Goal: Information Seeking & Learning: Learn about a topic

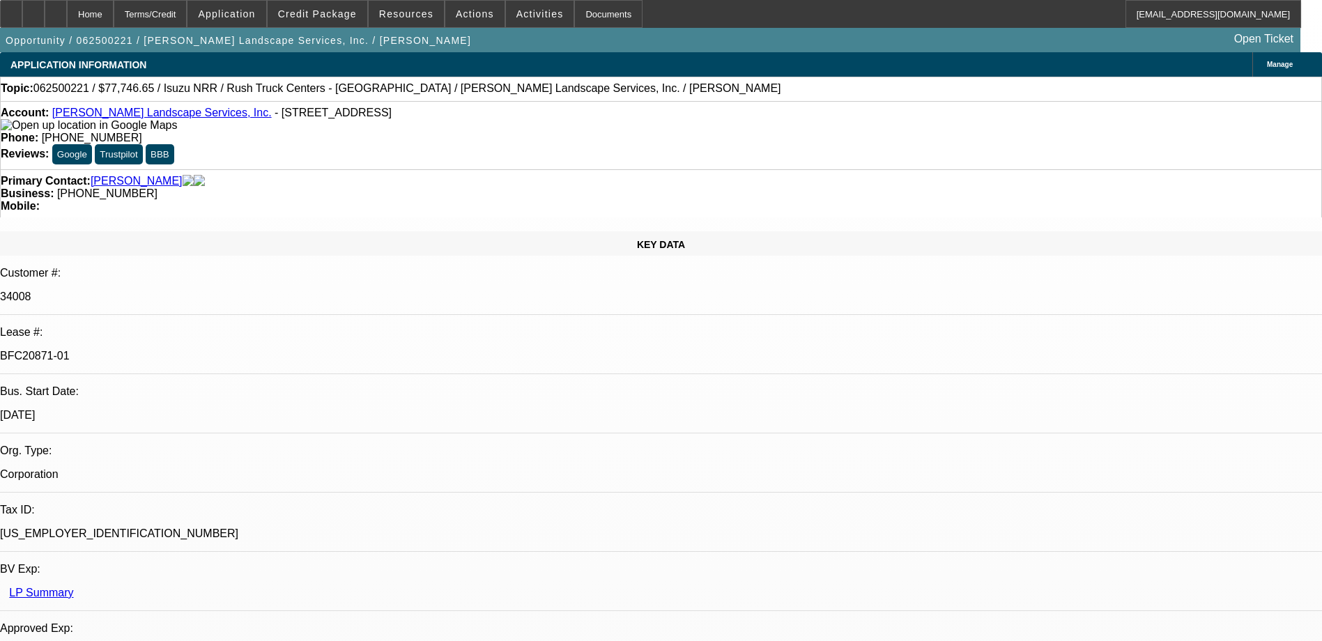
select select "0"
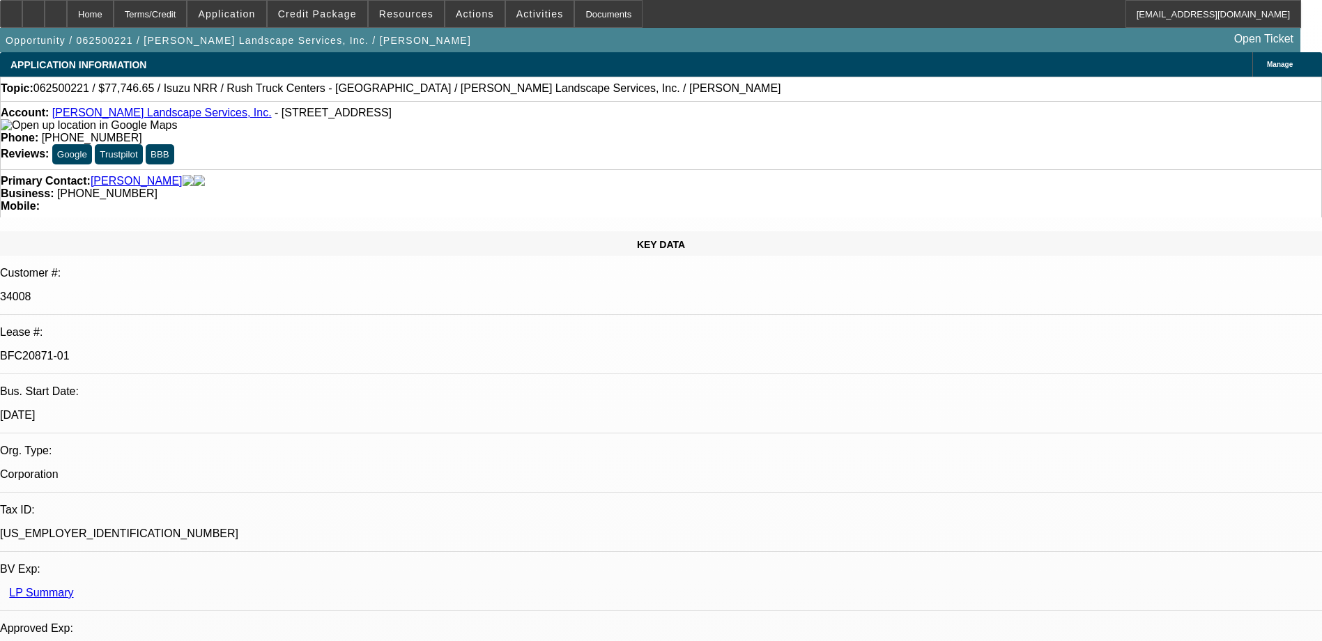
select select "0"
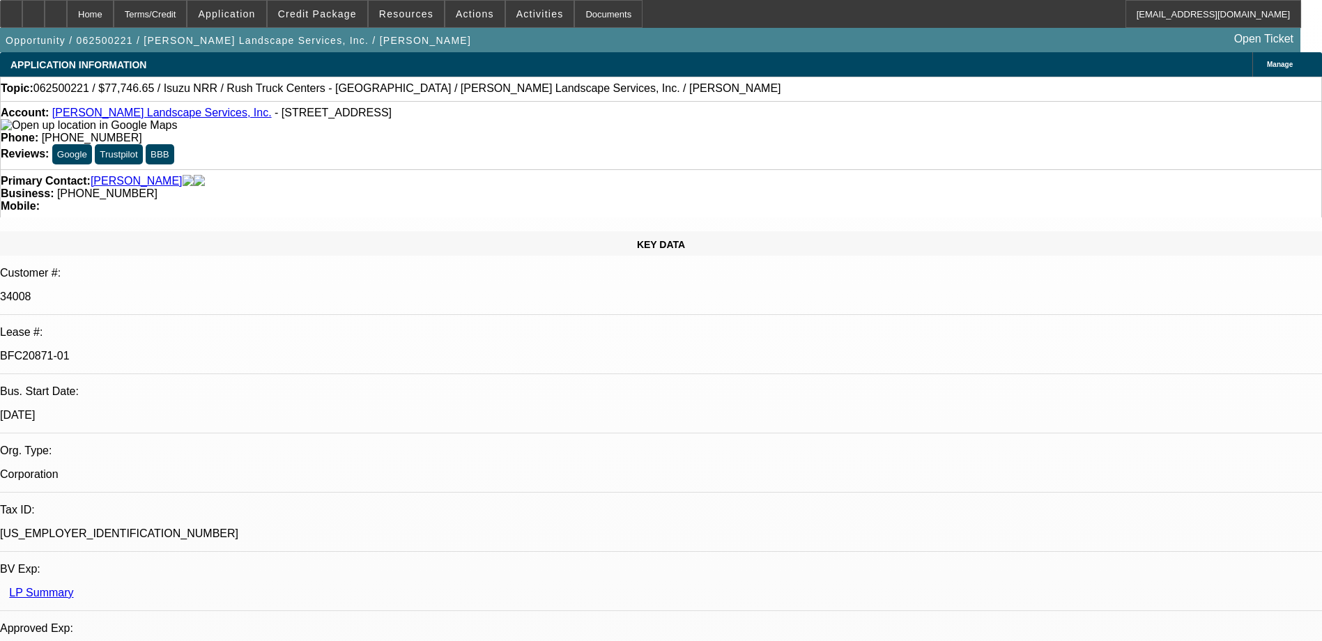
select select "0"
select select "0.1"
select select "1"
select select "3"
select select "6"
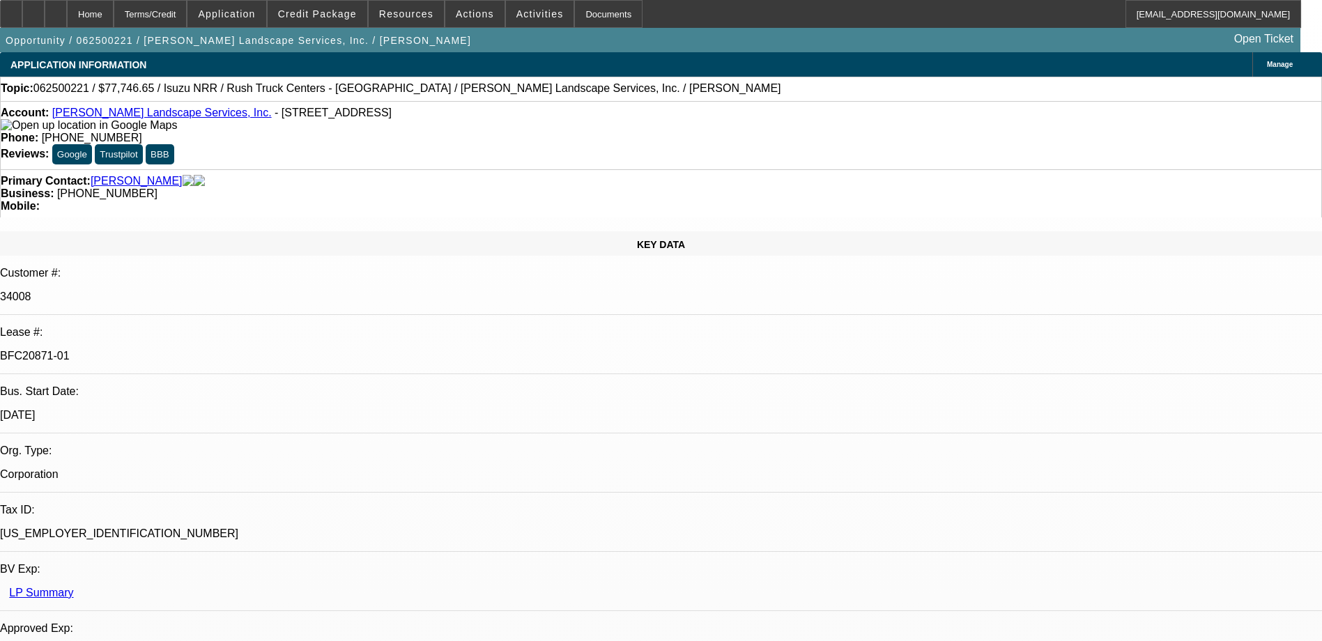
select select "1"
select select "3"
select select "6"
select select "1"
select select "3"
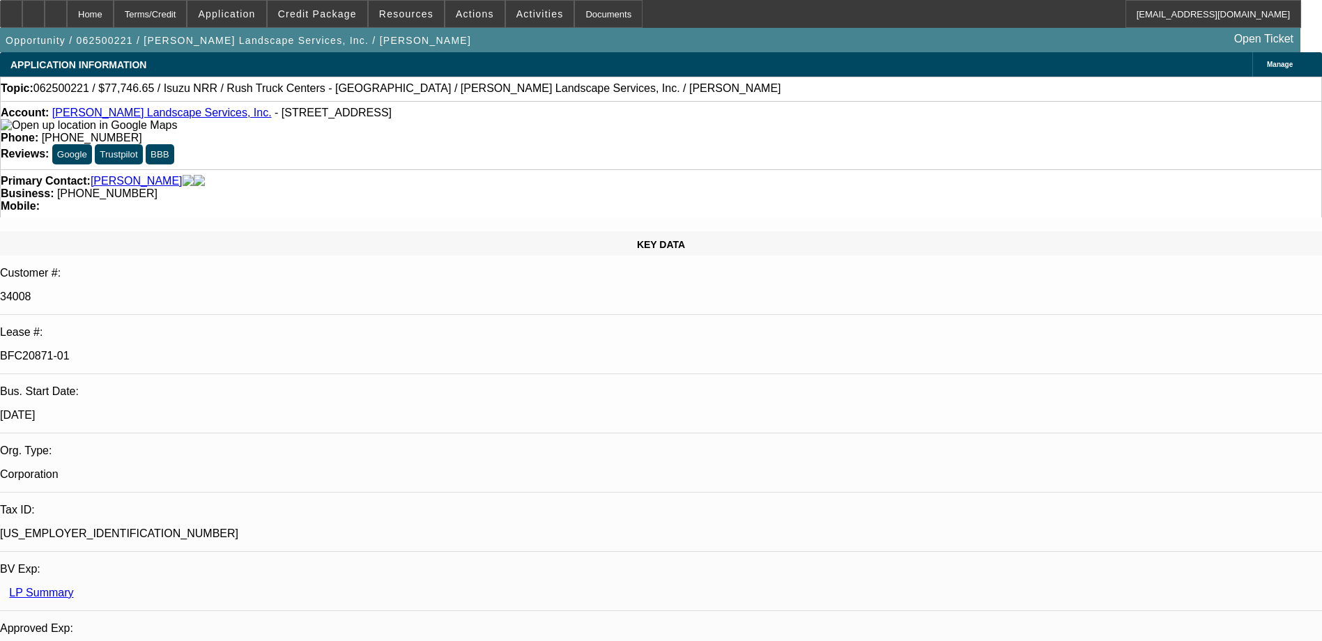
select select "6"
select select "1"
select select "3"
select select "4"
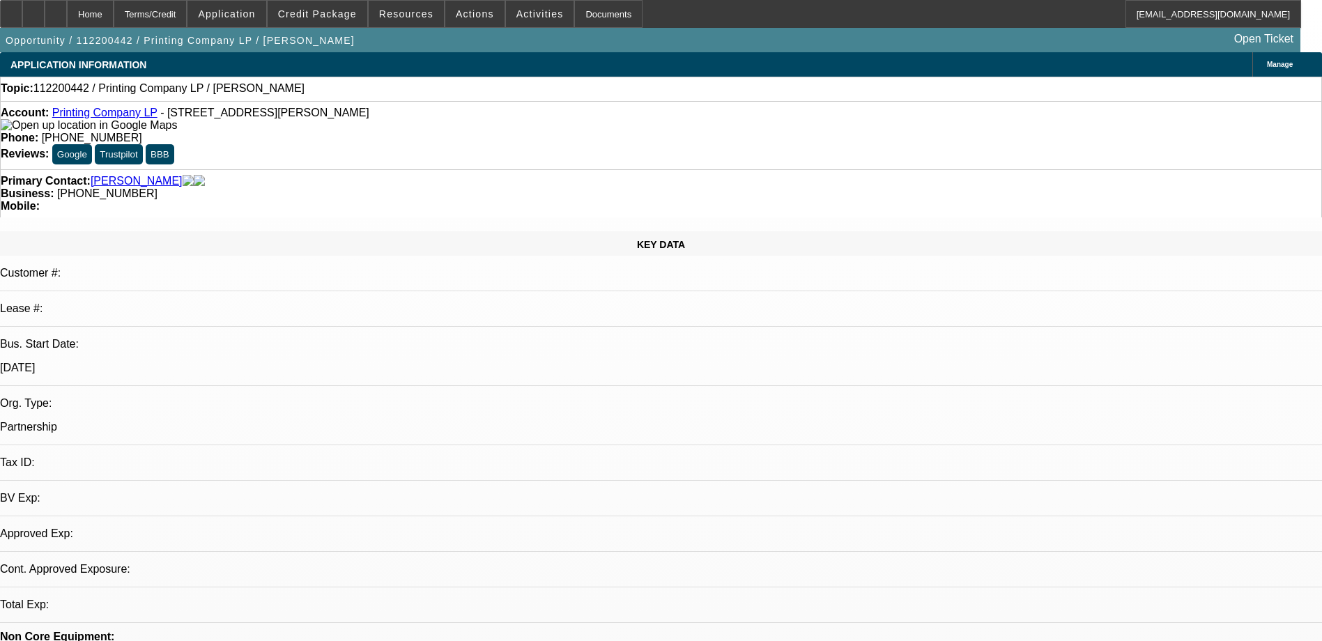
select select "0"
select select "2"
select select "0.1"
select select "4"
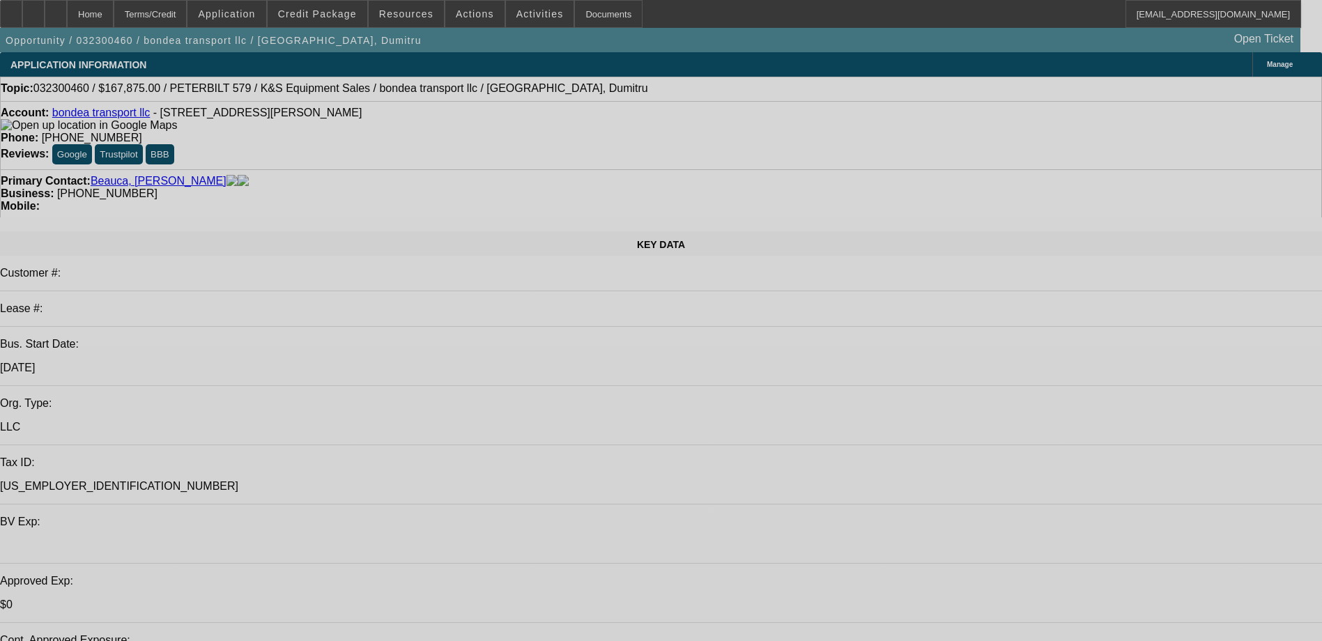
select select "0.15"
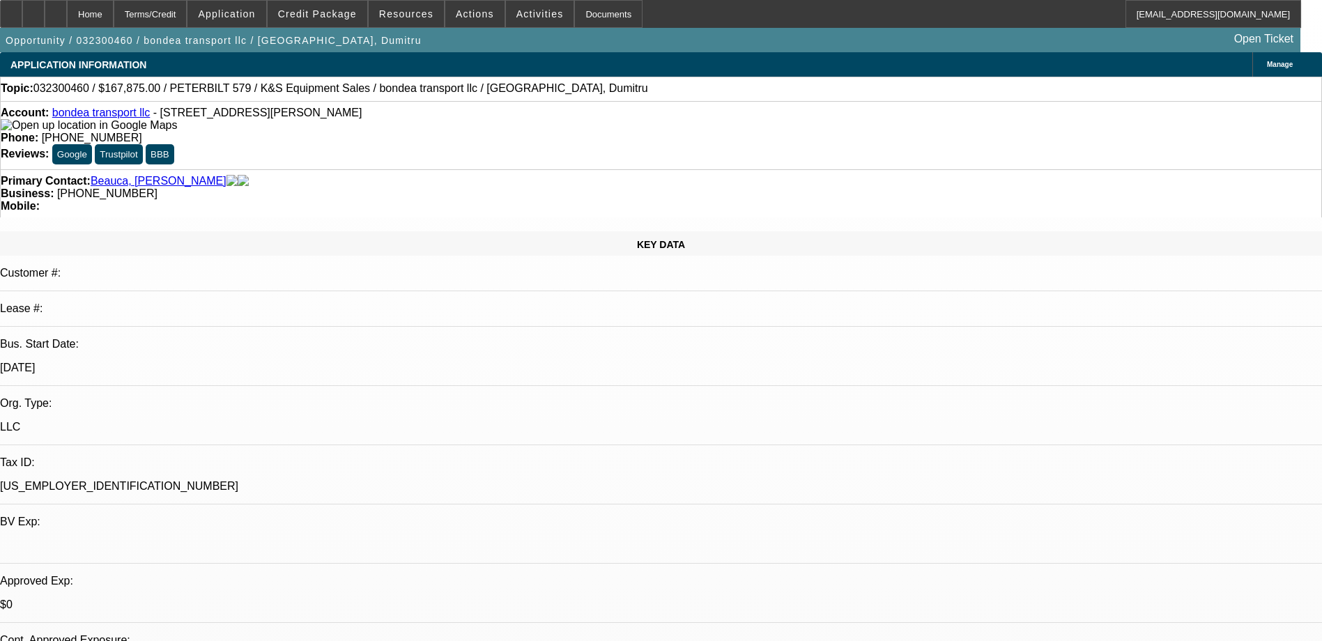
select select "2"
select select "0.1"
select select "0.15"
select select "2"
select select "0"
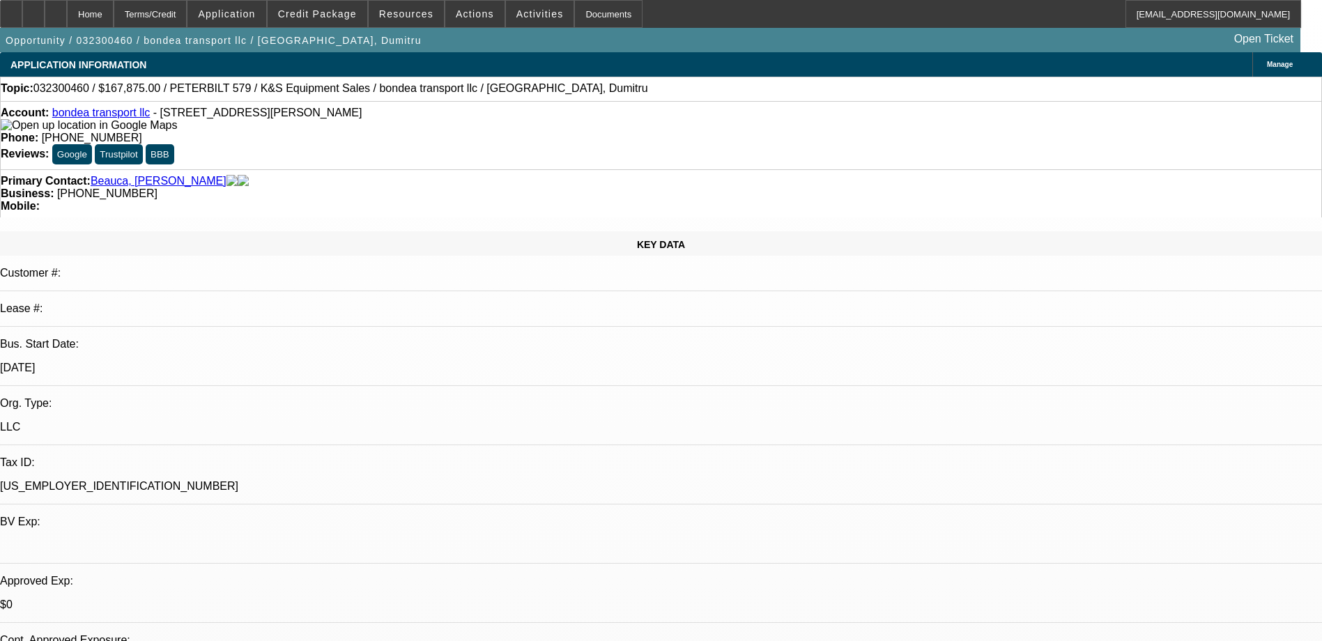
select select "0.15"
select select "2"
select select "0.1"
select select "0.15"
select select "2"
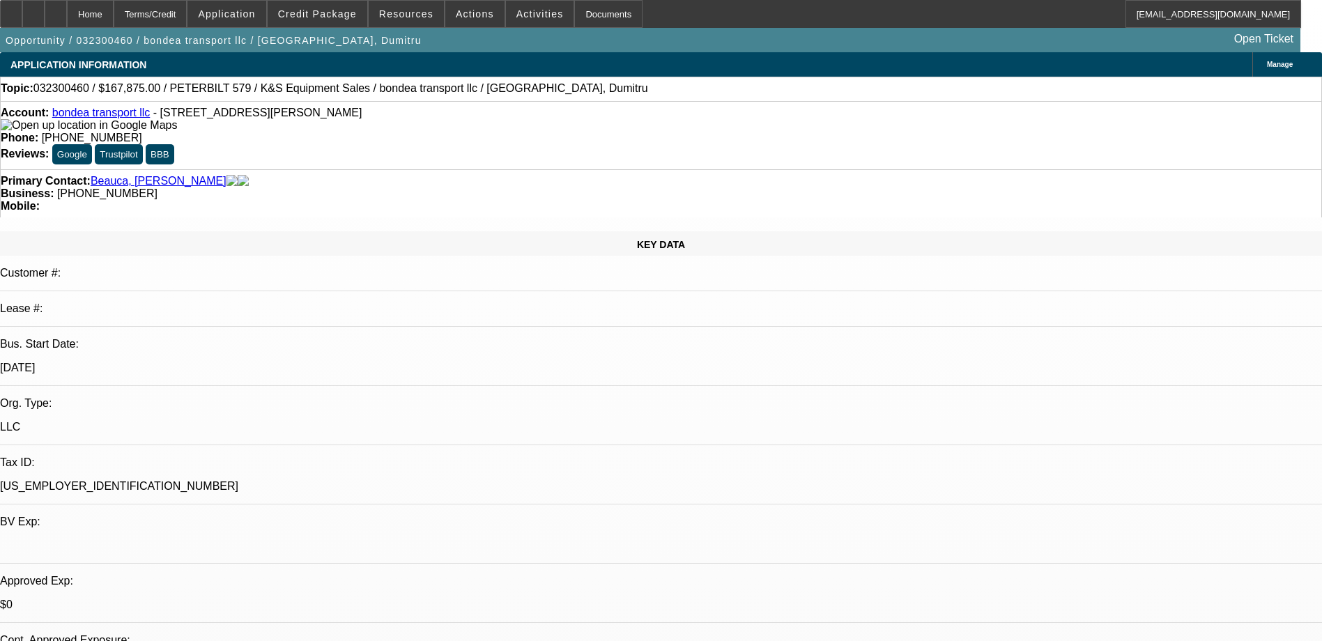
select select "0.1"
select select "1"
select select "2"
select select "4"
select select "1"
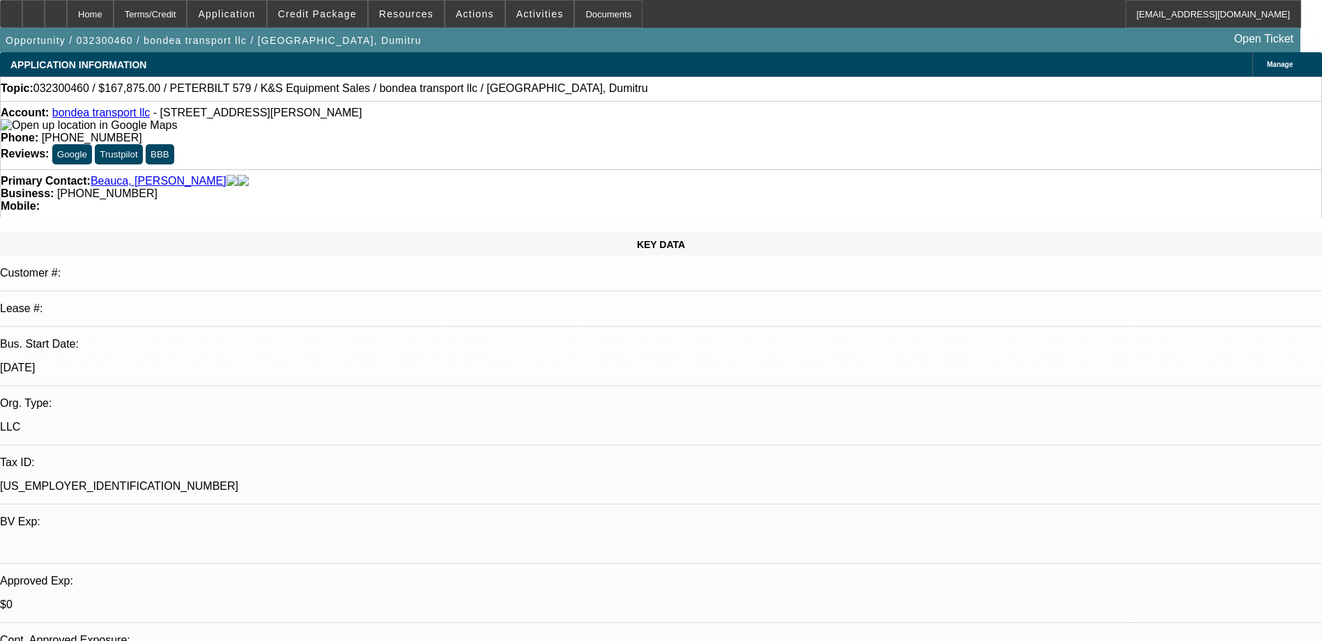
select select "2"
select select "6"
select select "1"
select select "2"
select select "4"
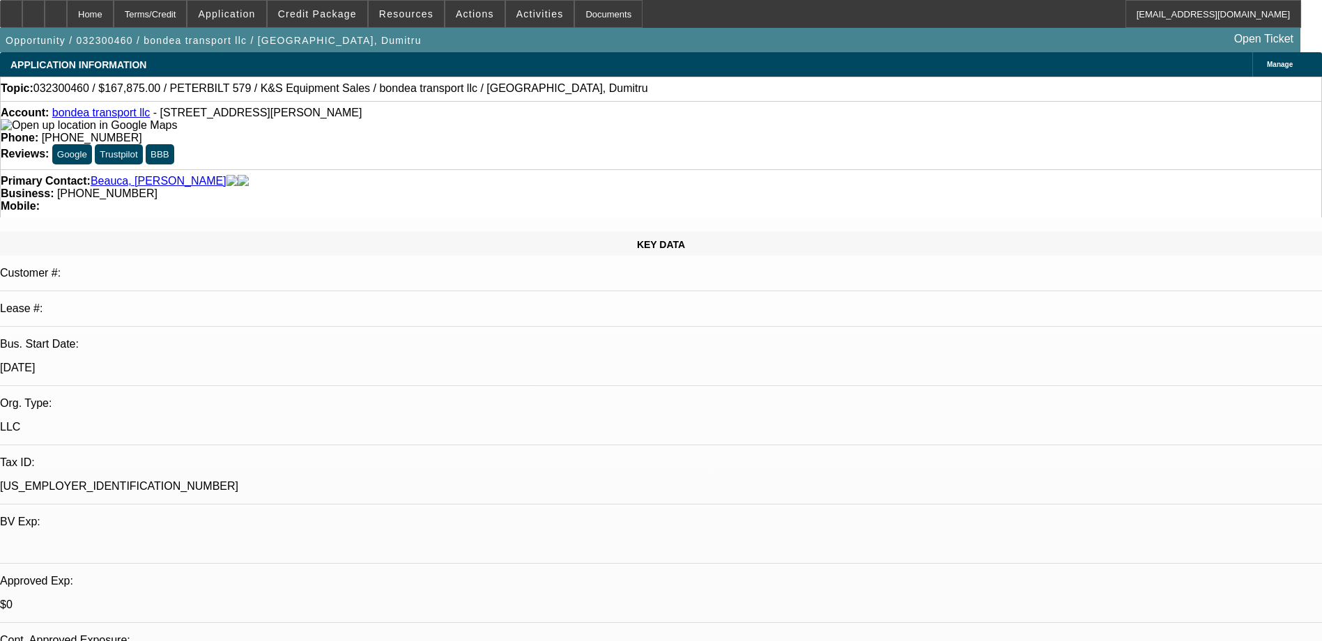
select select "1"
select select "2"
select select "4"
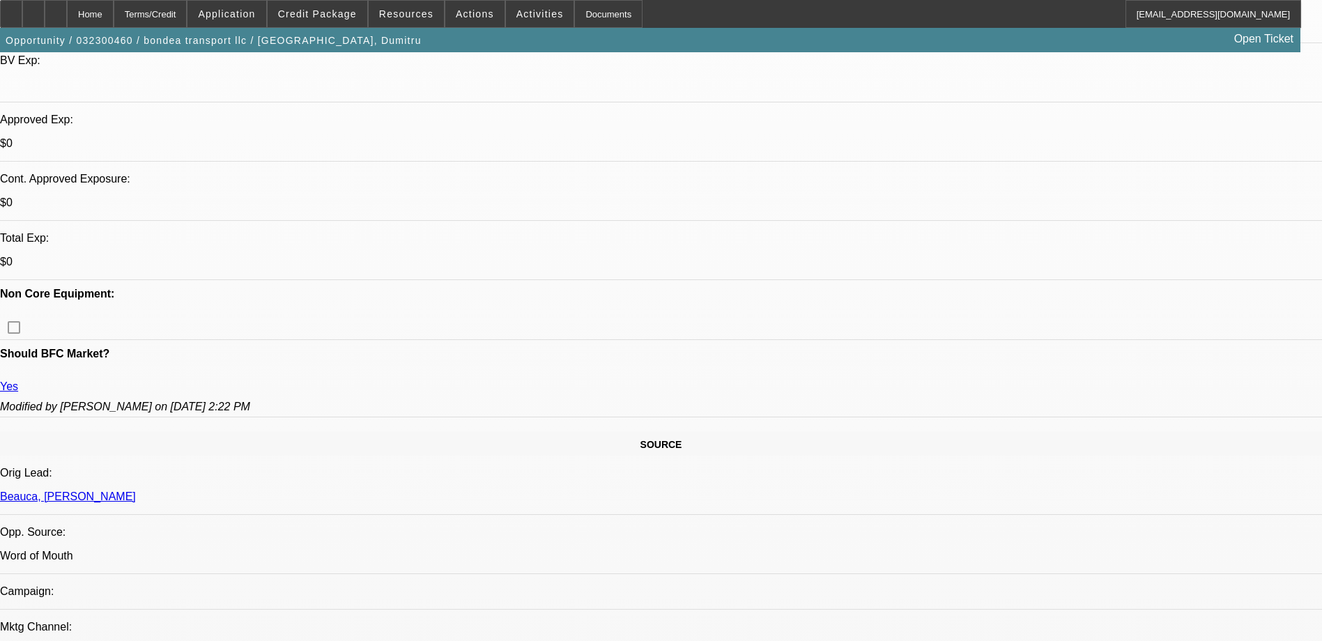
scroll to position [200, 0]
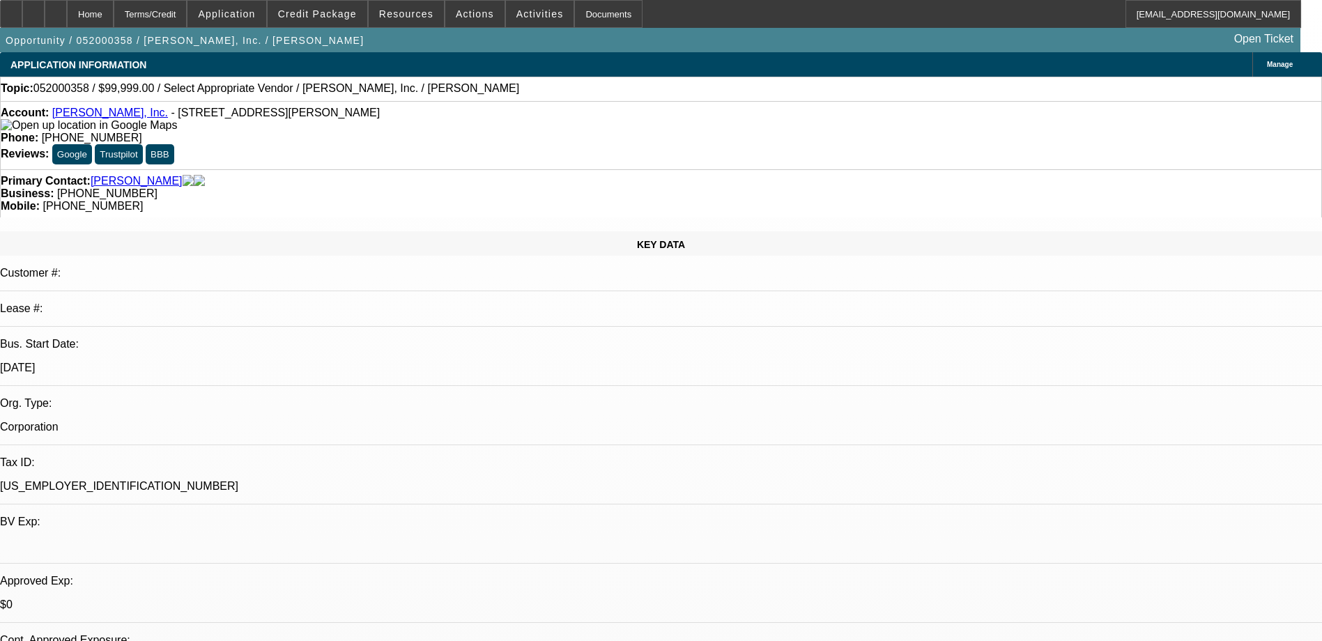
select select "0"
select select "2"
select select "0.1"
select select "1"
select select "2"
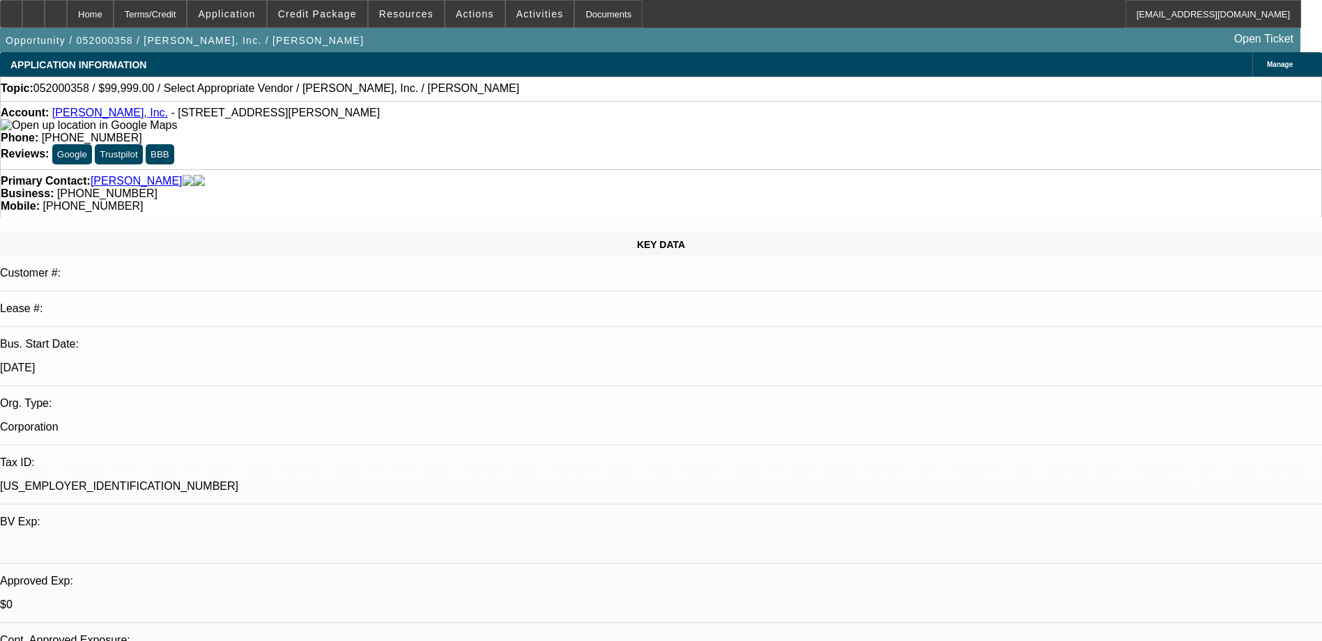
select select
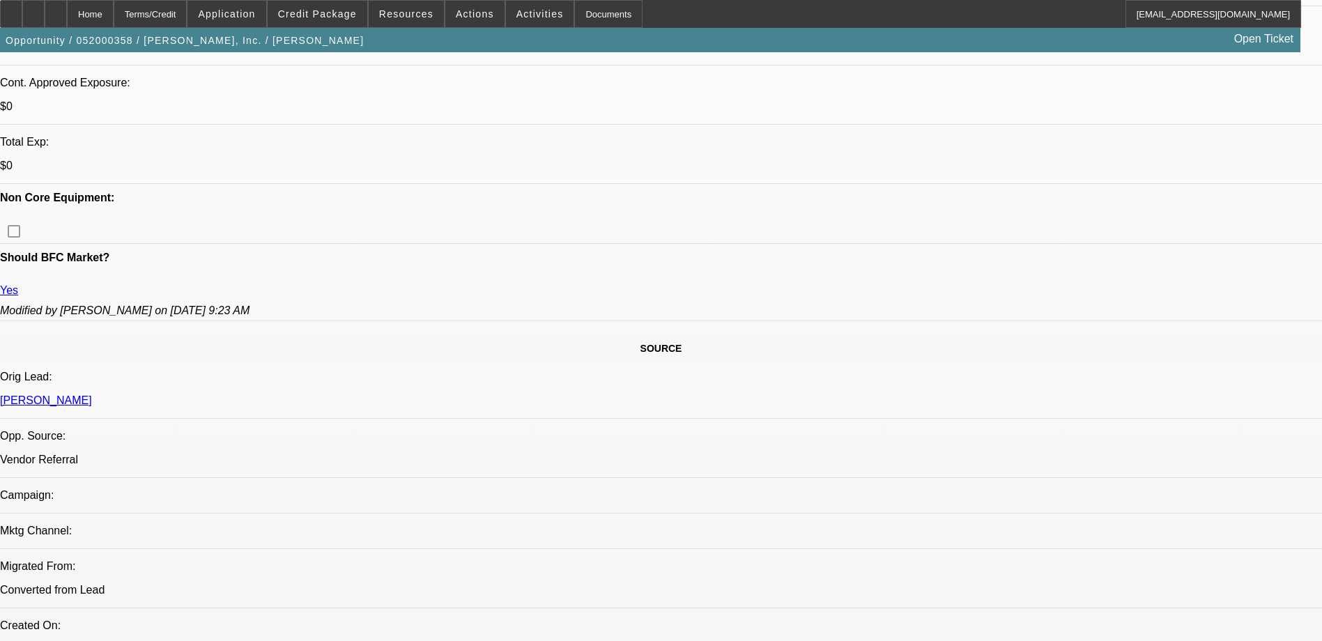
scroll to position [279, 0]
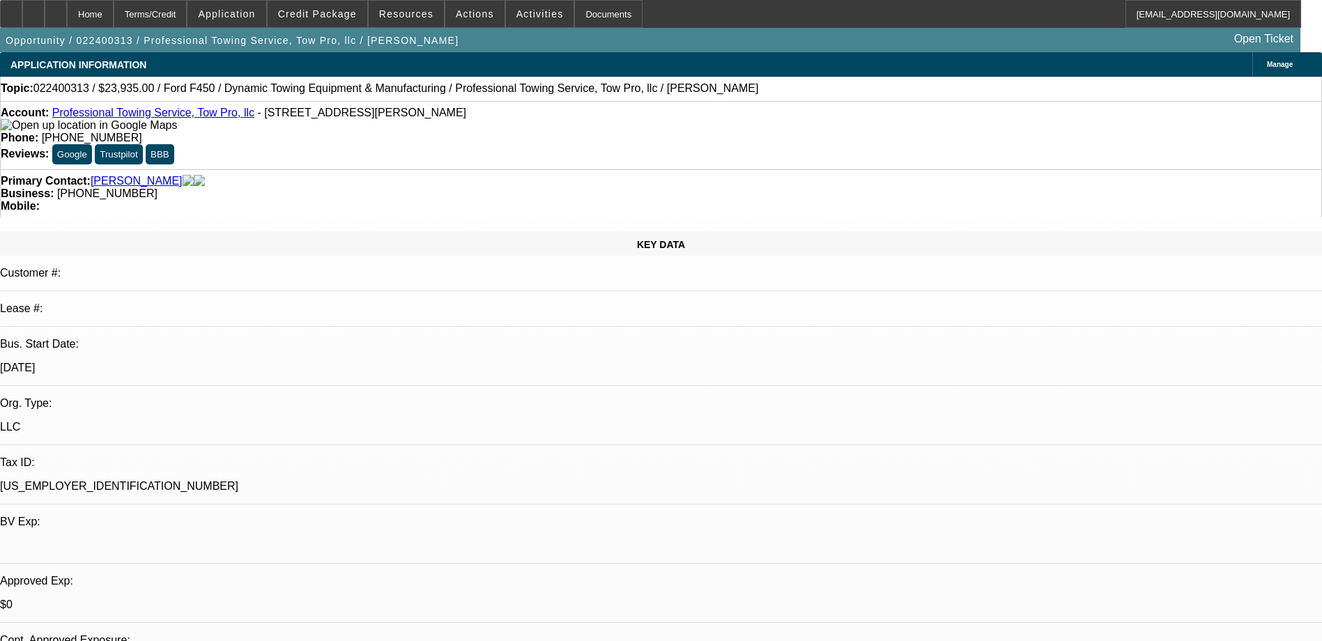
select select "0"
select select "2"
select select "0.1"
select select "0"
select select "2"
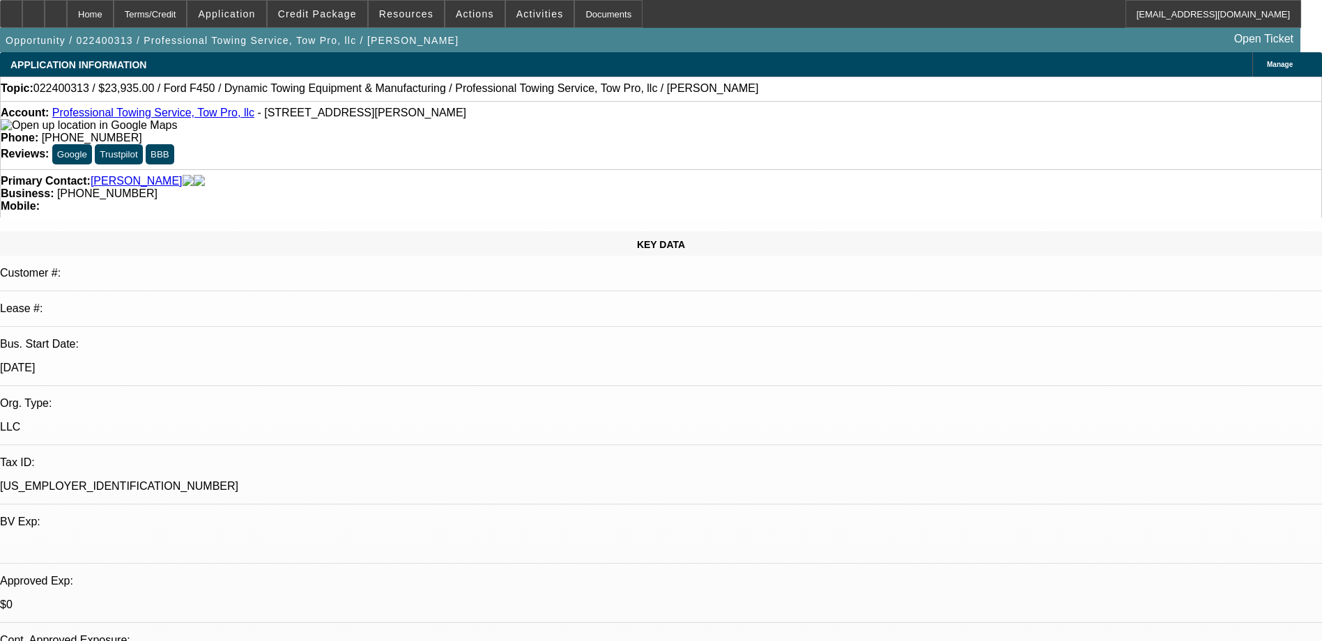
select select "0.1"
select select "0"
select select "2"
select select "0.1"
select select "0"
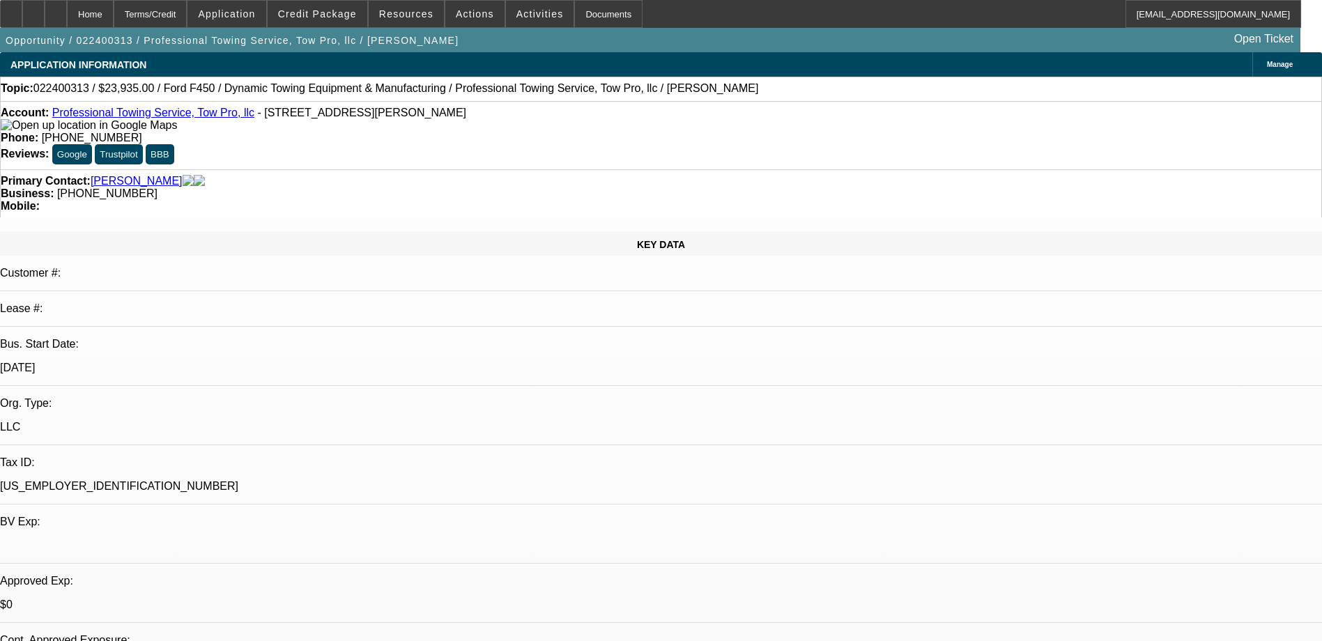
select select "2"
select select "0.1"
select select "1"
select select "2"
select select "4"
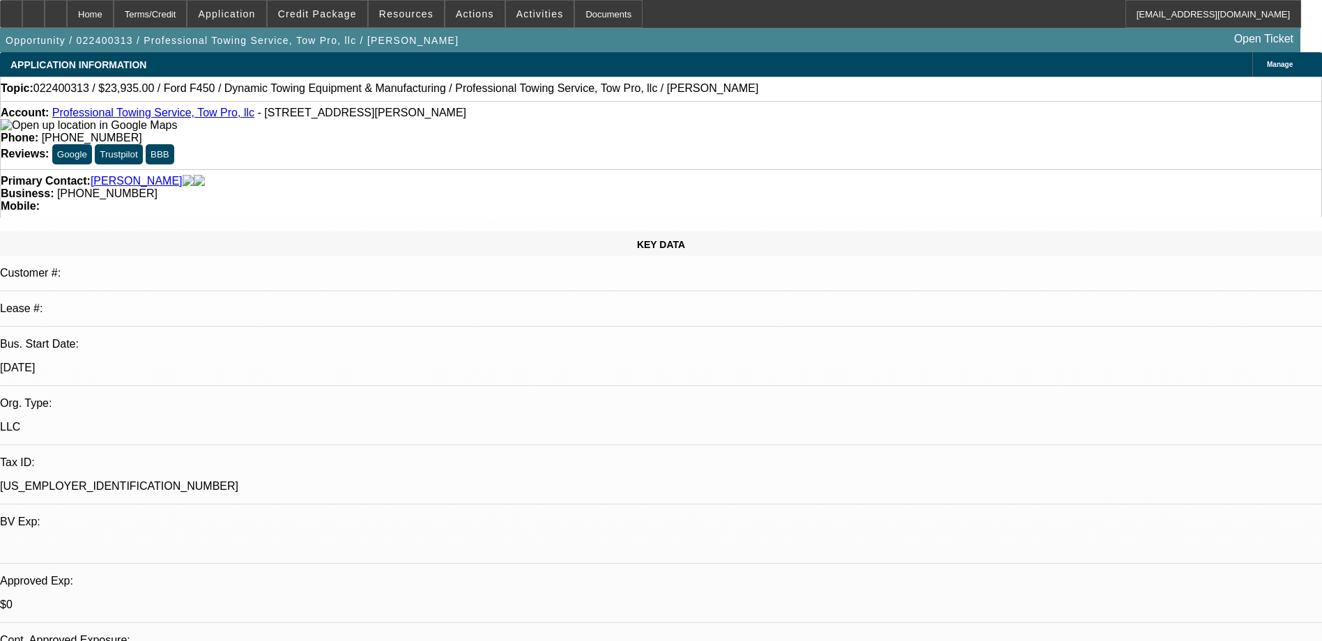
select select "1"
select select "2"
select select "4"
select select "1"
select select "2"
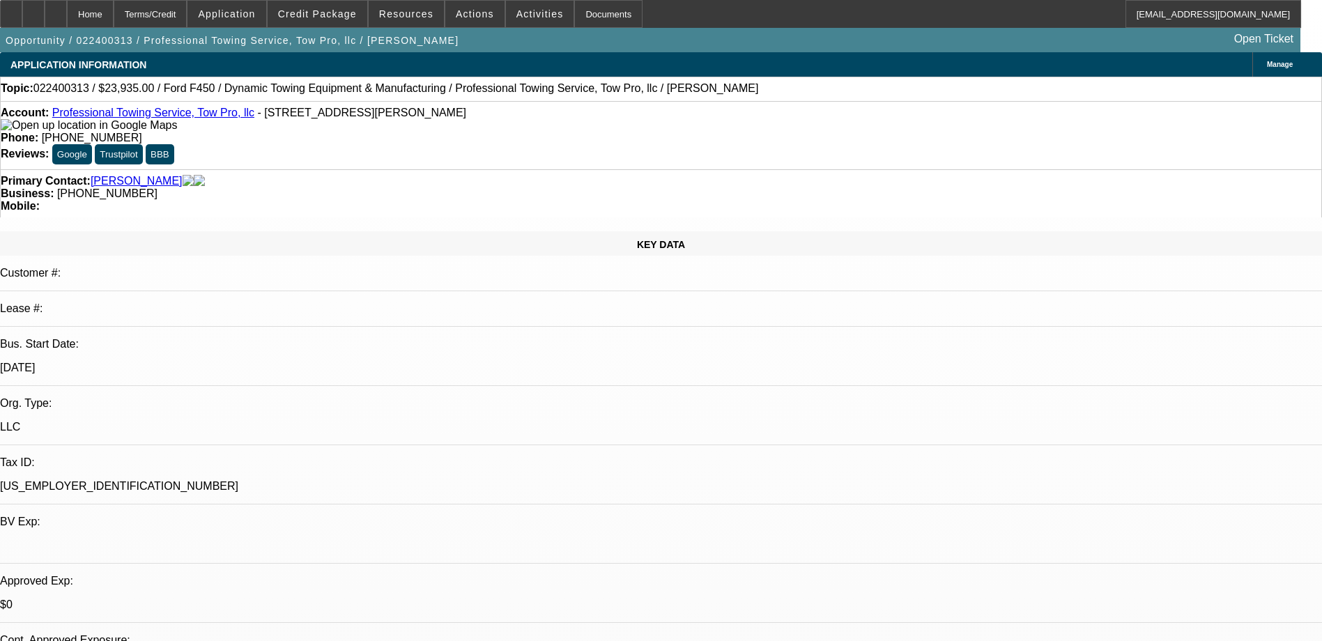
select select "4"
select select "1"
select select "2"
select select "4"
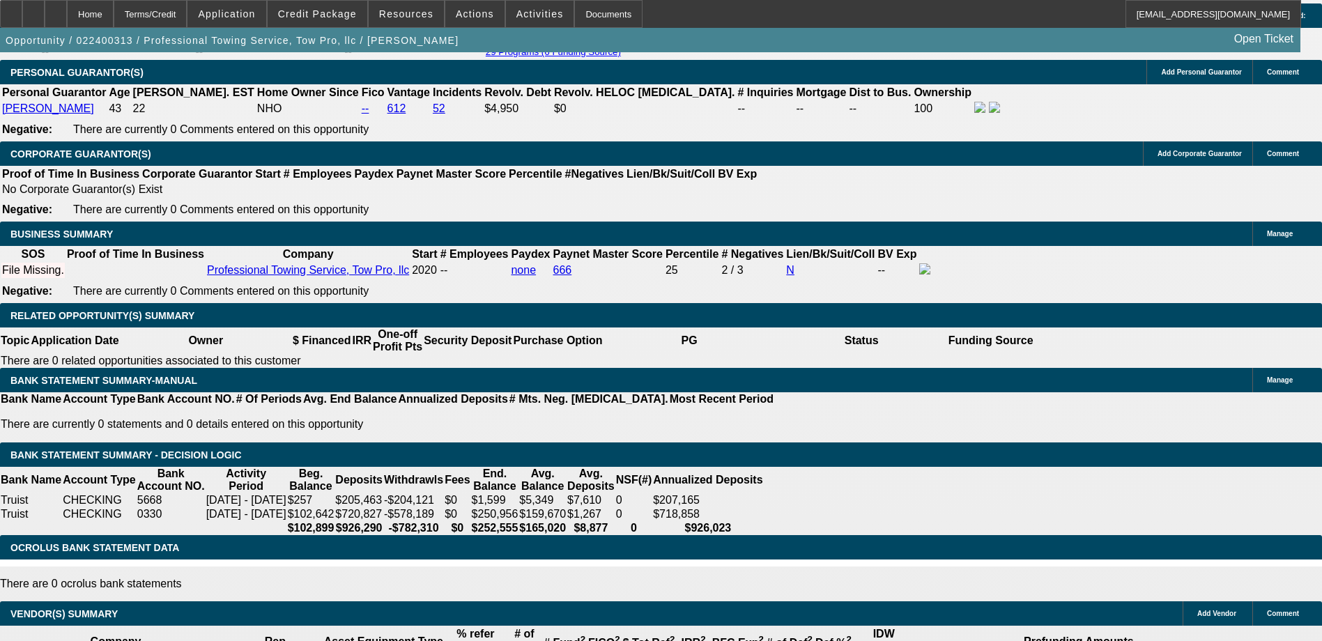
scroll to position [2021, 0]
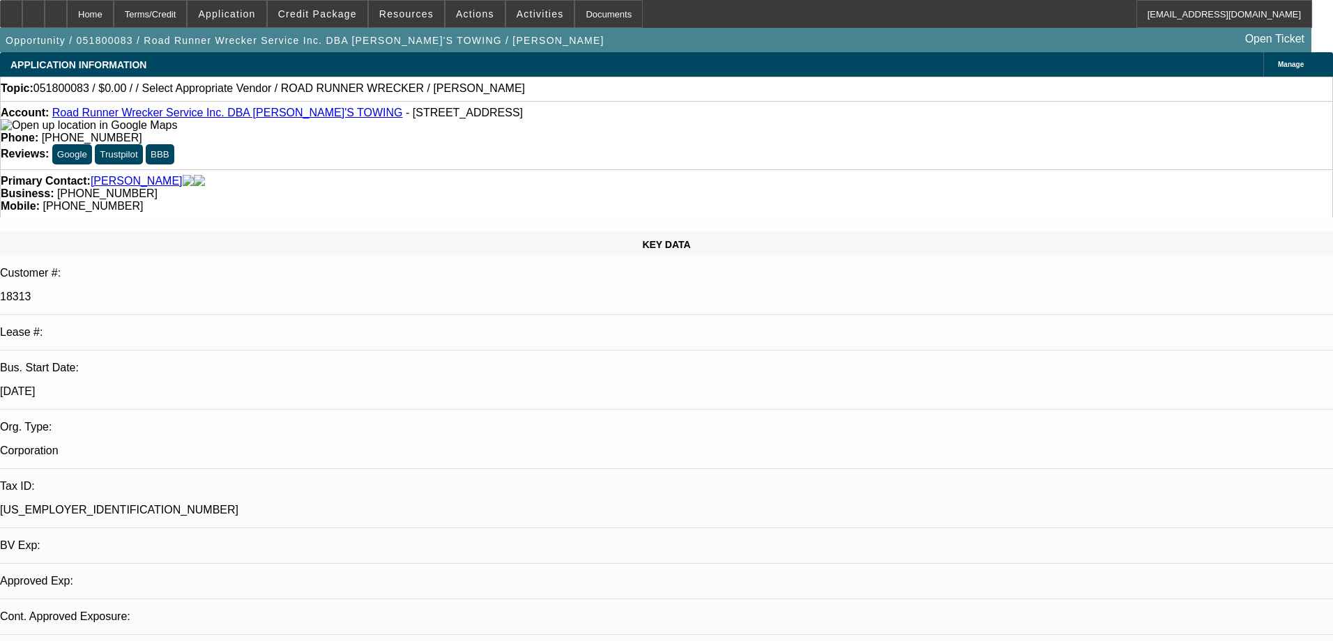
select select "0"
select select "2"
select select "0.1"
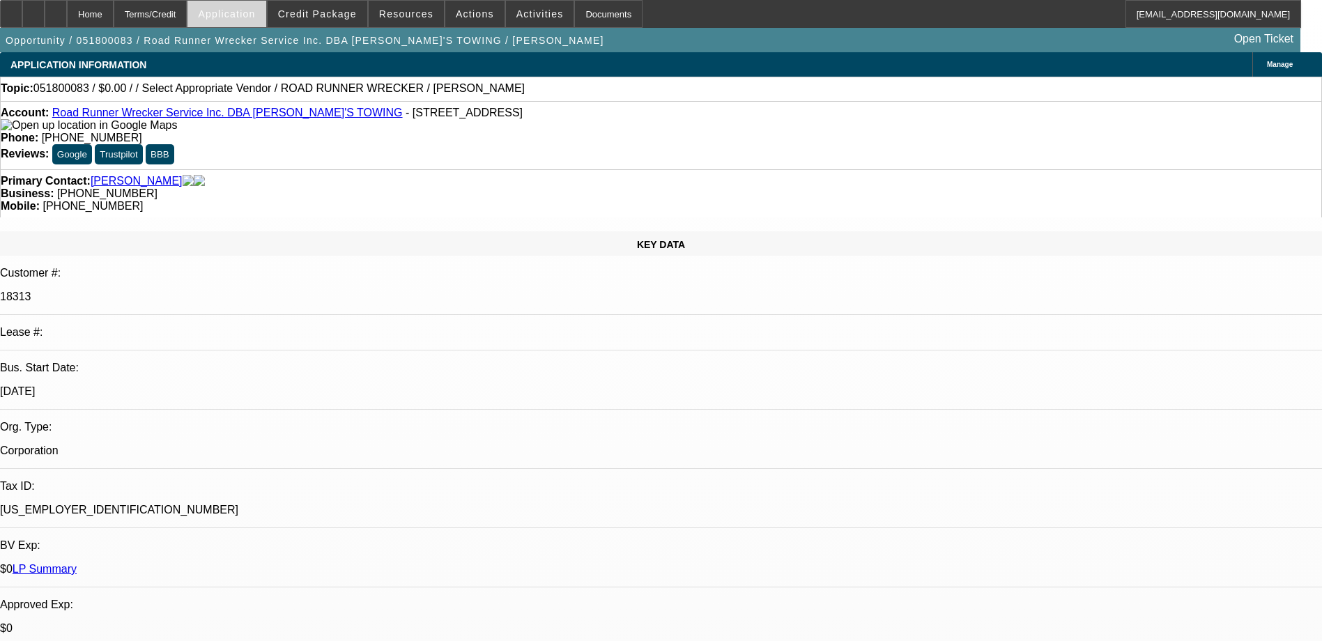
click at [252, 11] on span "Application" at bounding box center [226, 13] width 57 height 11
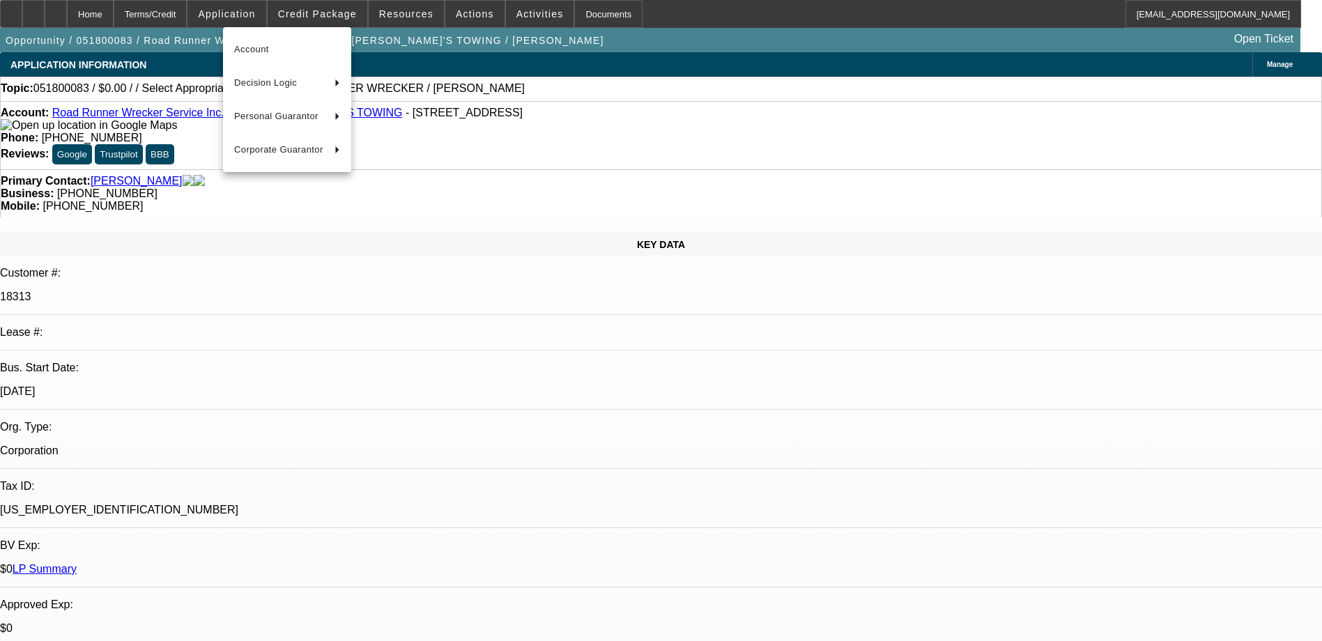
click at [320, 10] on div at bounding box center [661, 320] width 1322 height 641
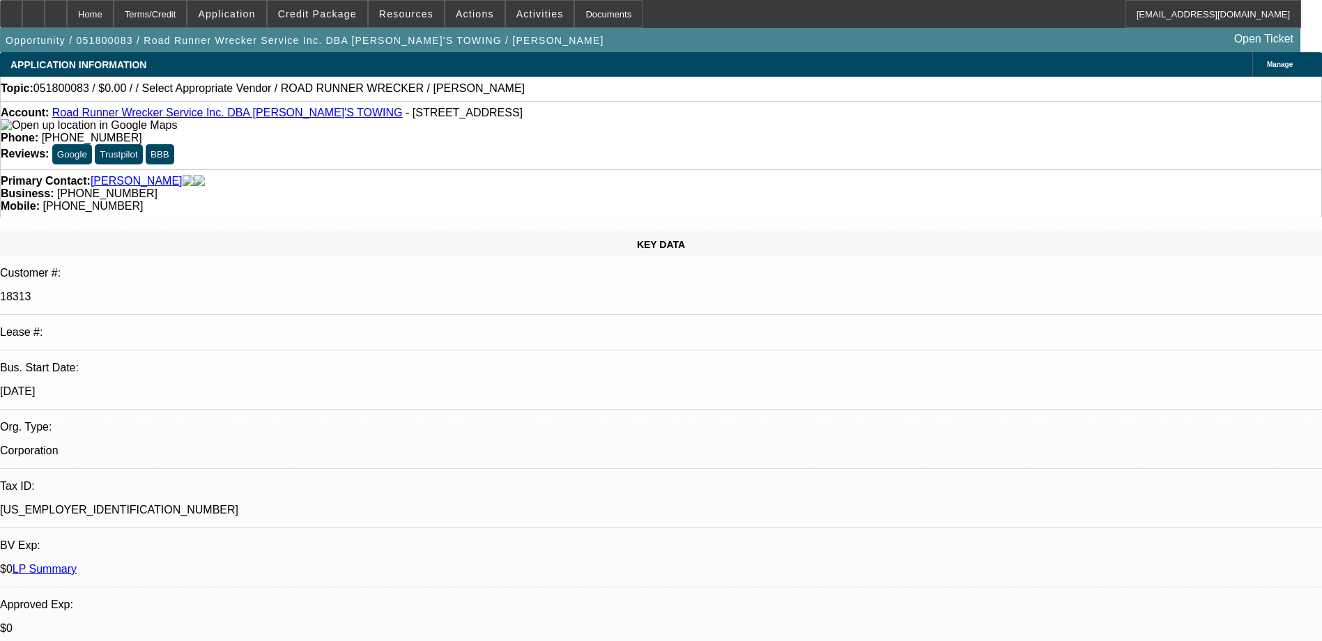
click at [320, 10] on span "Credit Package" at bounding box center [317, 13] width 79 height 11
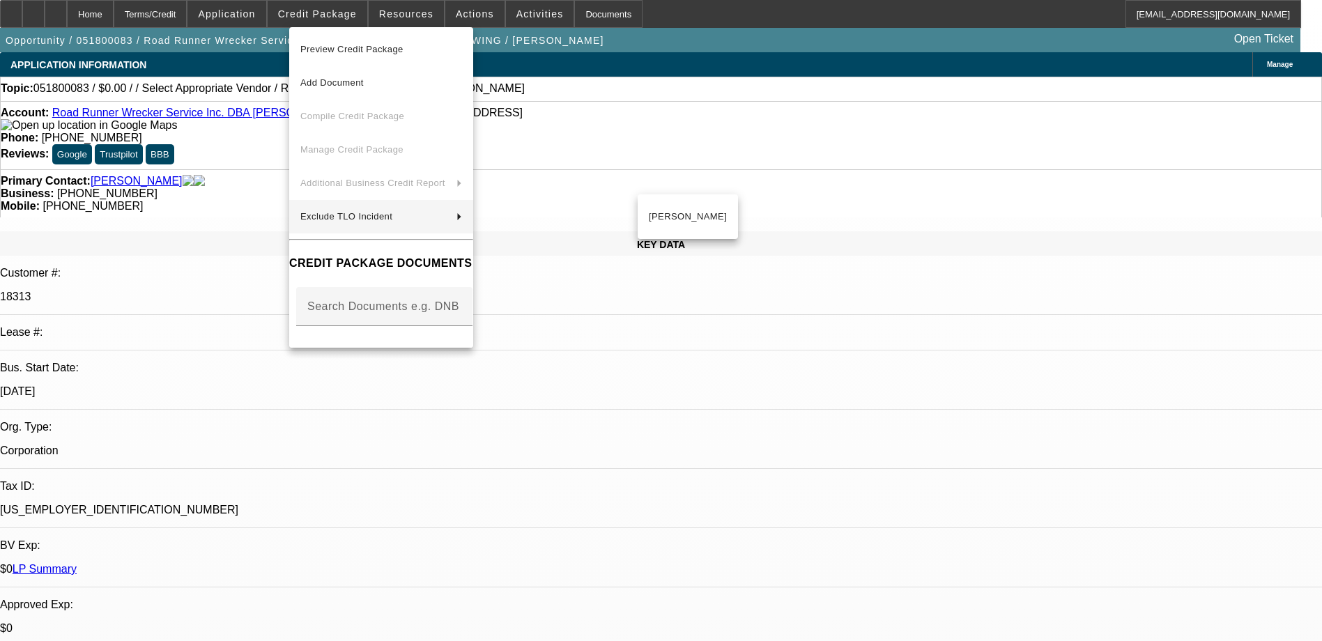
click at [864, 296] on div at bounding box center [661, 320] width 1322 height 641
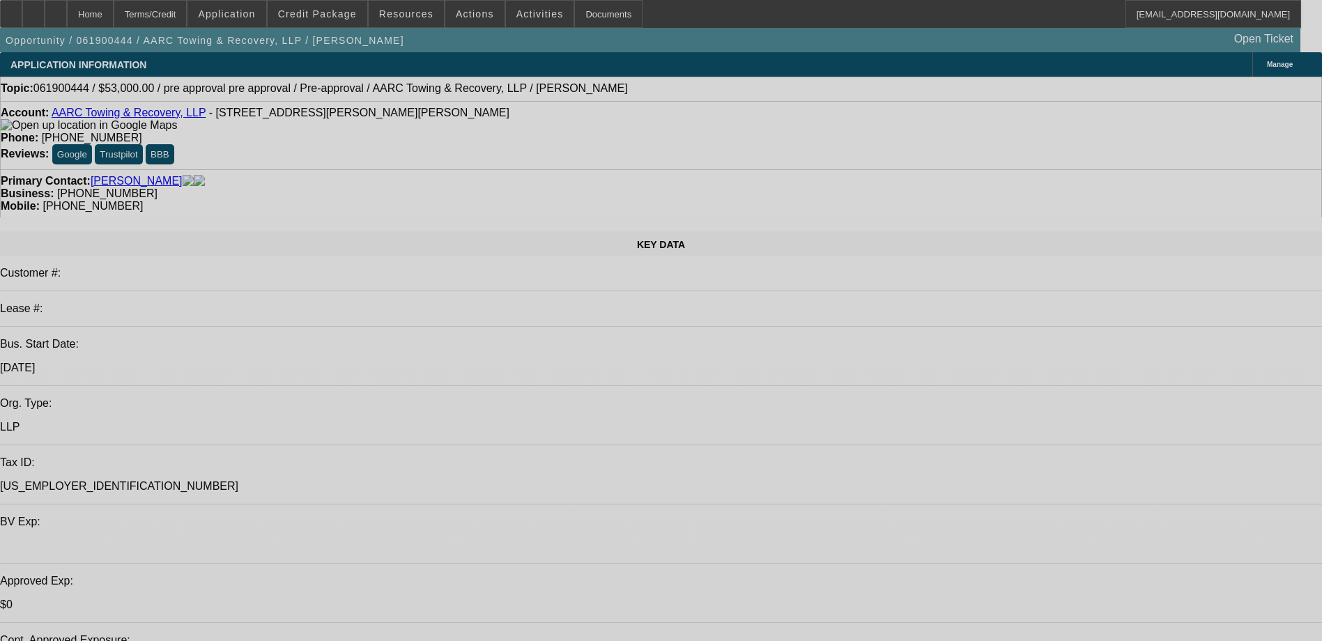
select select "0"
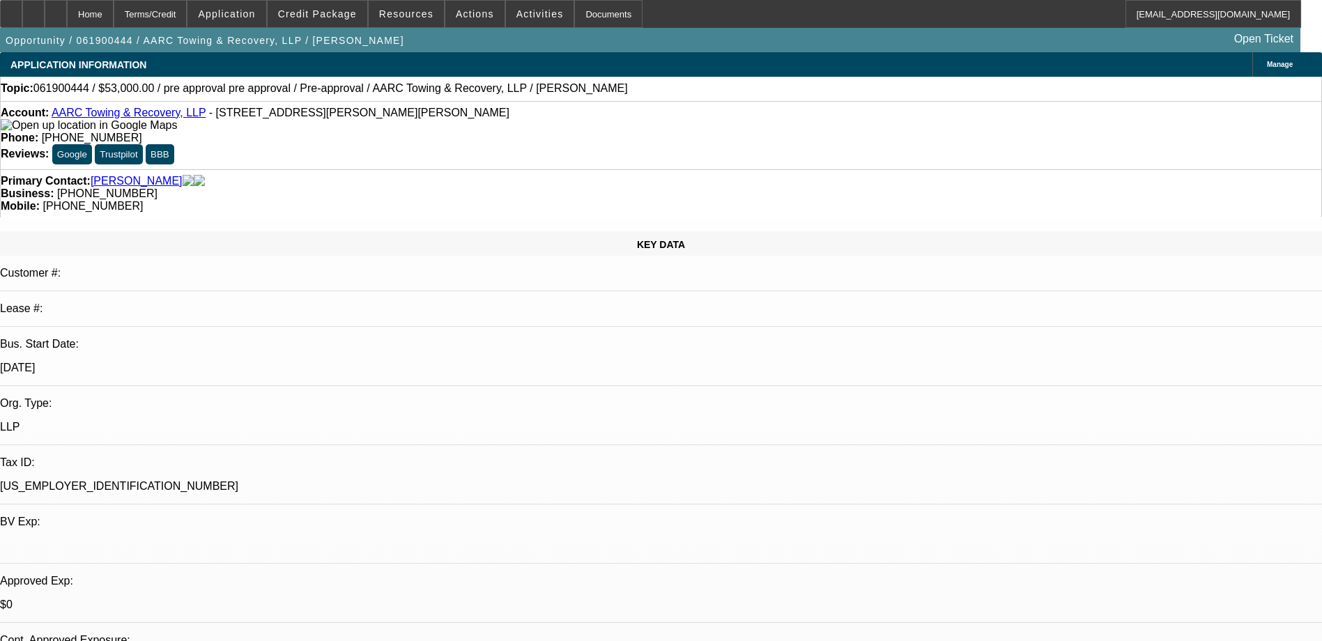
select select "0"
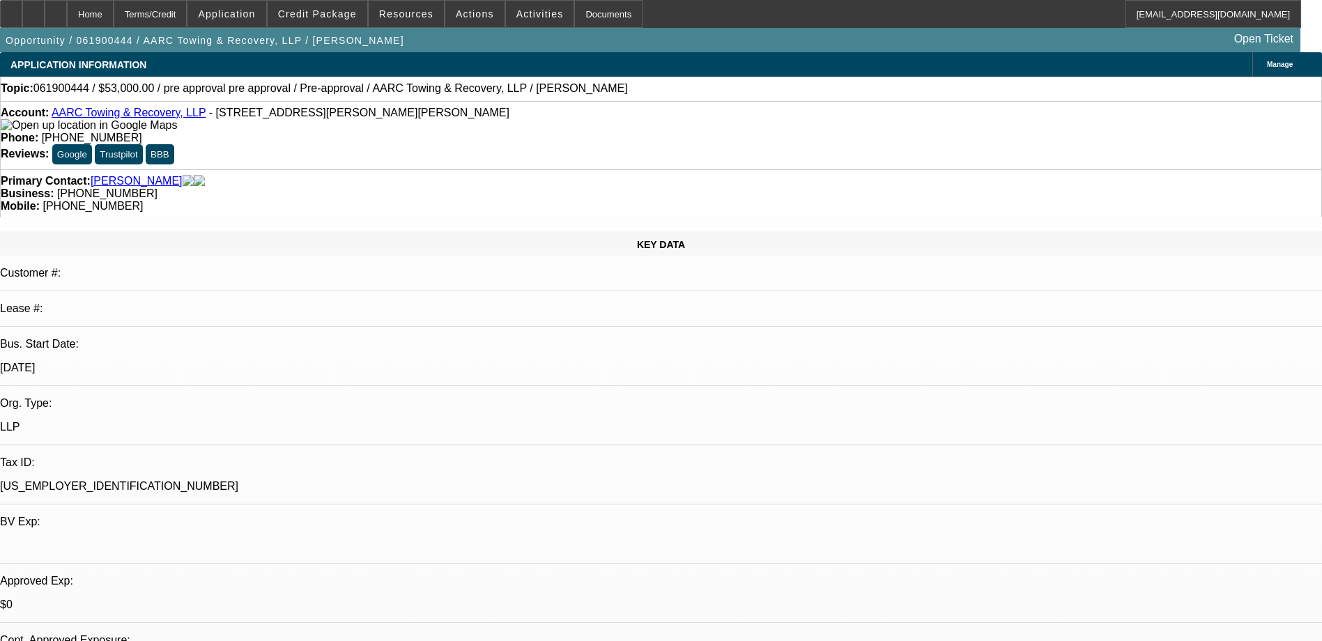
select select "0"
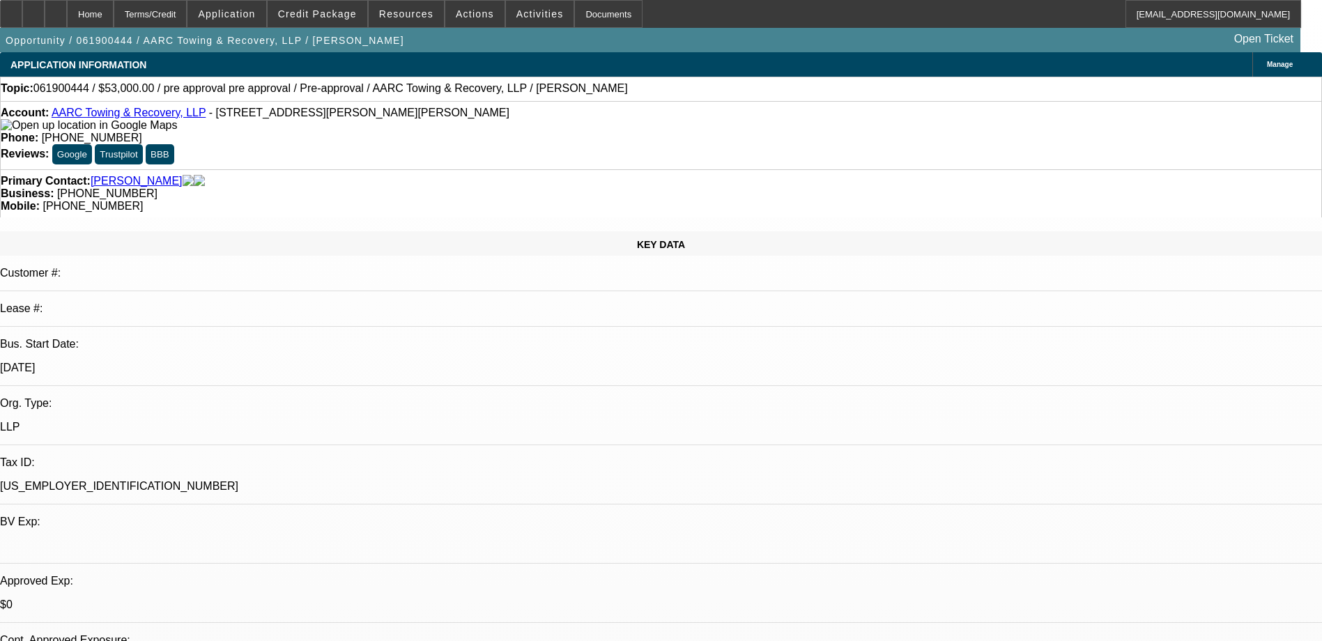
select select "0"
select select "1"
select select "3"
select select "6"
select select "1"
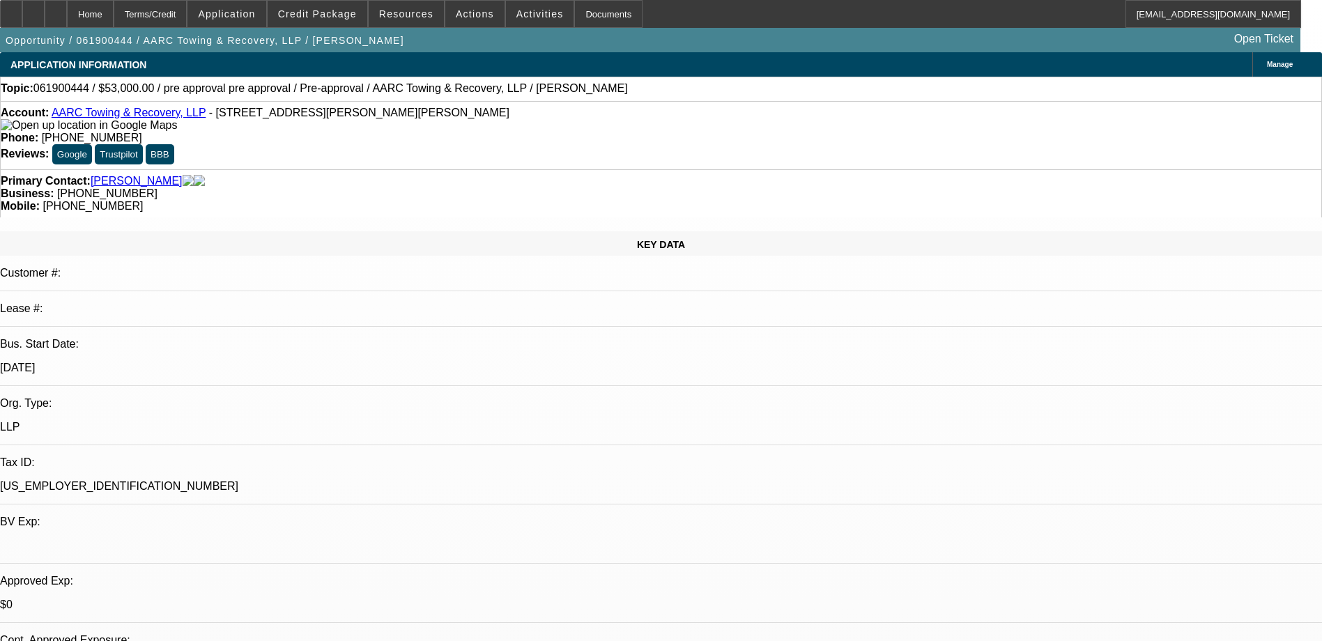
select select "1"
select select "6"
select select "1"
select select "6"
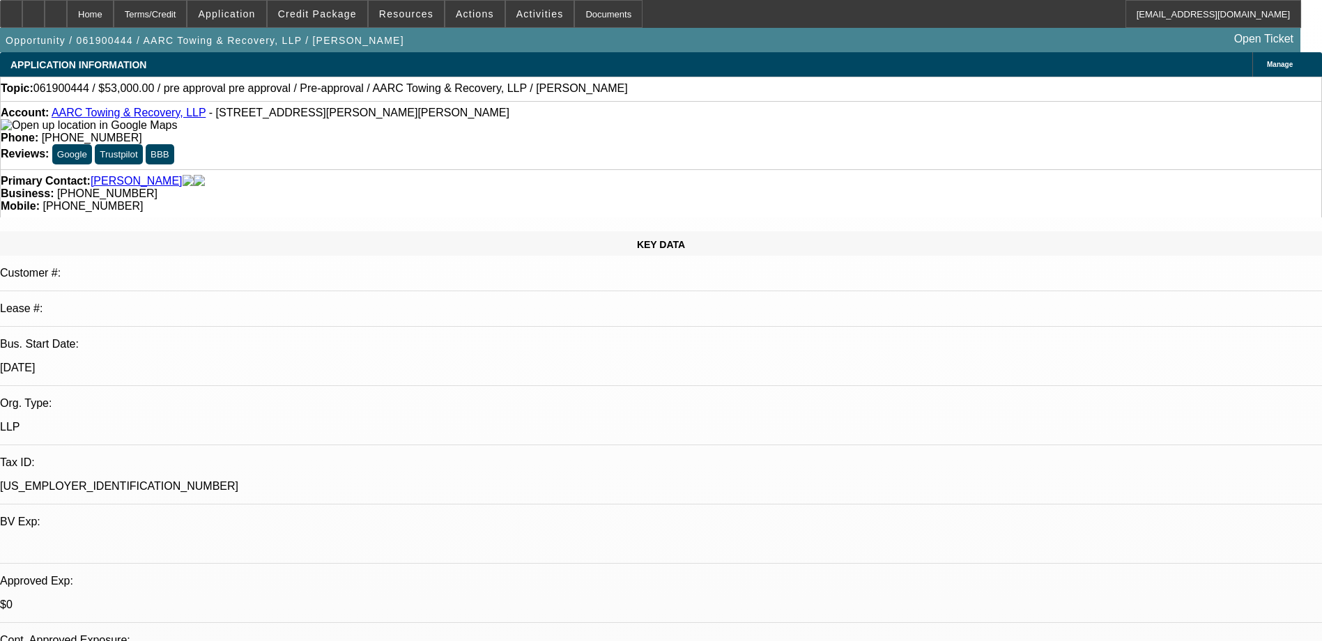
select select "1"
select select "6"
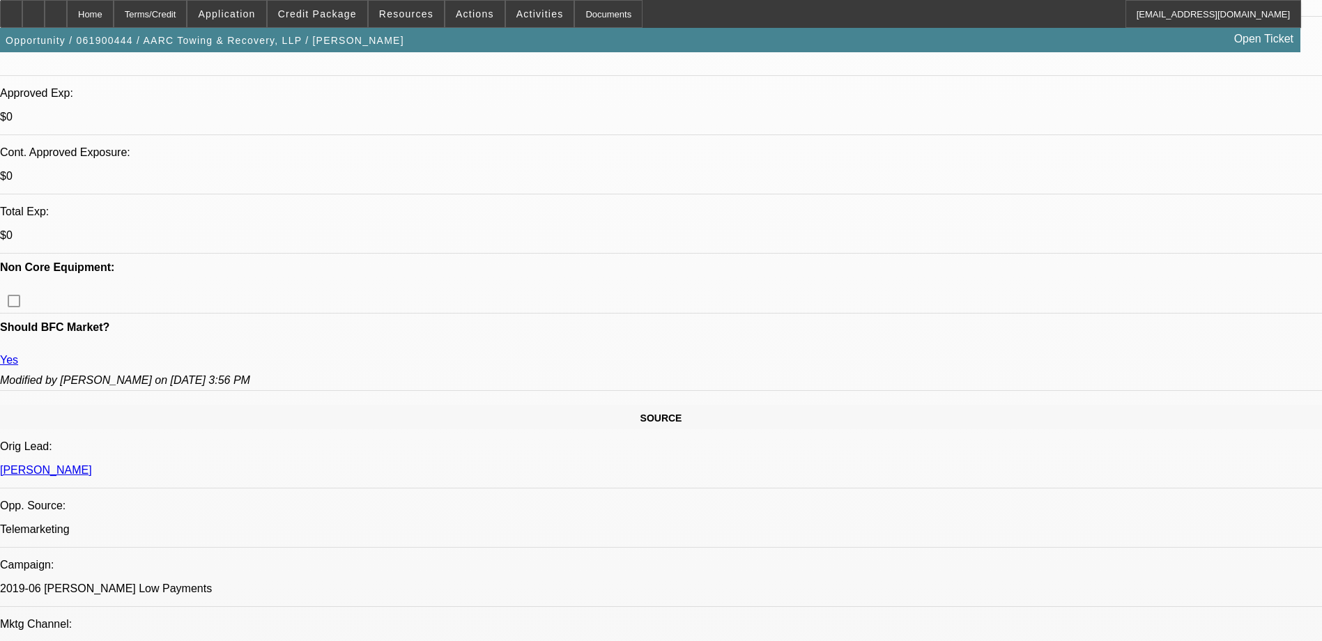
scroll to position [349, 0]
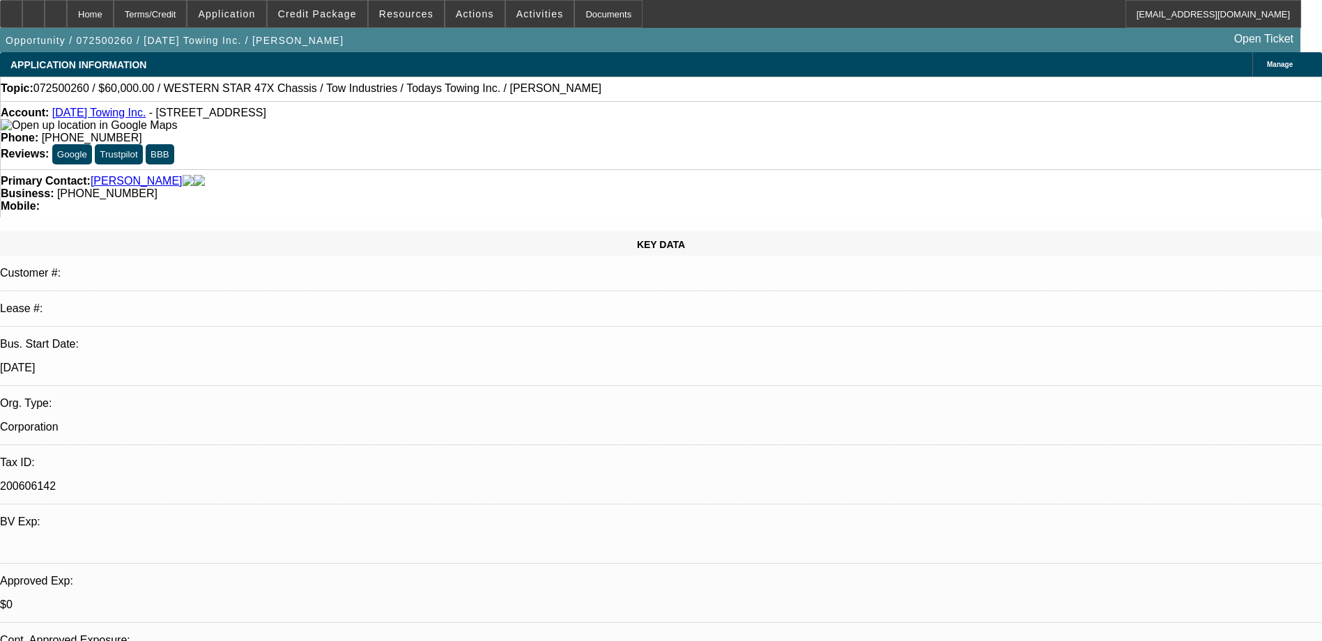
select select "0"
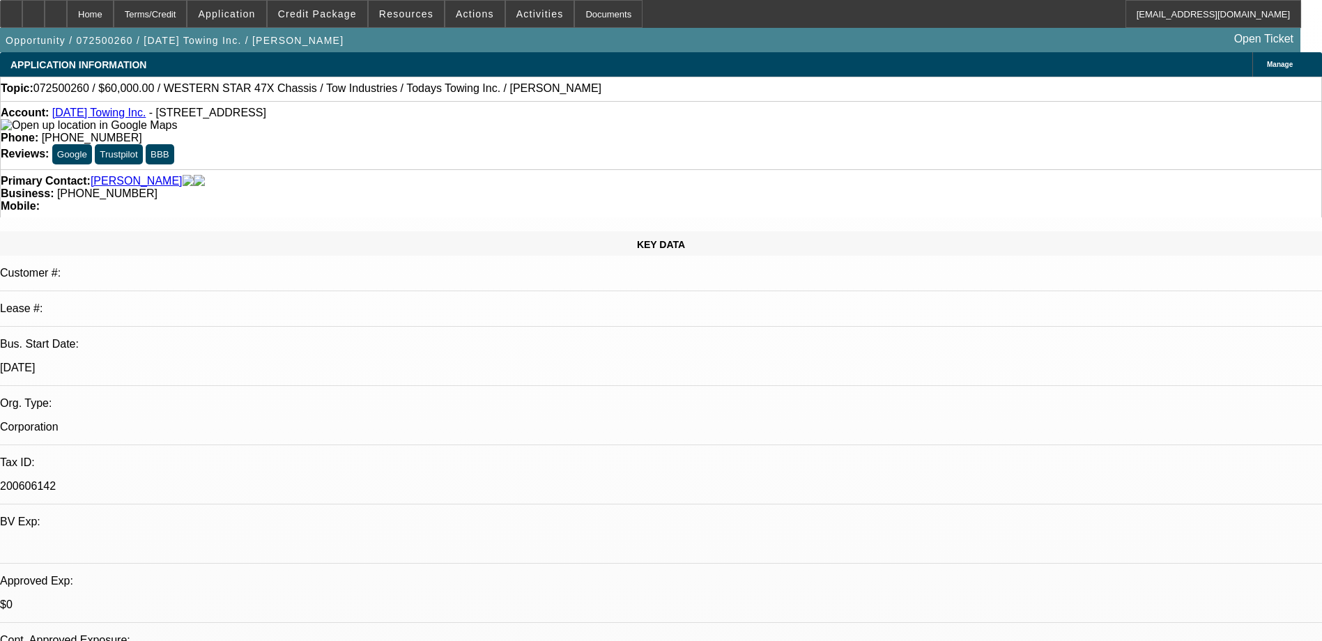
select select "0"
select select "1"
select select "6"
select select "1"
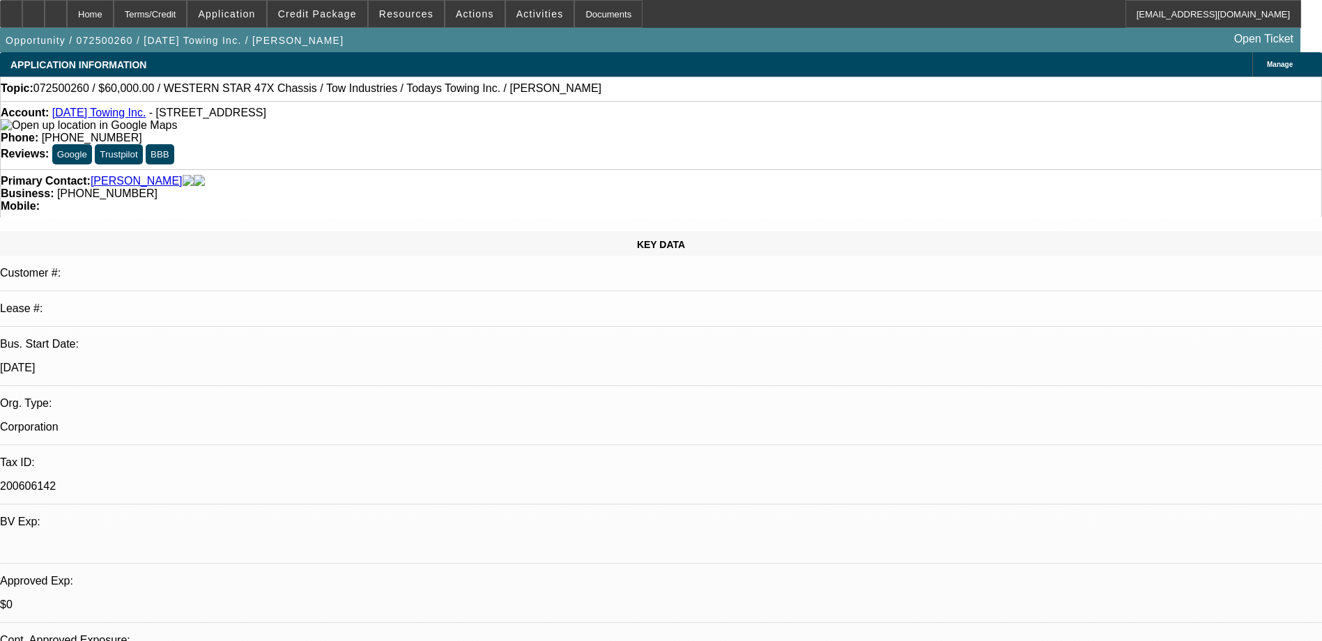
select select "1"
select select "6"
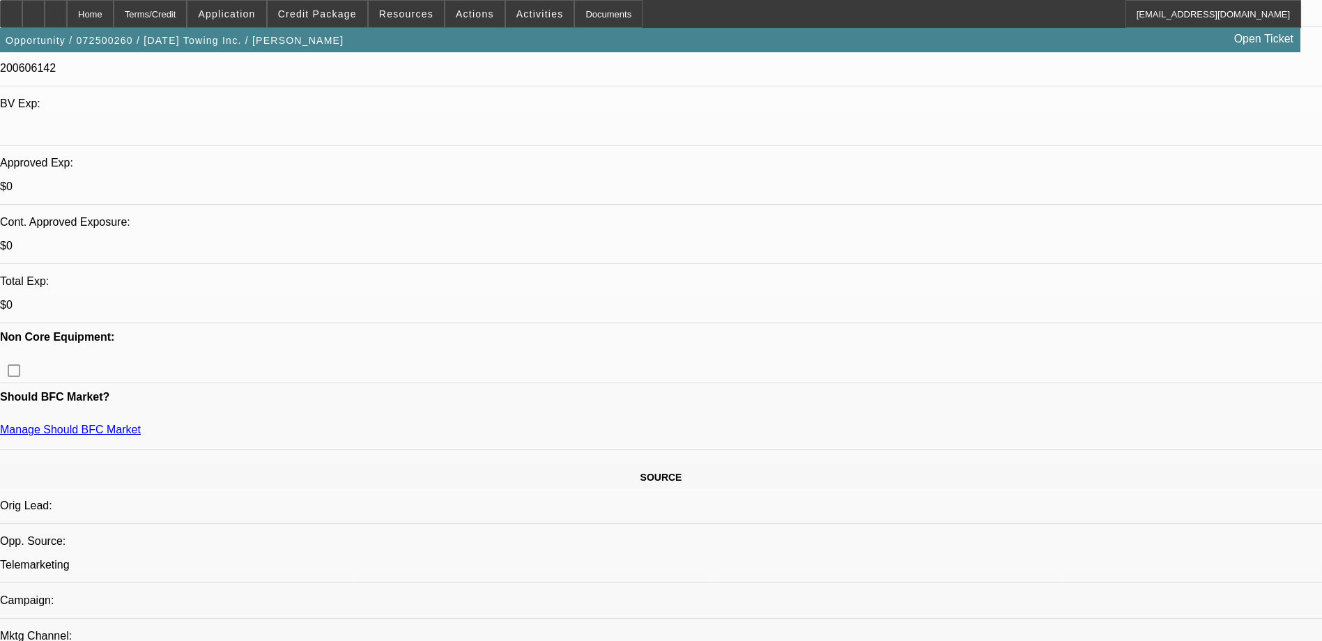
click at [348, 14] on span "Credit Package" at bounding box center [317, 13] width 79 height 11
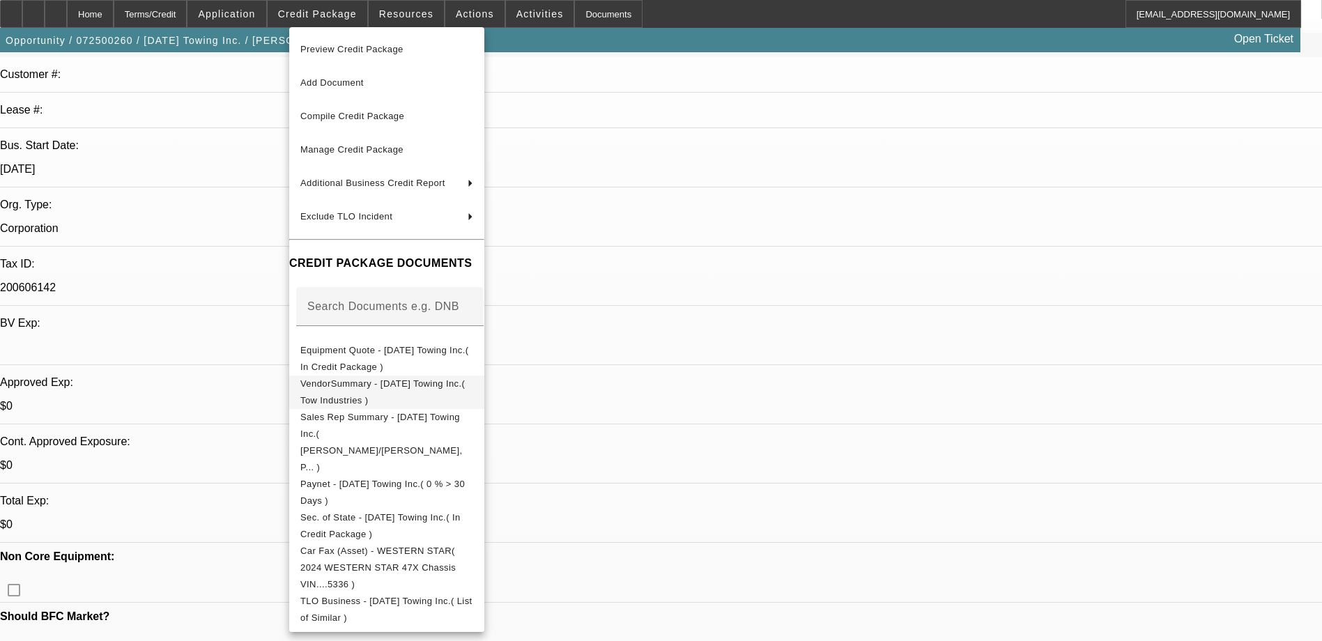
scroll to position [0, 0]
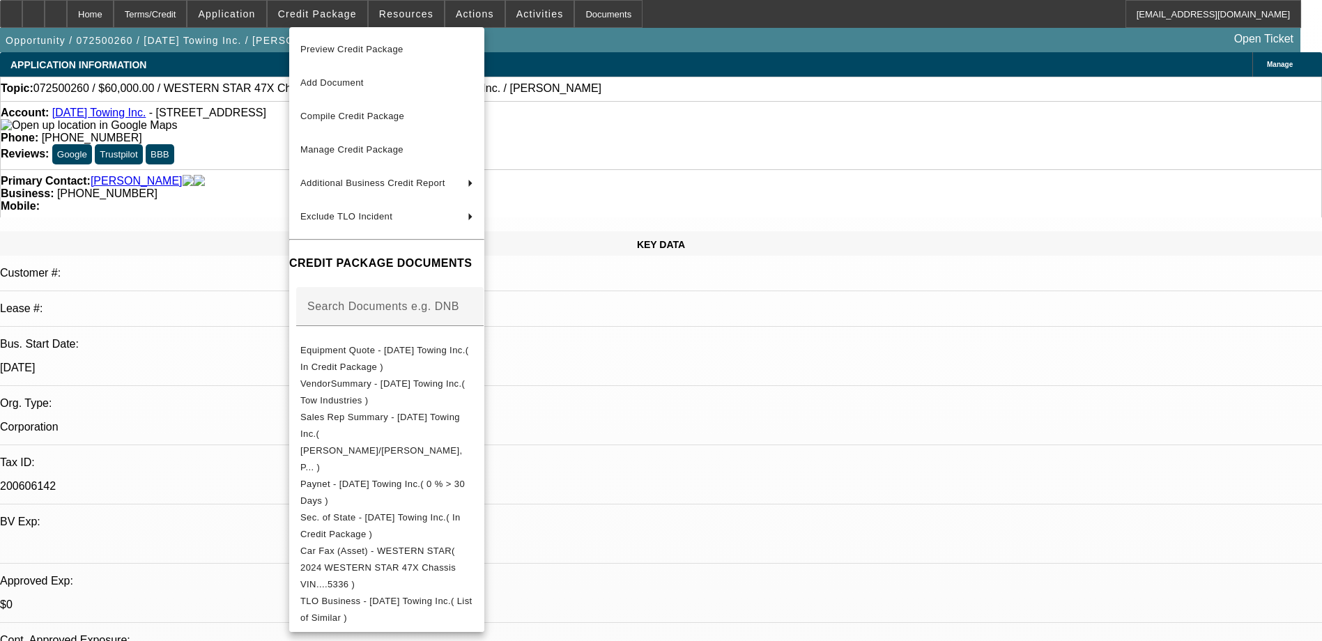
click at [881, 259] on div at bounding box center [661, 320] width 1322 height 641
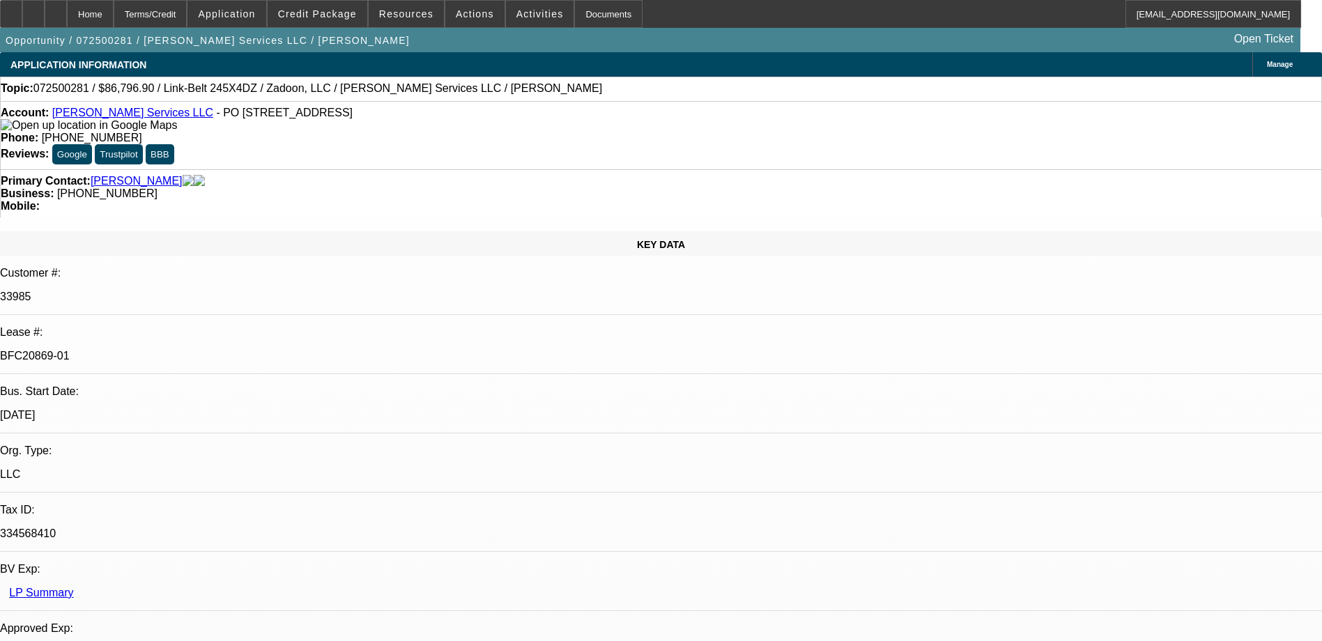
select select "0.1"
select select "0"
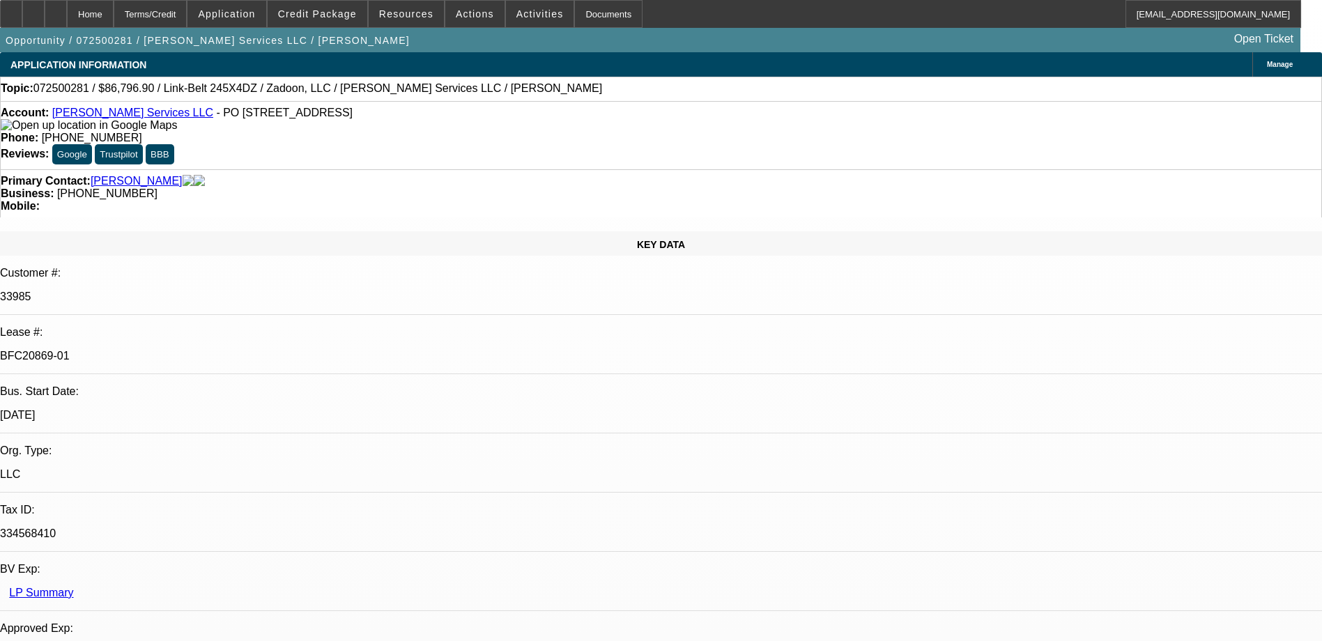
select select "0"
select select "0.1"
select select "0"
select select "0.1"
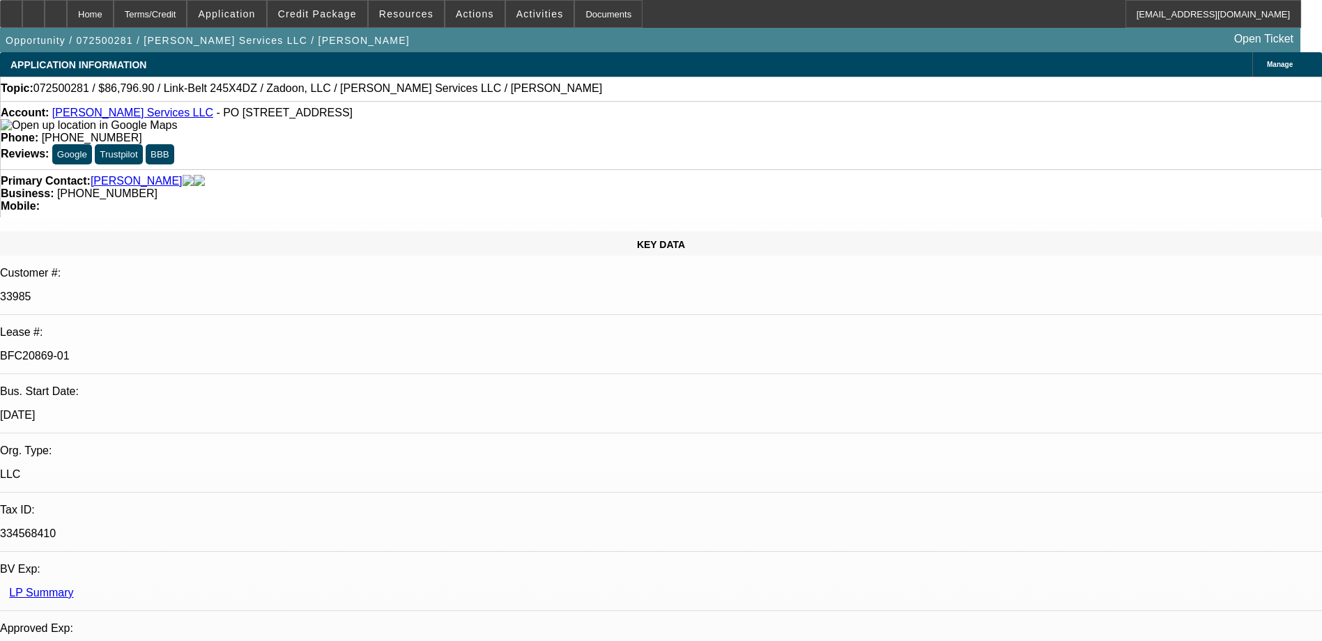
select select "0"
select select "1"
select select "2"
select select "6"
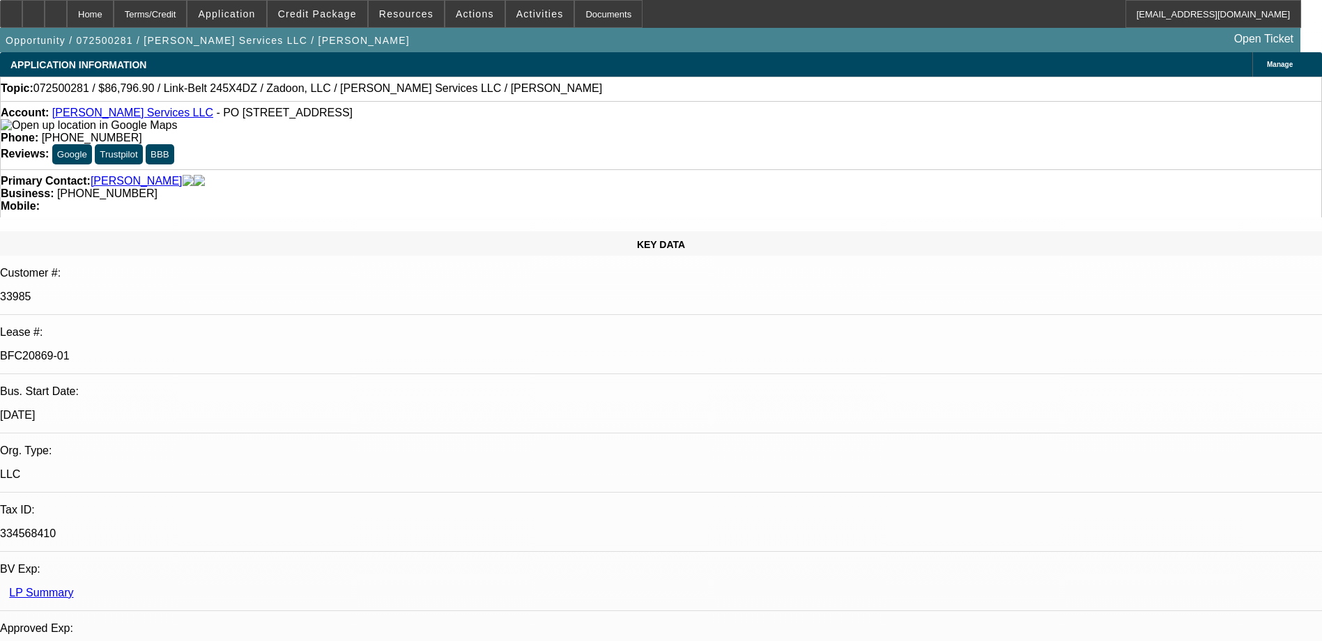
select select "1"
select select "2"
select select "6"
select select "1"
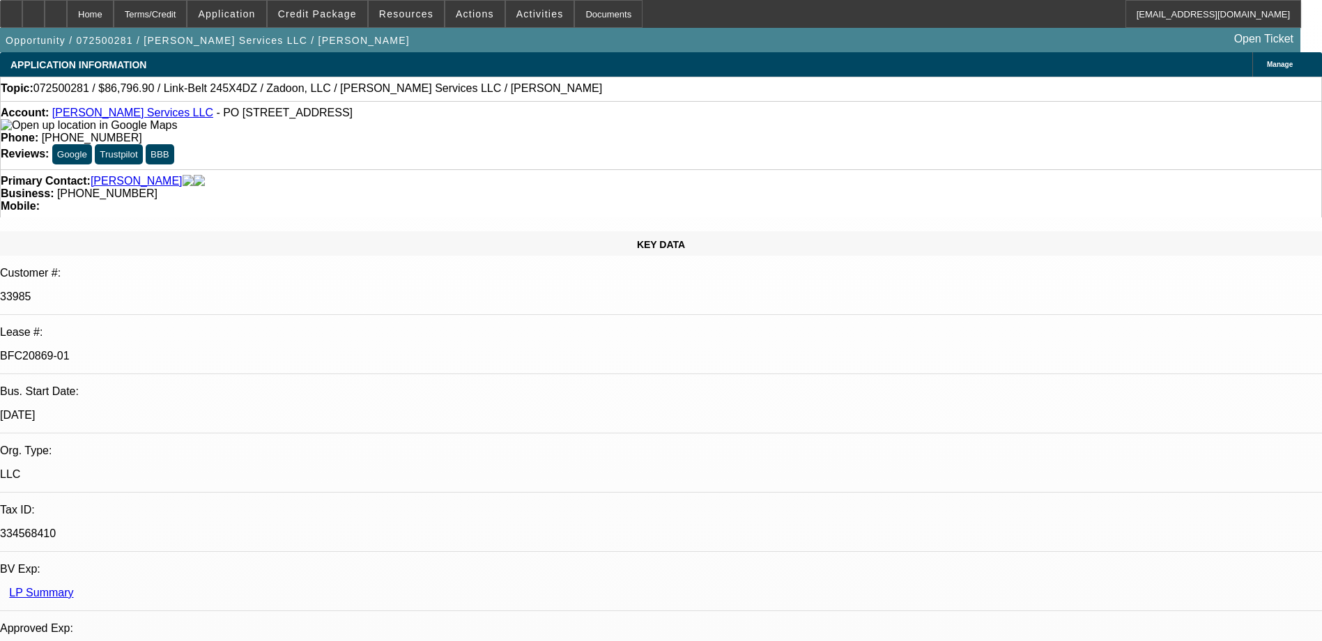
select select "6"
select select "1"
select select "6"
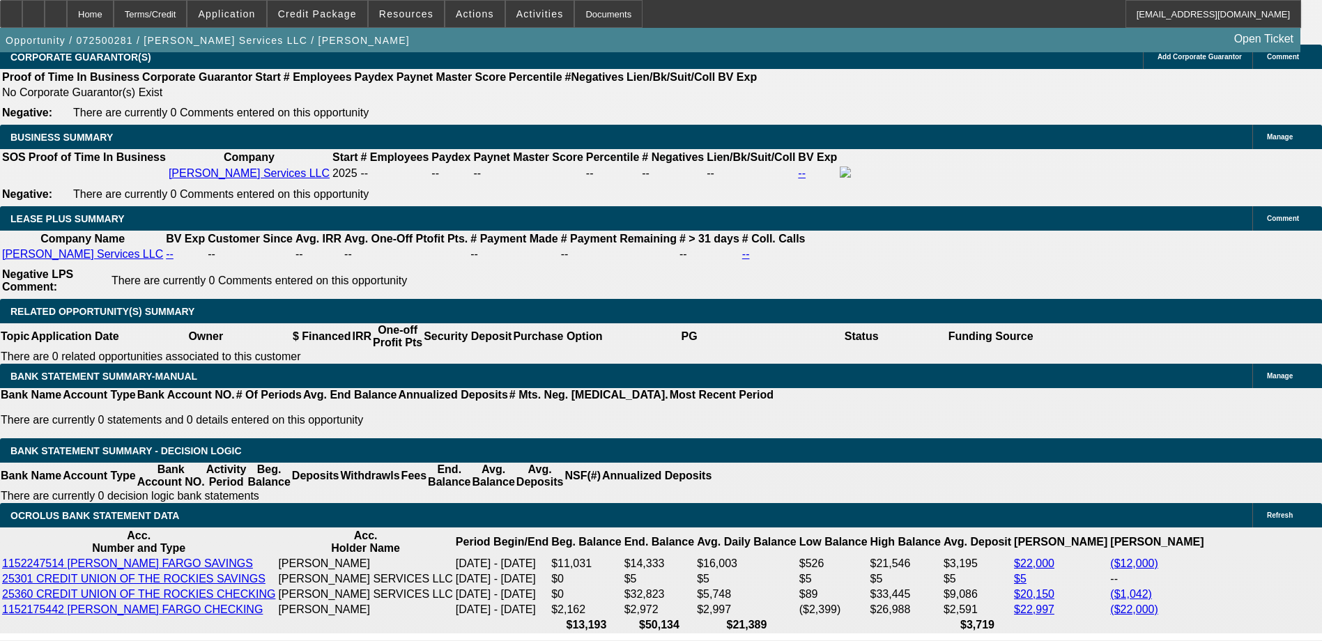
scroll to position [2440, 0]
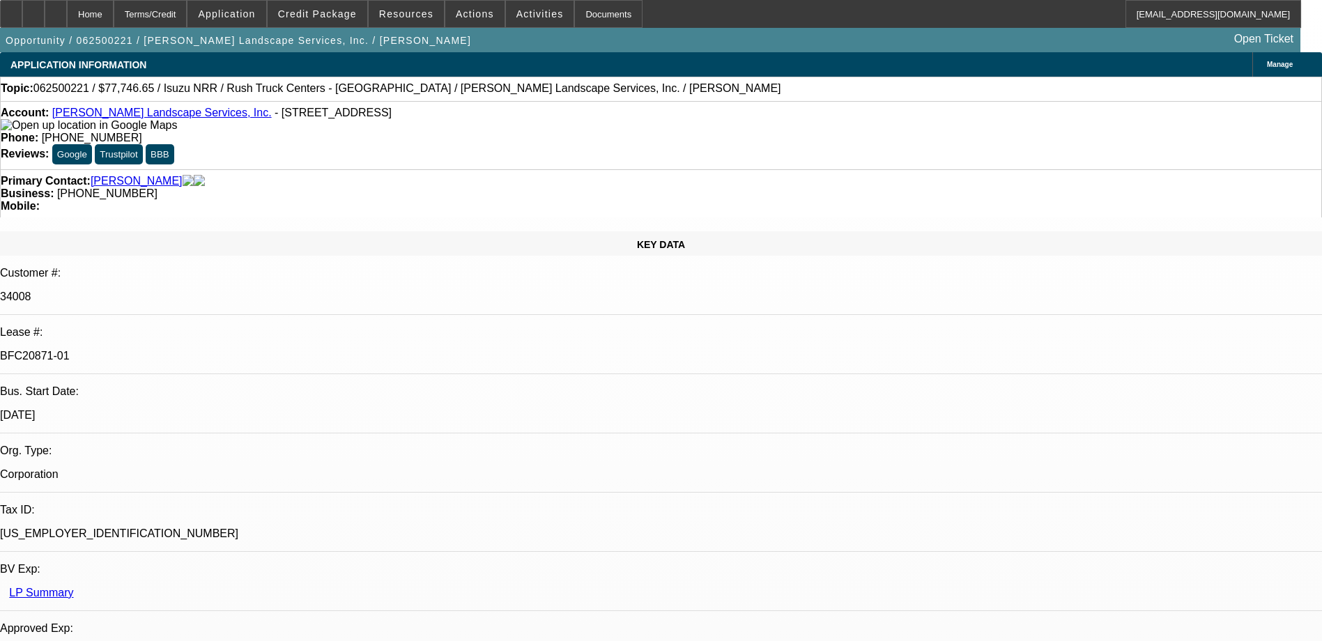
select select "0"
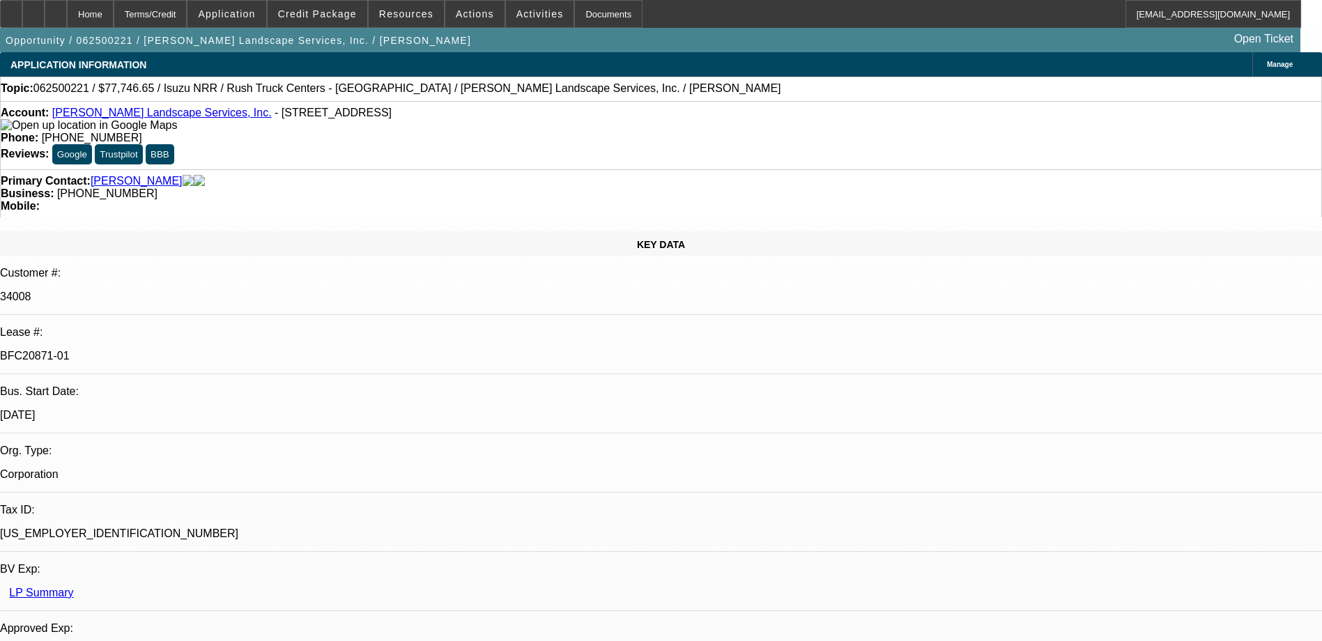
select select "0"
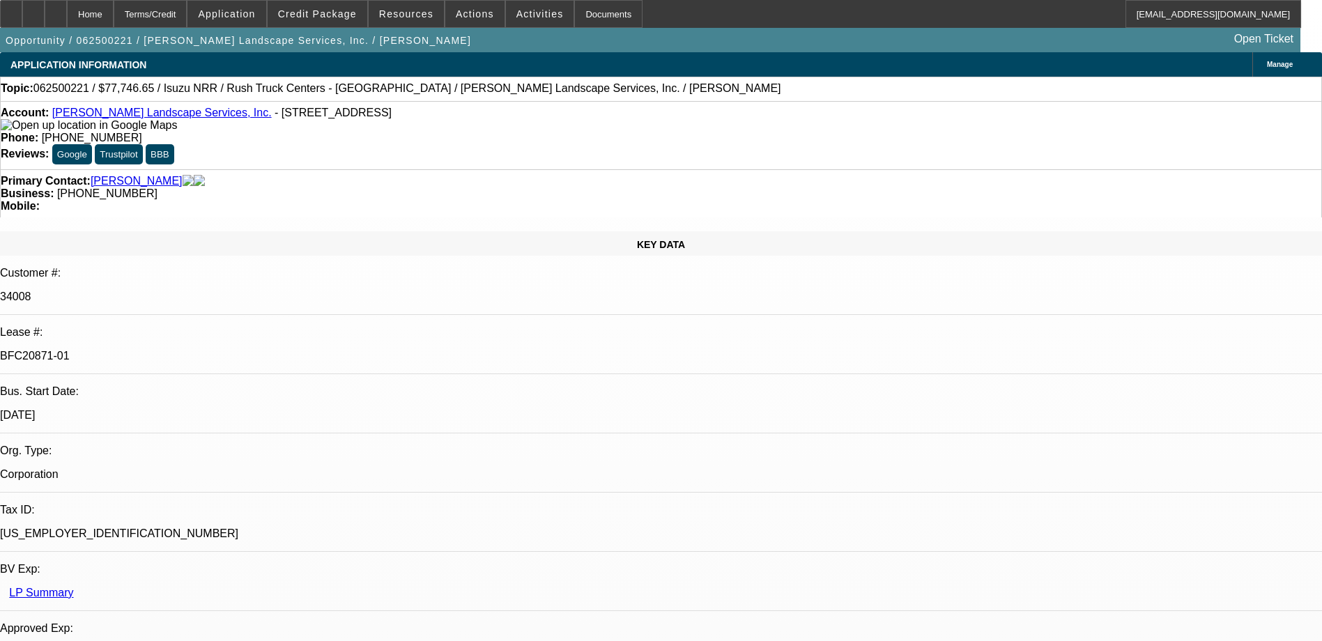
select select "0"
select select "0.1"
select select "1"
select select "3"
select select "6"
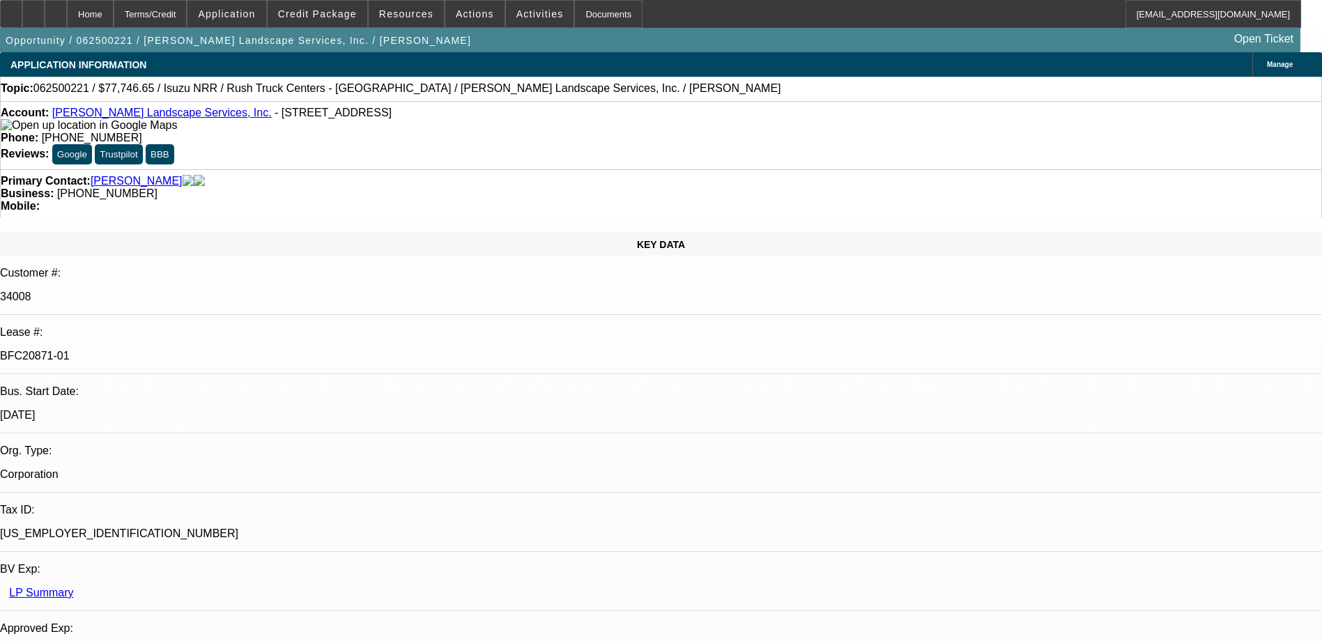
select select "1"
select select "3"
select select "6"
select select "1"
select select "3"
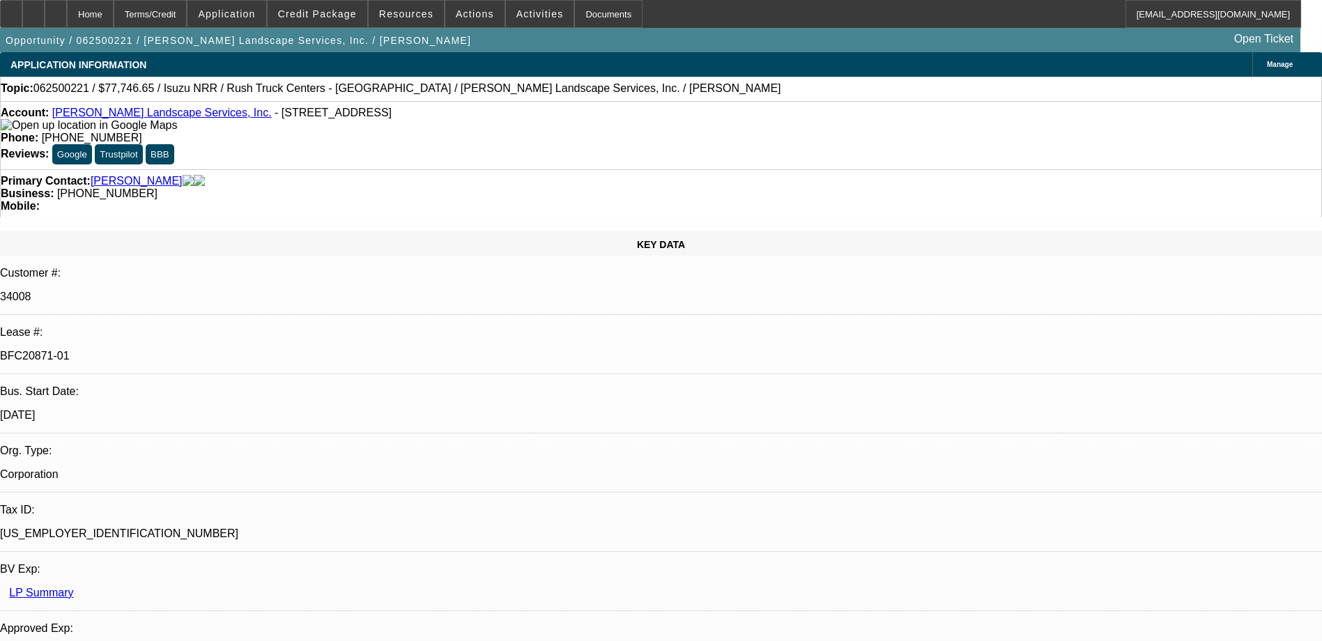
select select "6"
select select "1"
select select "3"
select select "4"
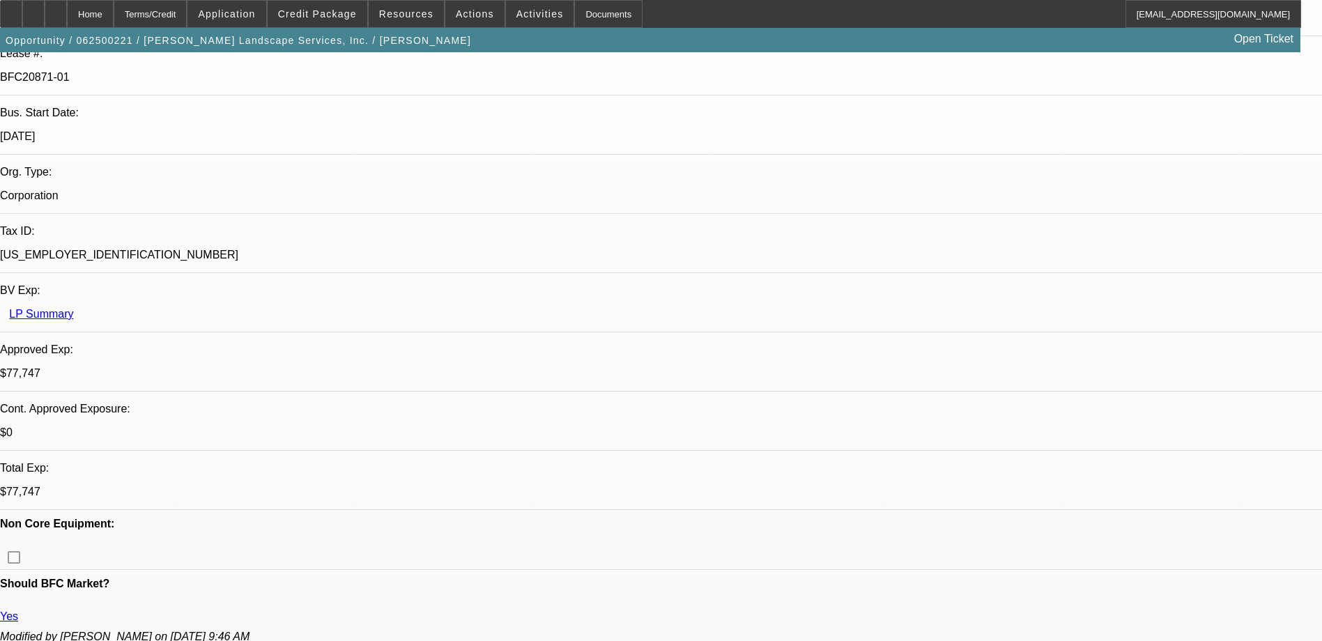
scroll to position [488, 0]
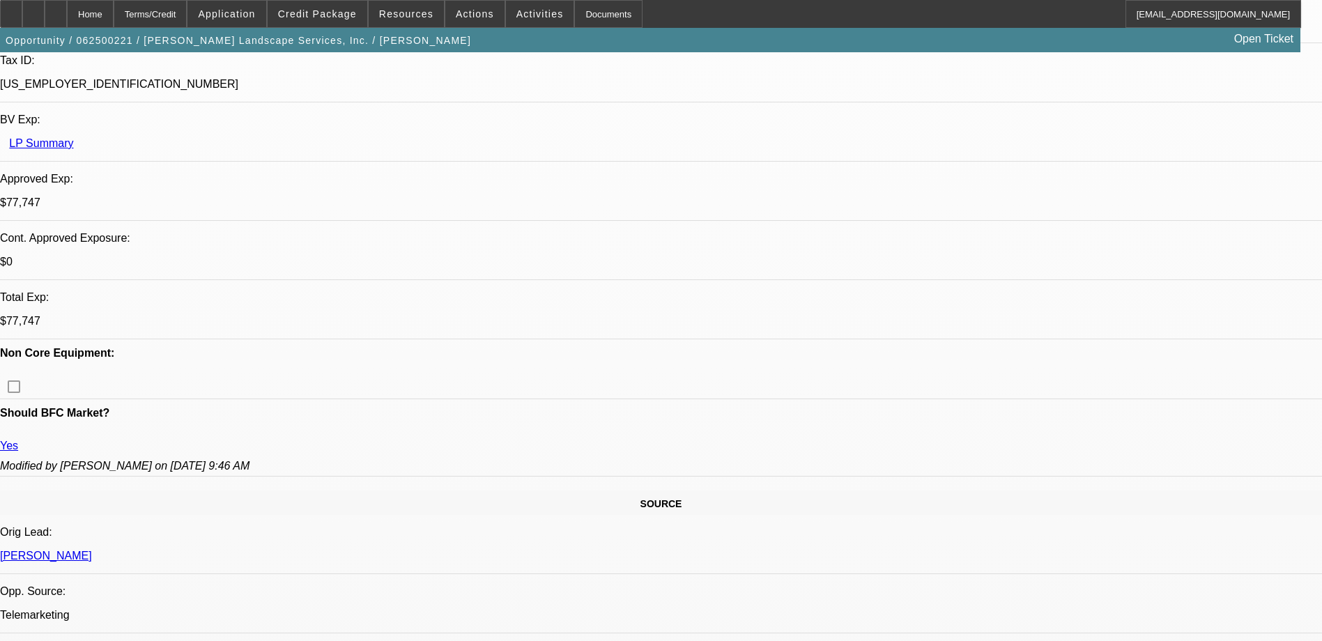
scroll to position [418, 0]
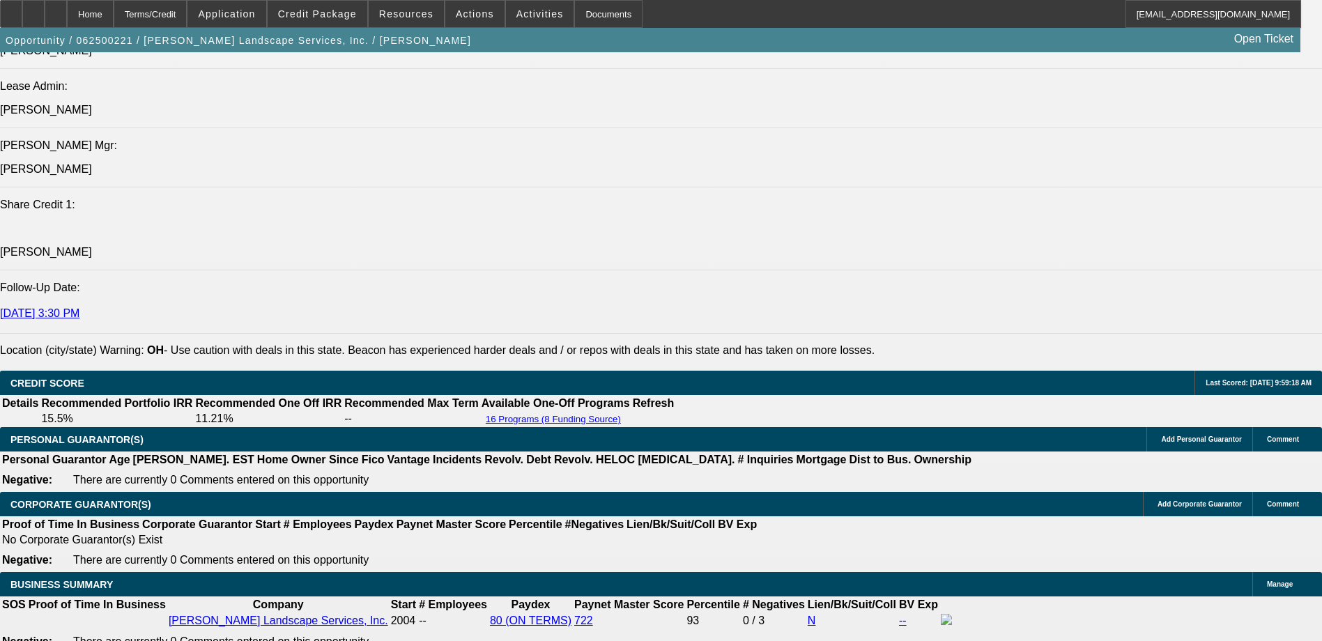
scroll to position [2021, 0]
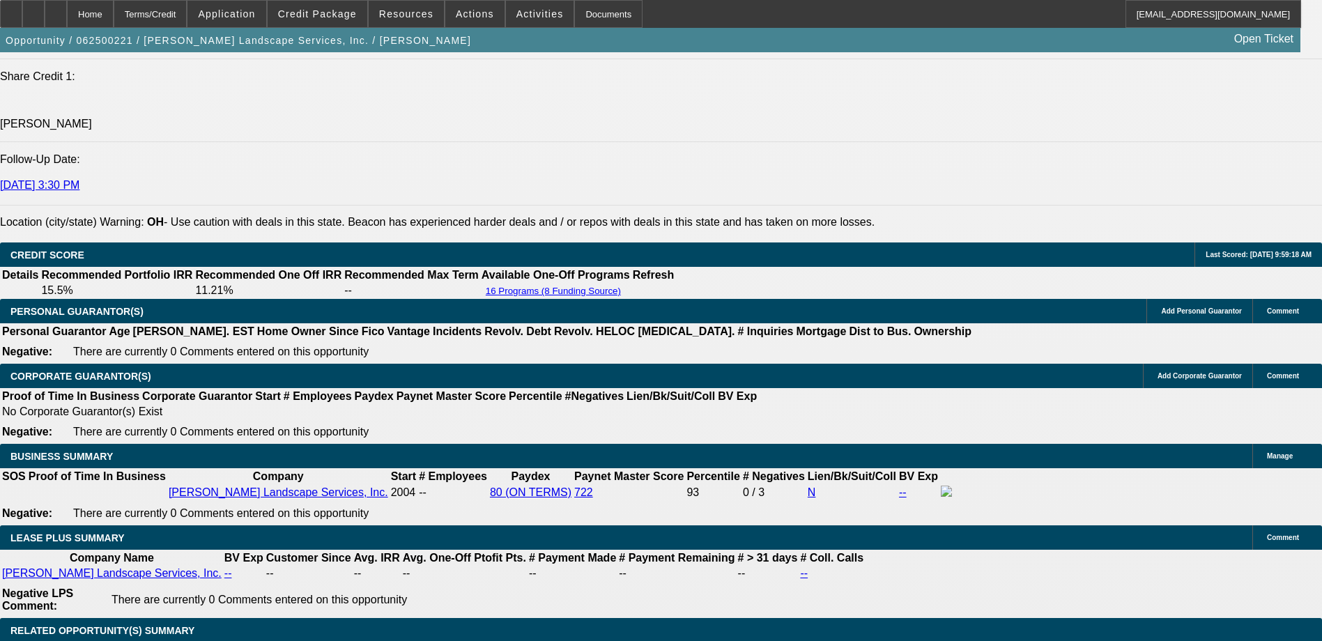
select select "0"
select select "3"
select select "0"
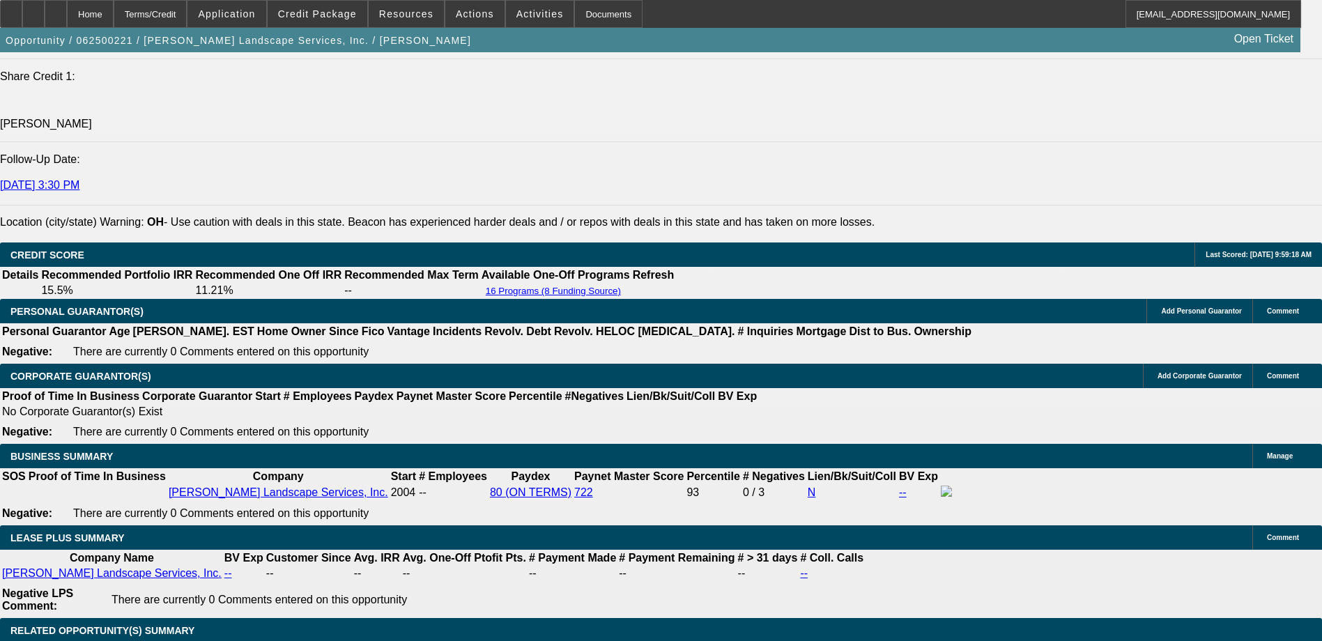
select select "6"
select select "0"
select select "3"
select select "0"
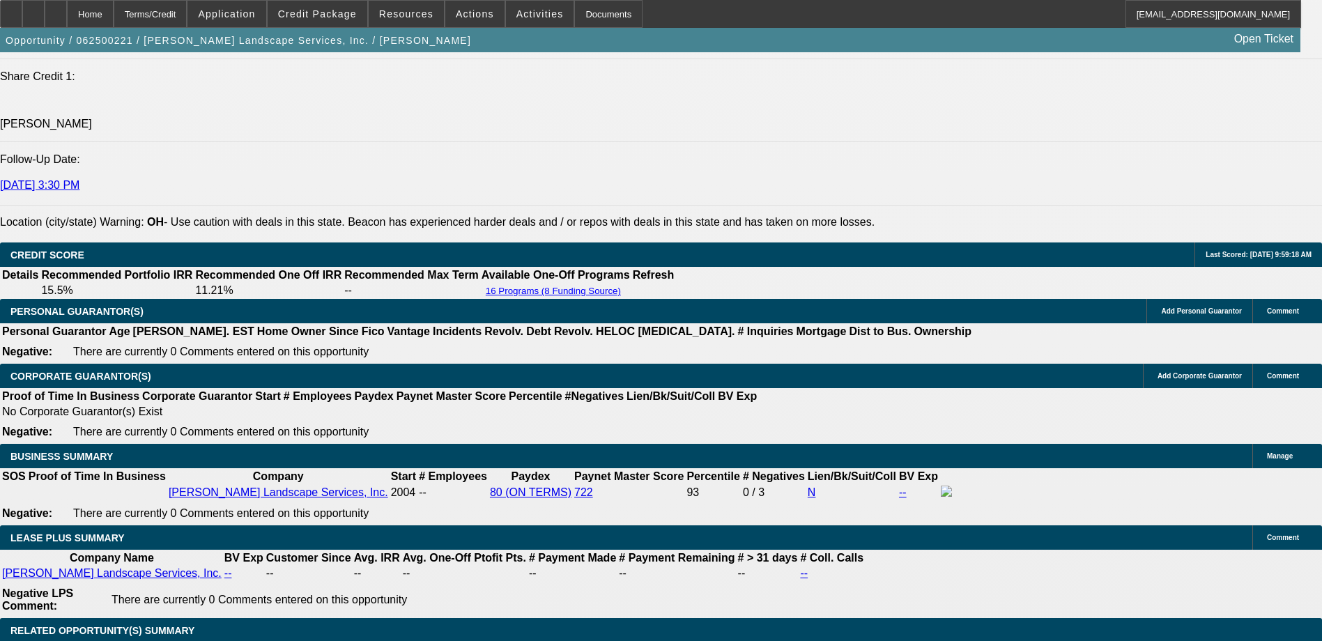
select select "6"
select select "0"
select select "3"
select select "0.1"
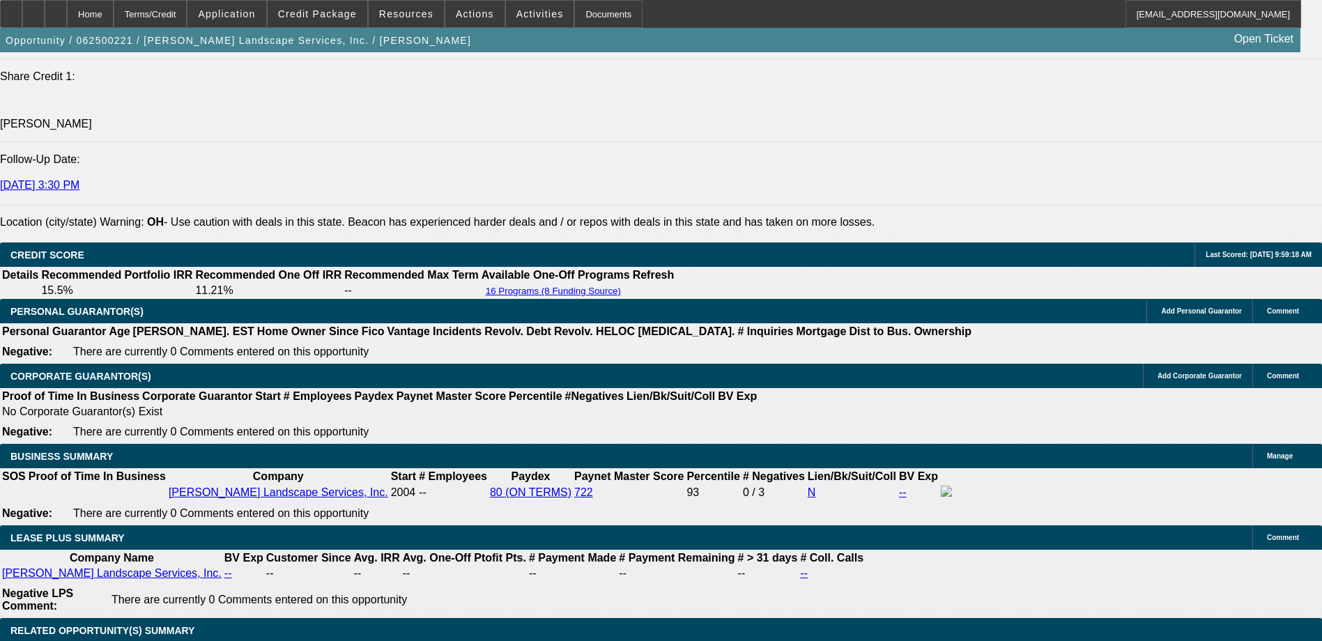
select select "4"
select select "0"
select select "3"
select select "0"
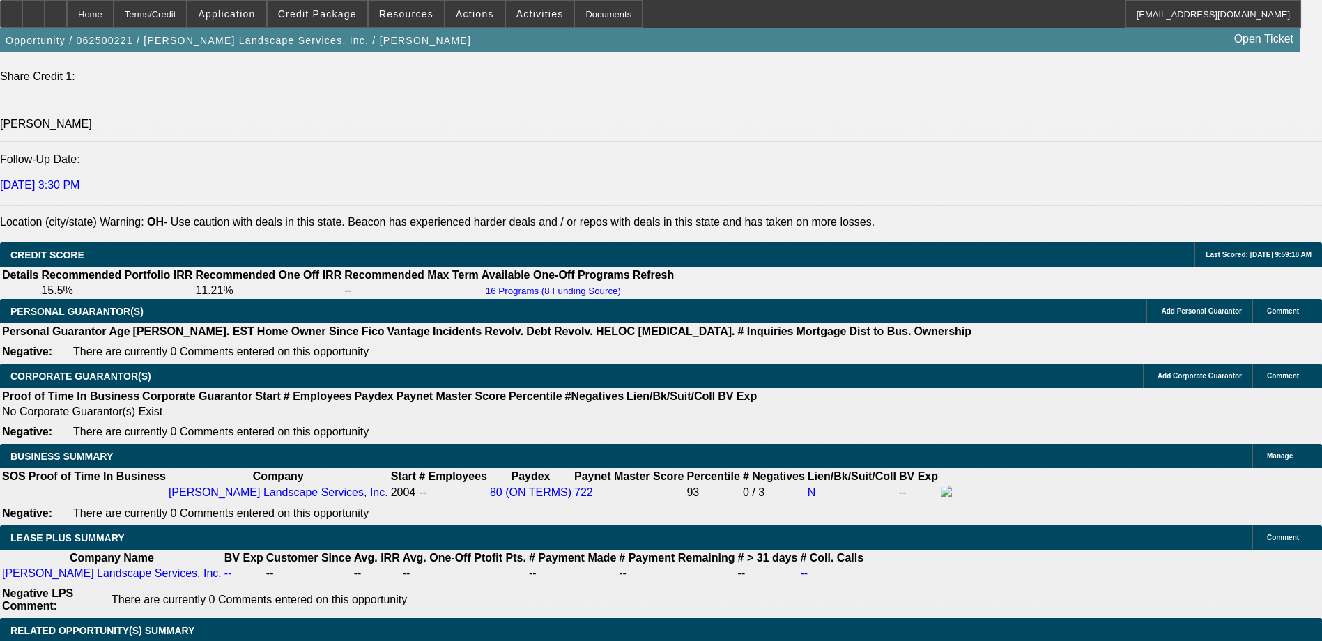
select select "6"
select select "0"
select select "3"
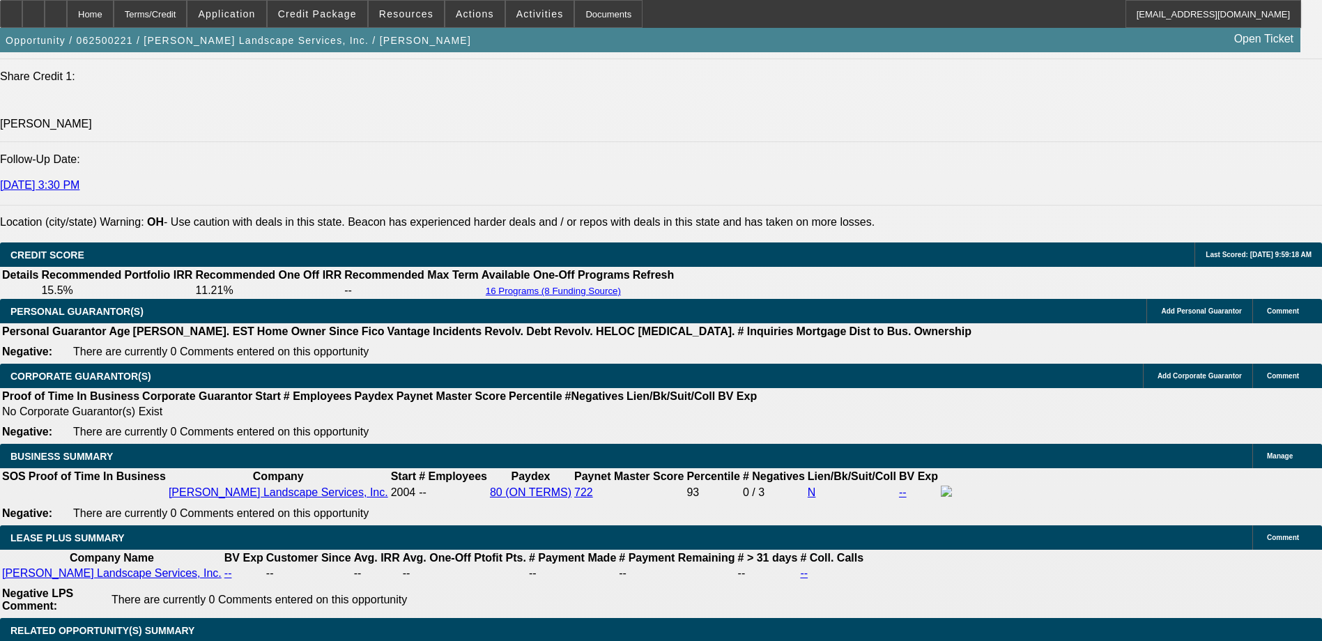
select select "0"
select select "6"
select select "0"
select select "3"
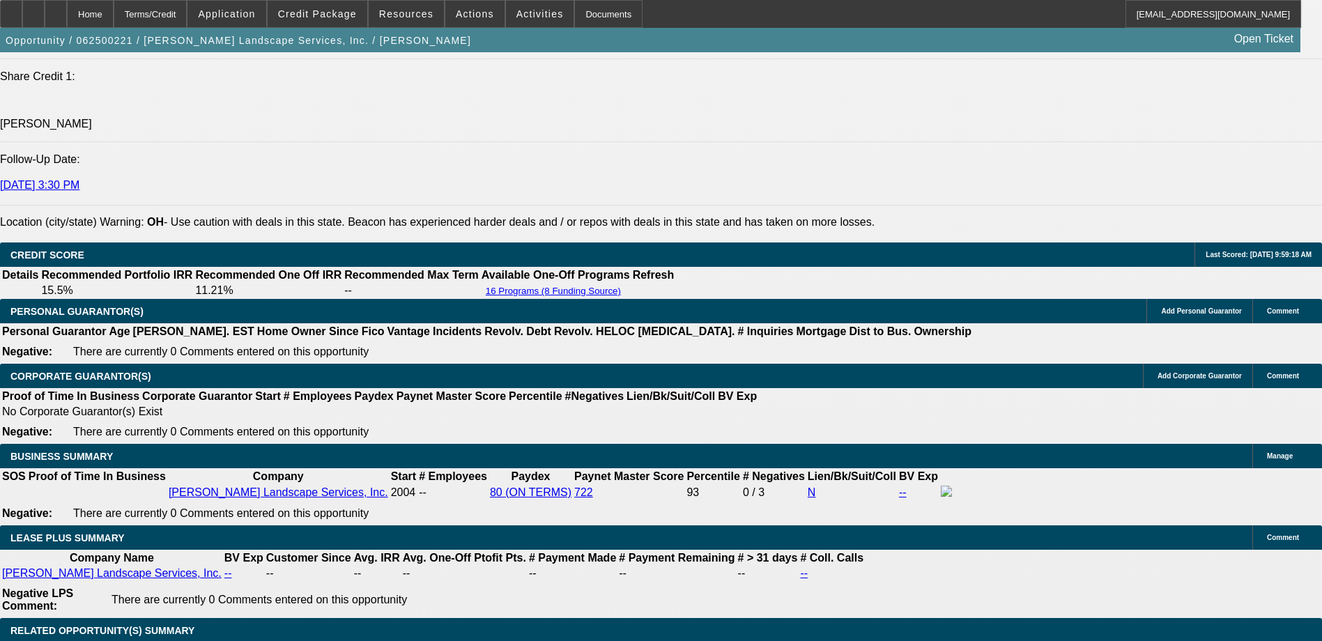
select select "0"
select select "6"
select select "0"
select select "3"
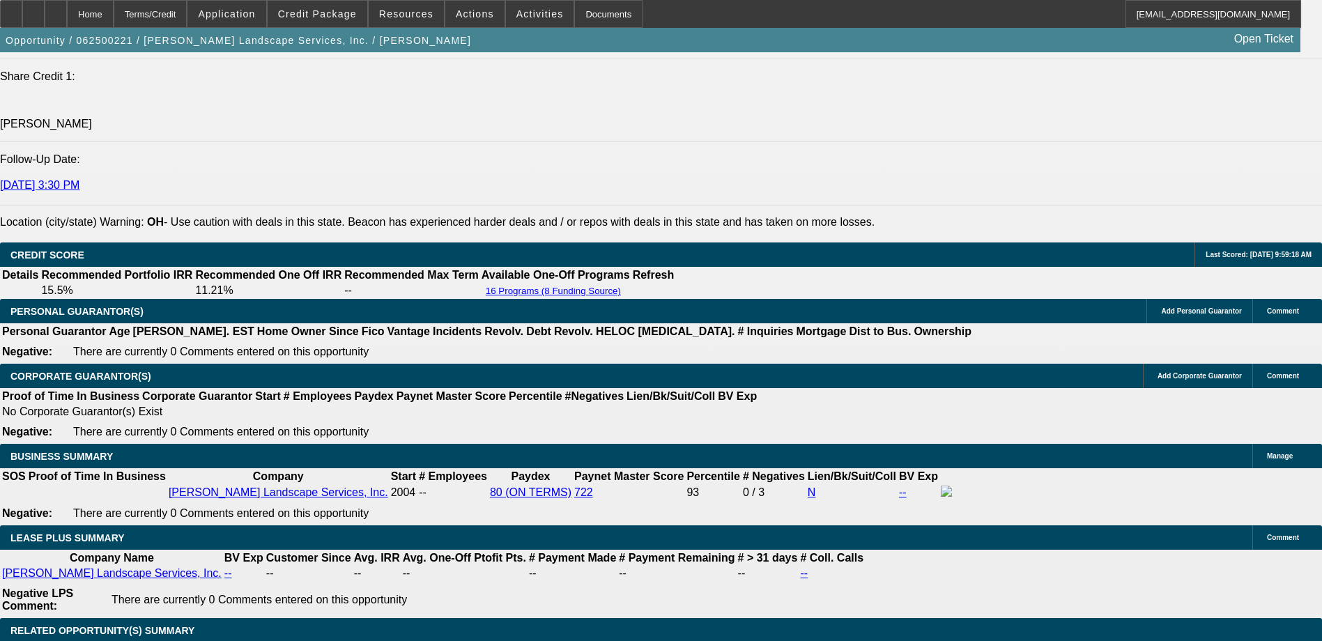
select select "0"
select select "6"
select select "0"
select select "3"
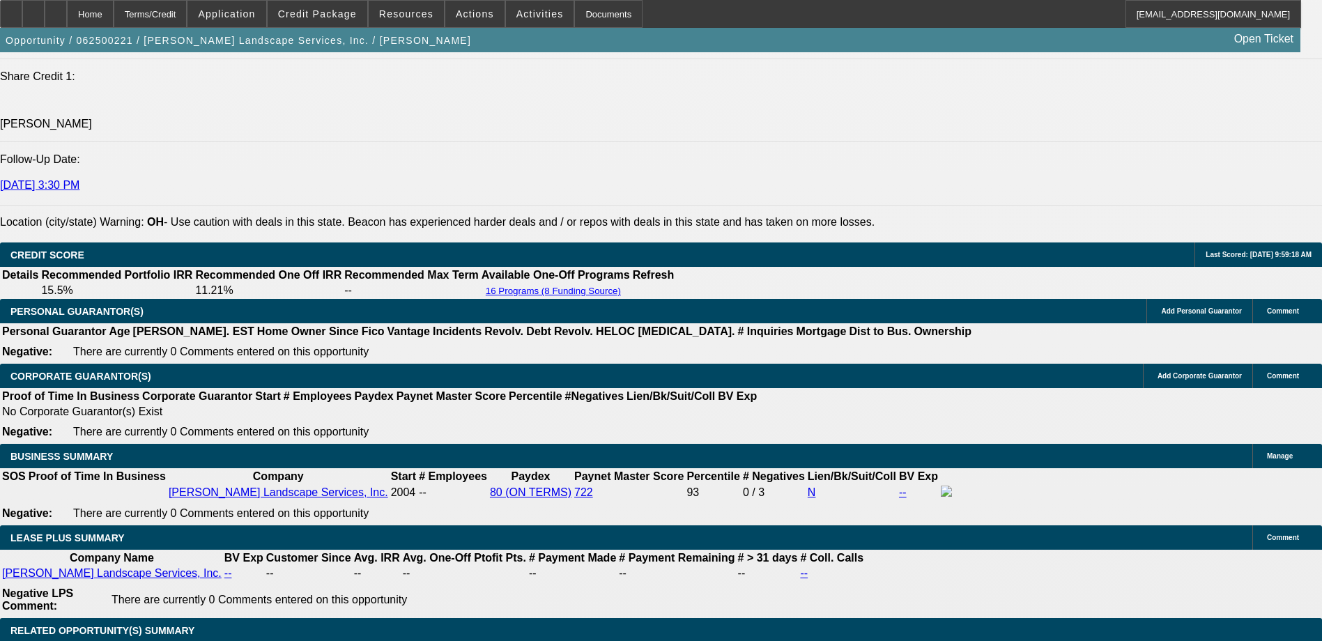
select select "0.1"
select select "4"
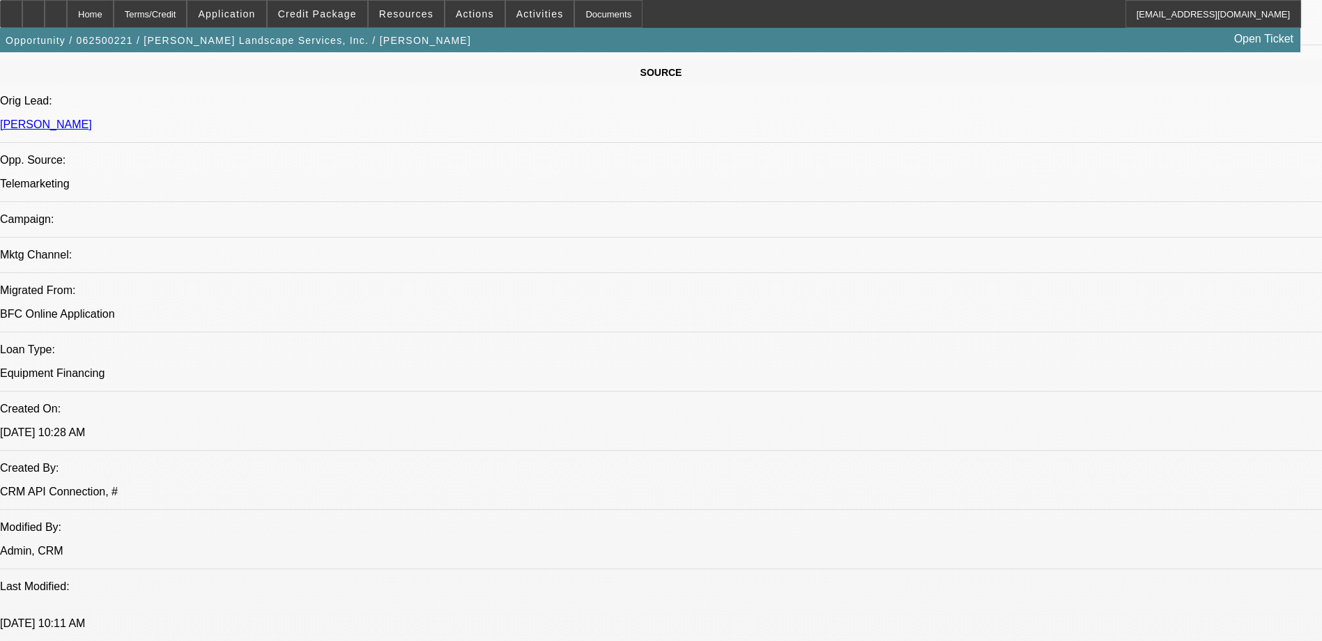
scroll to position [558, 0]
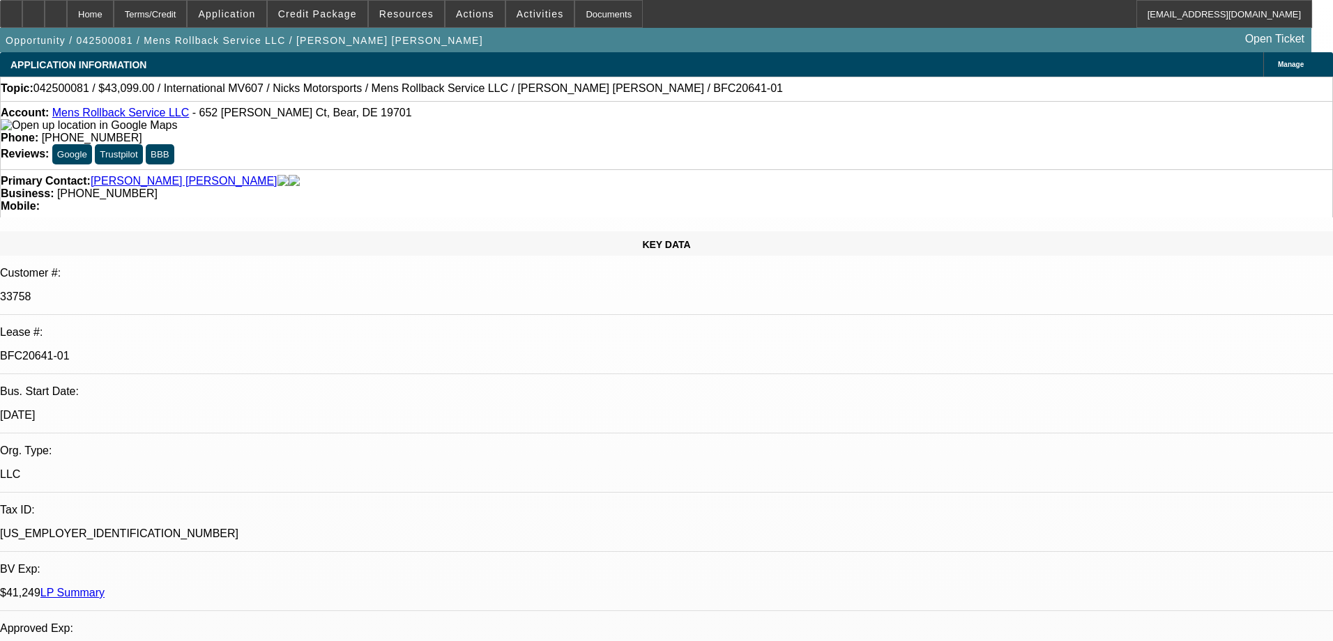
select select "0"
select select "2"
select select "0.1"
select select "4"
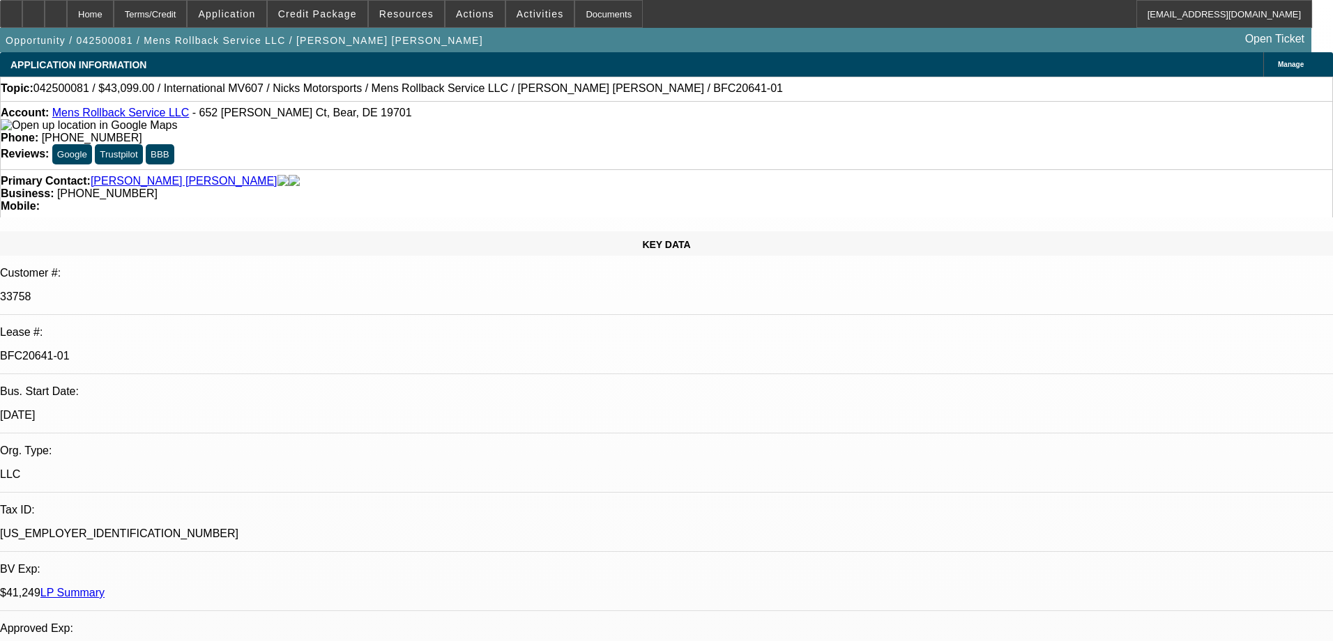
select select "0"
select select "2"
select select "0.1"
select select "4"
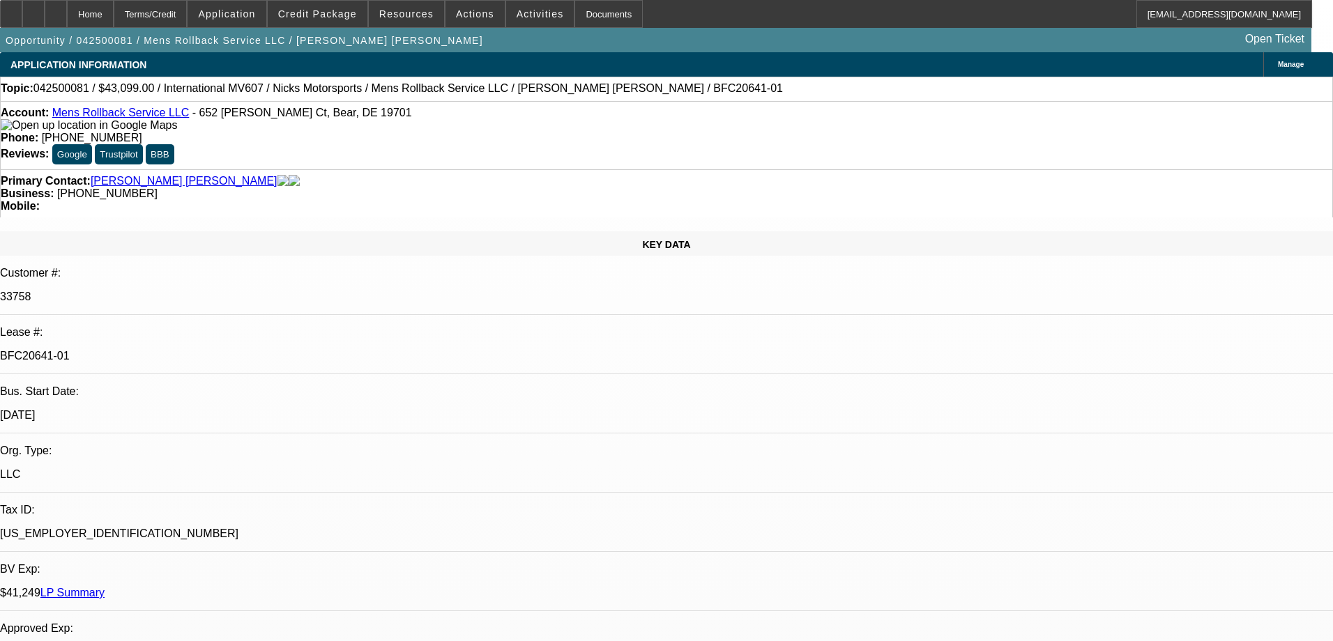
select select "0"
select select "2"
select select "0.1"
select select "4"
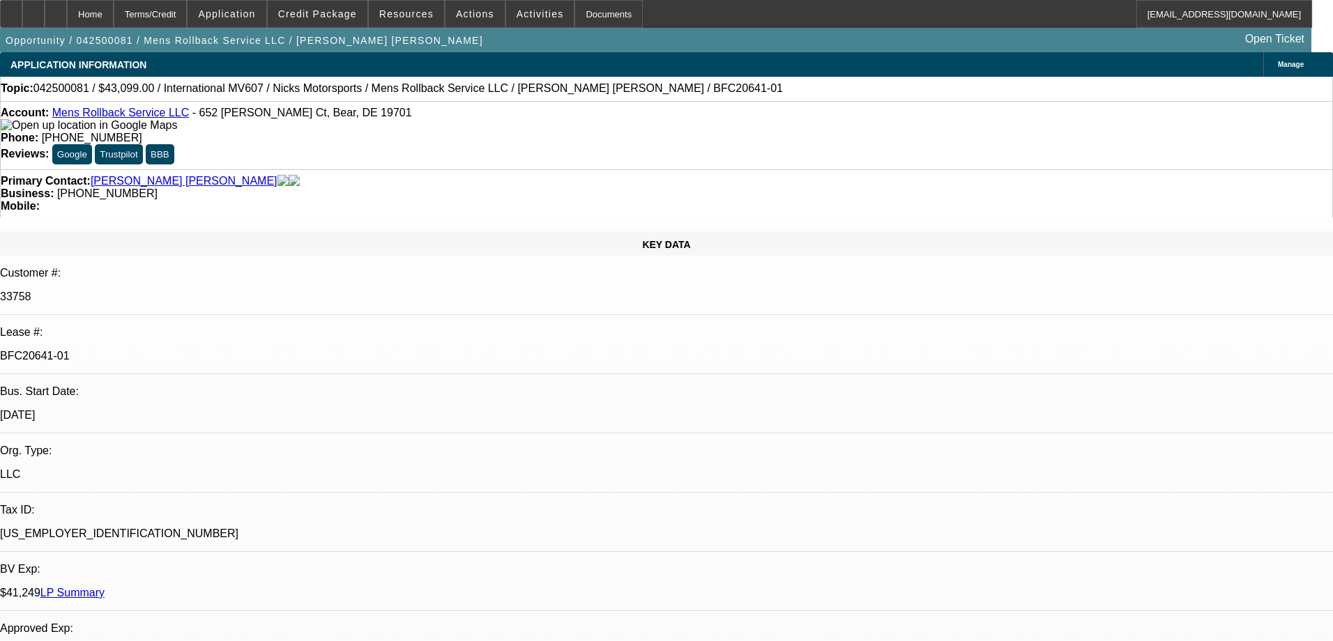
select select "0"
select select "2"
select select "0.1"
select select "4"
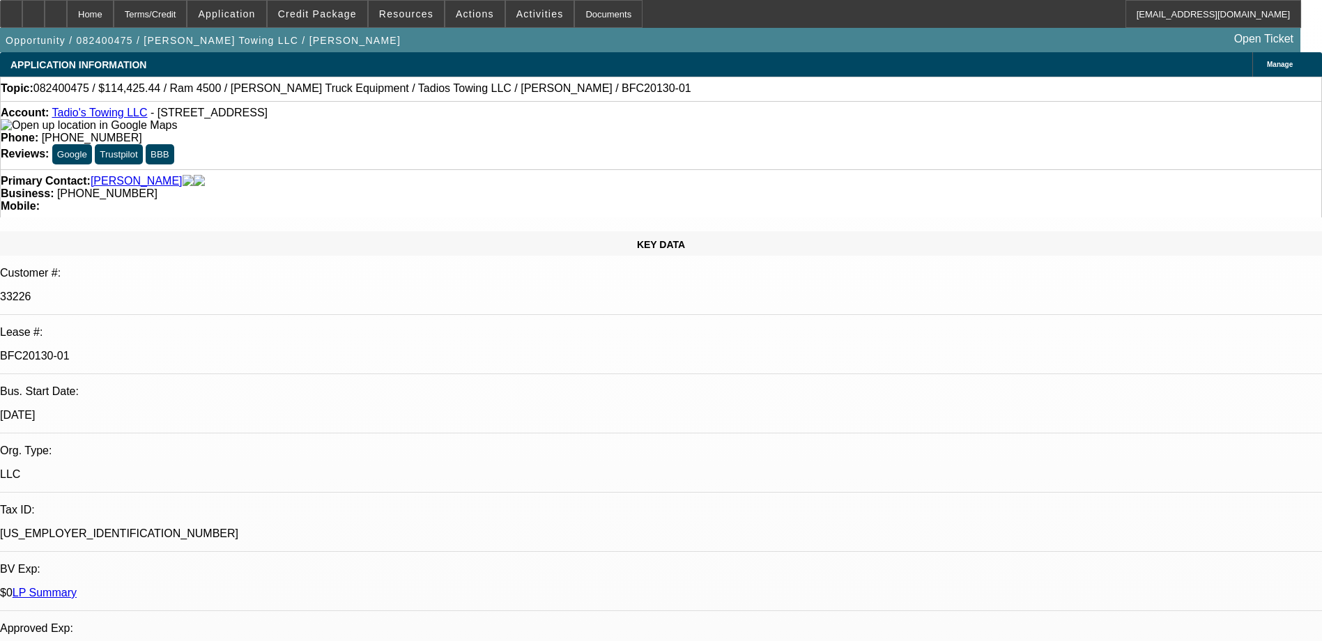
select select "0"
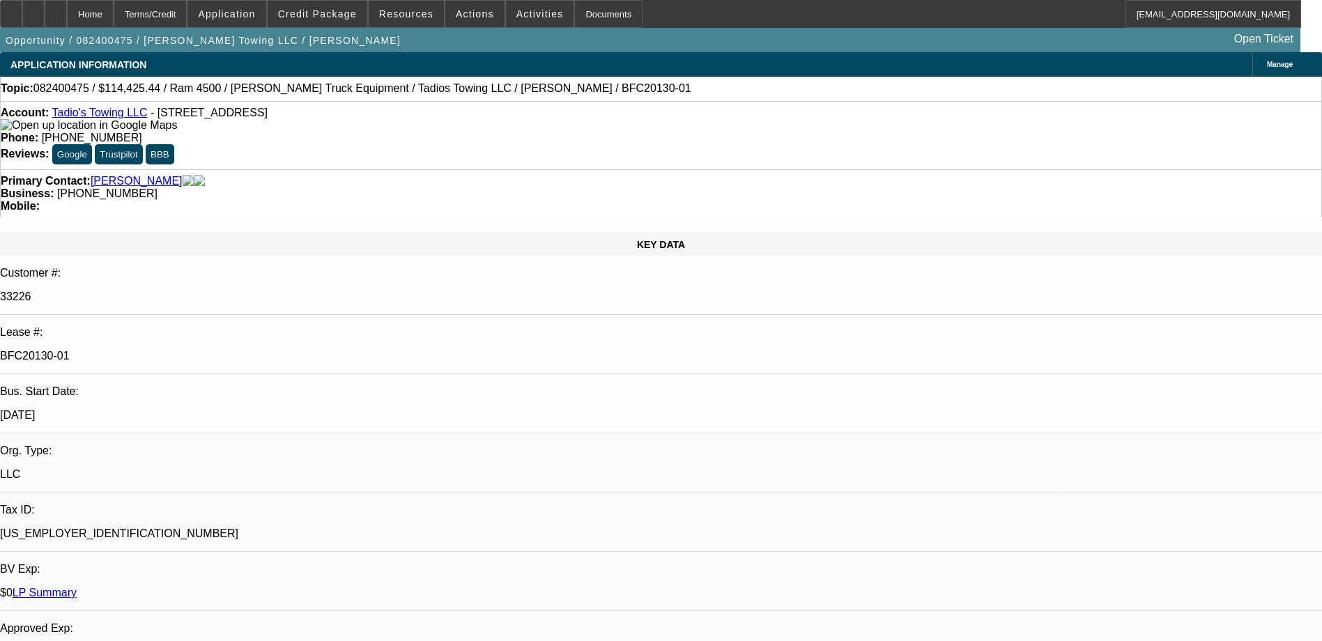
select select "0"
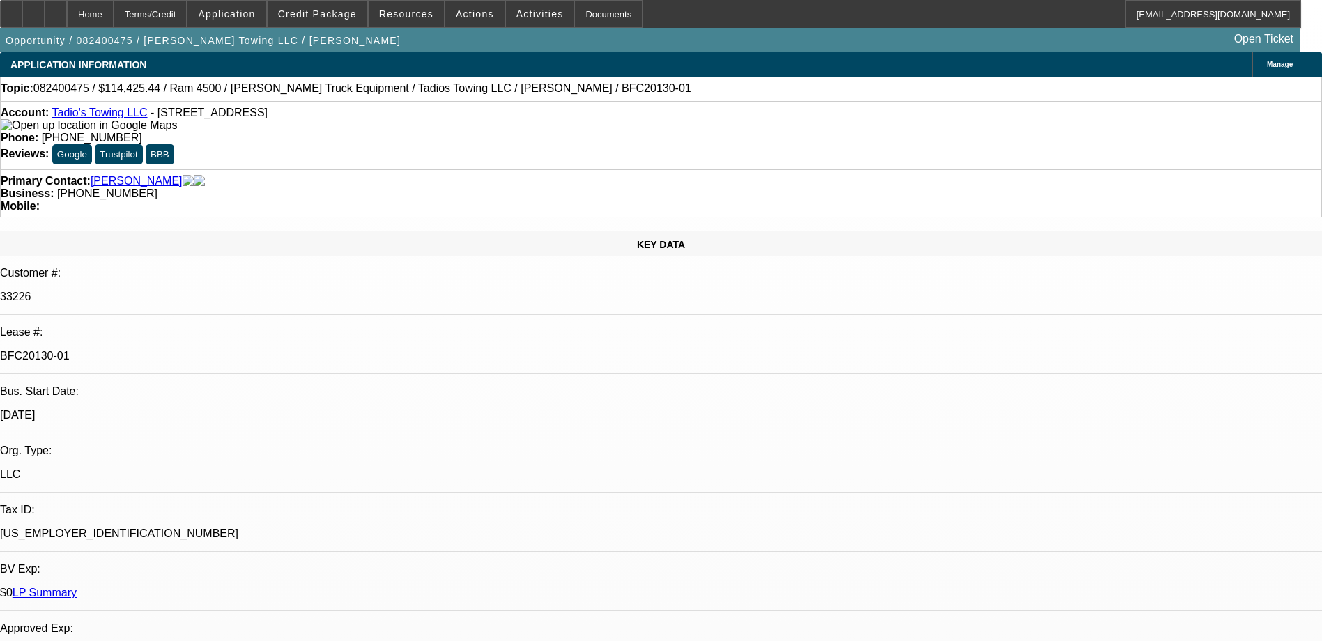
select select "0"
select select "1"
select select "6"
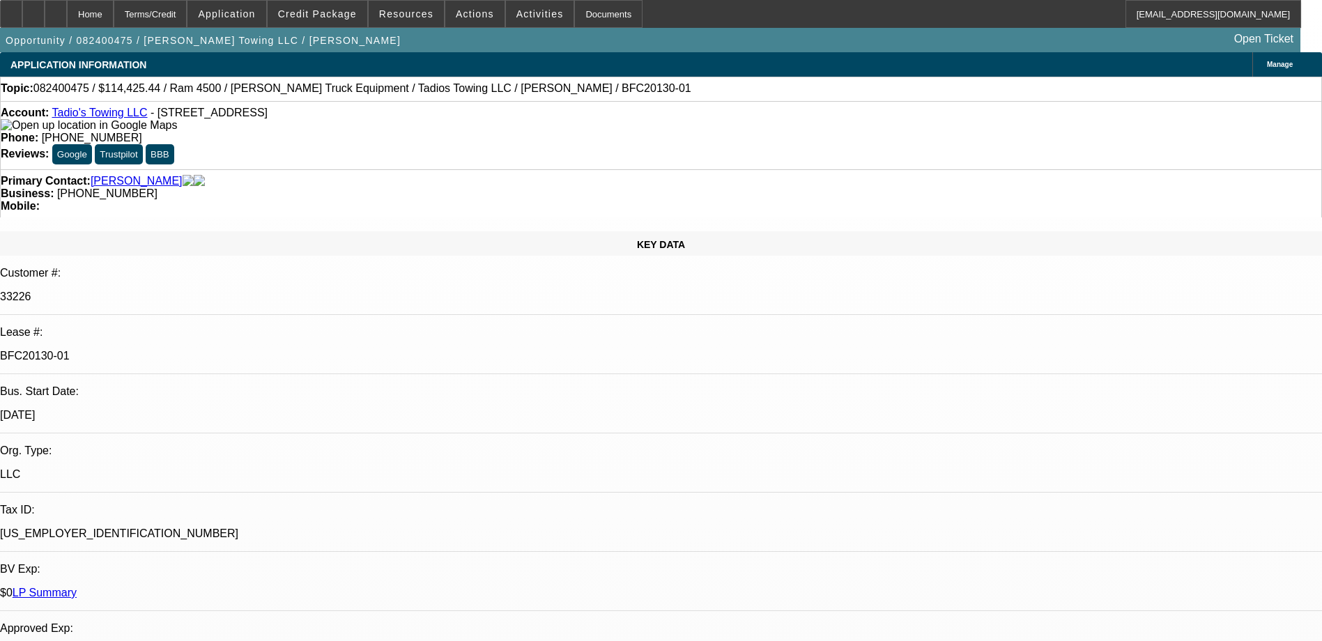
select select "1"
select select "6"
select select "1"
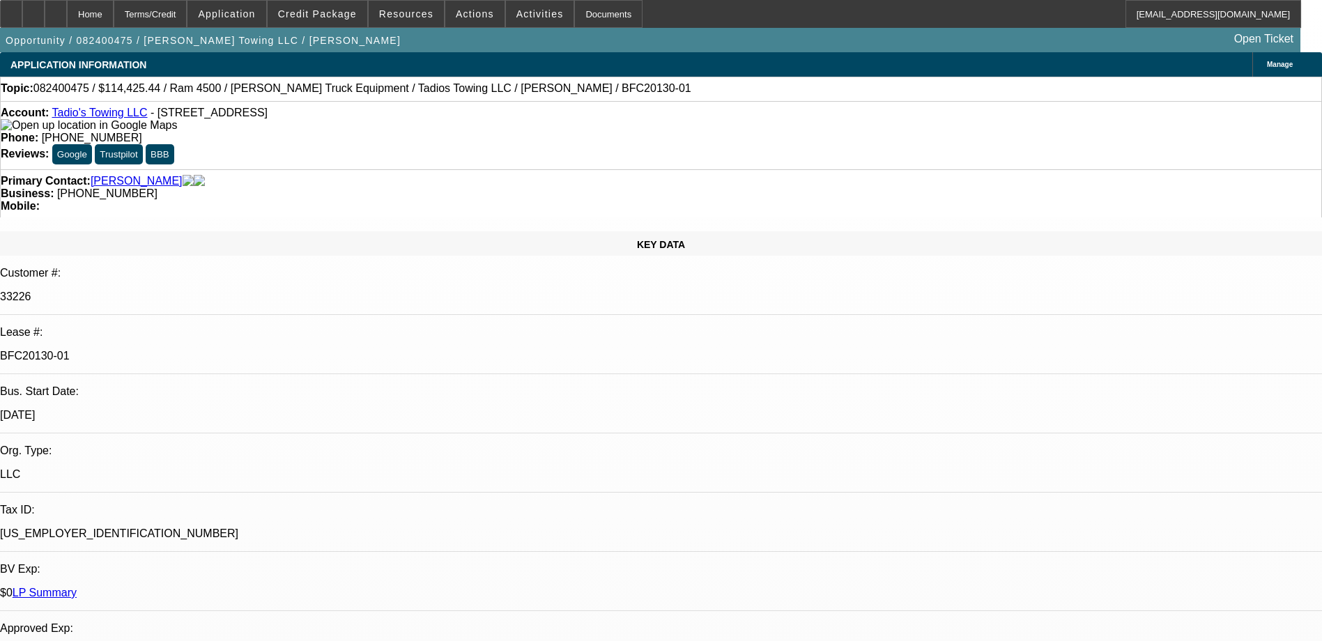
select select "6"
select select "1"
select select "4"
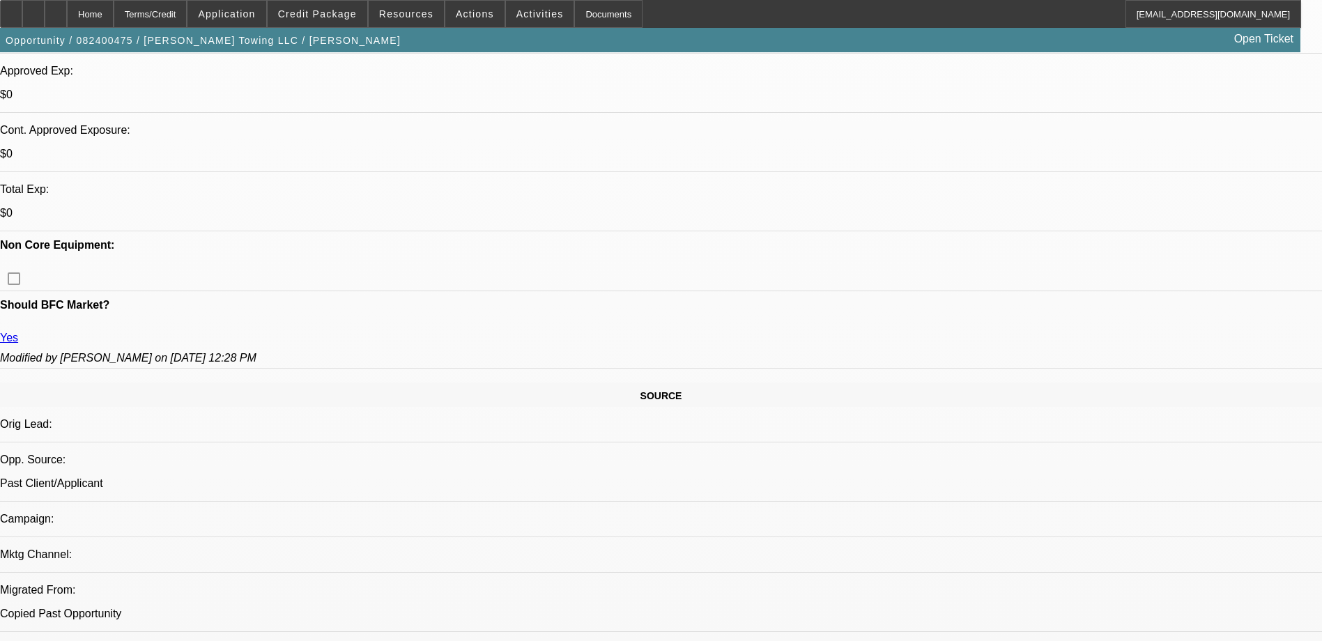
scroll to position [767, 0]
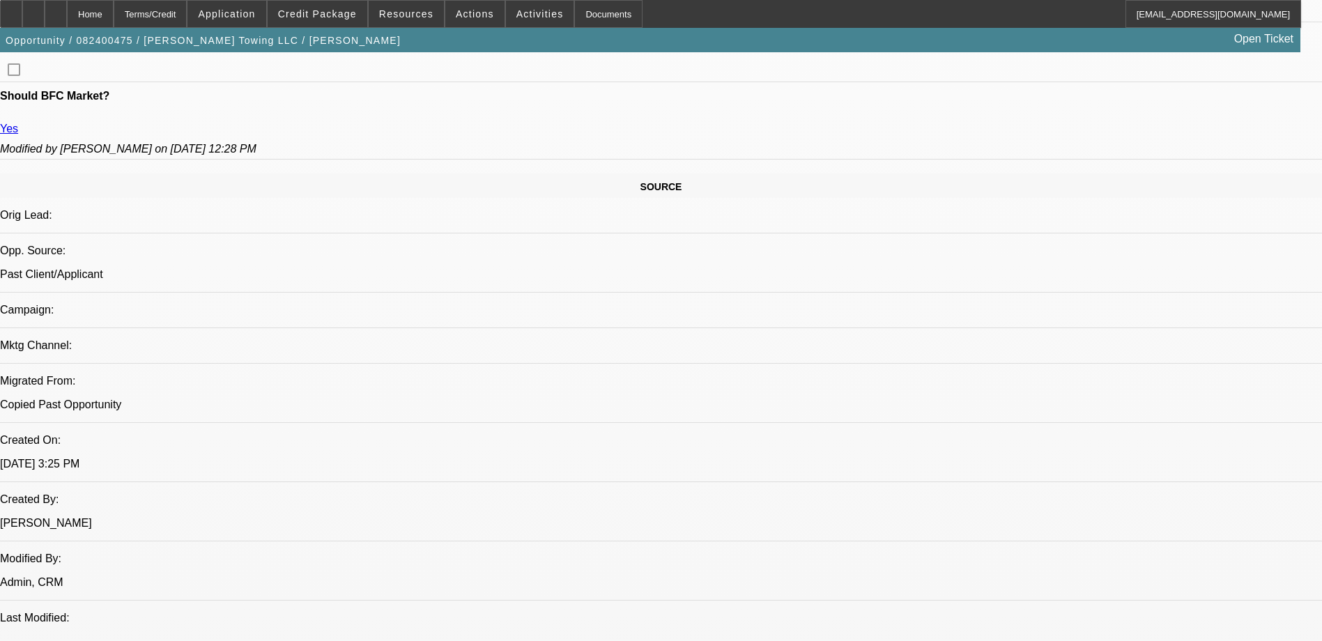
click link "664"
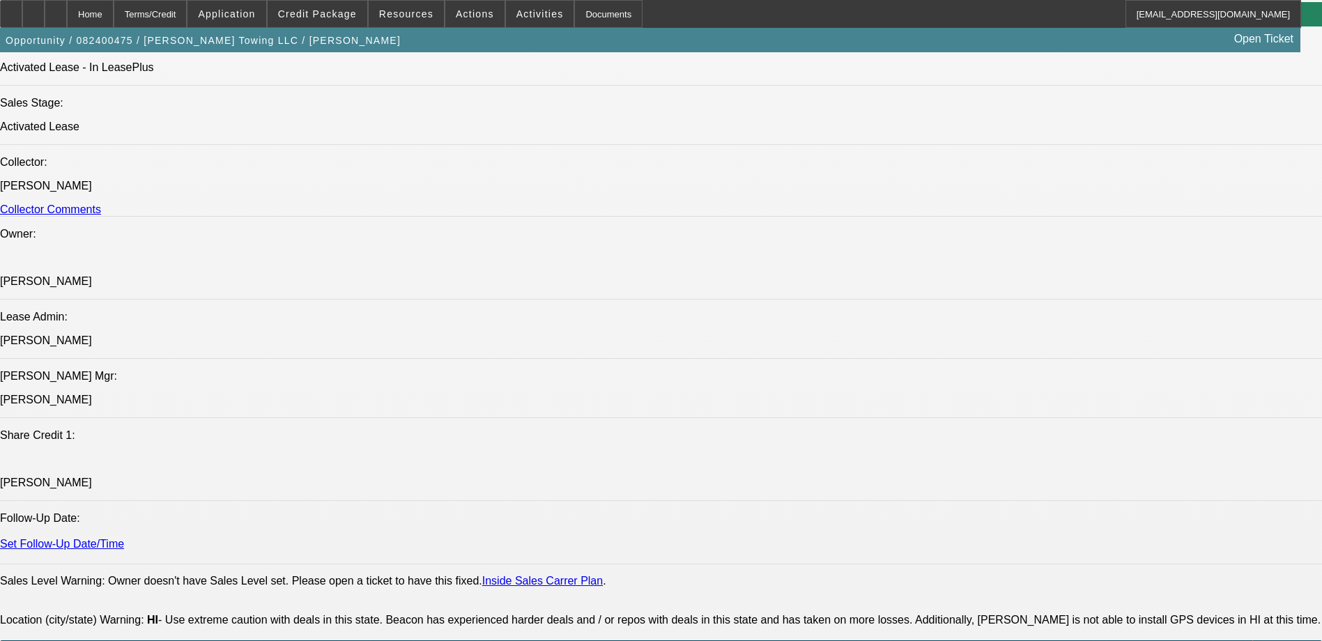
scroll to position [1882, 0]
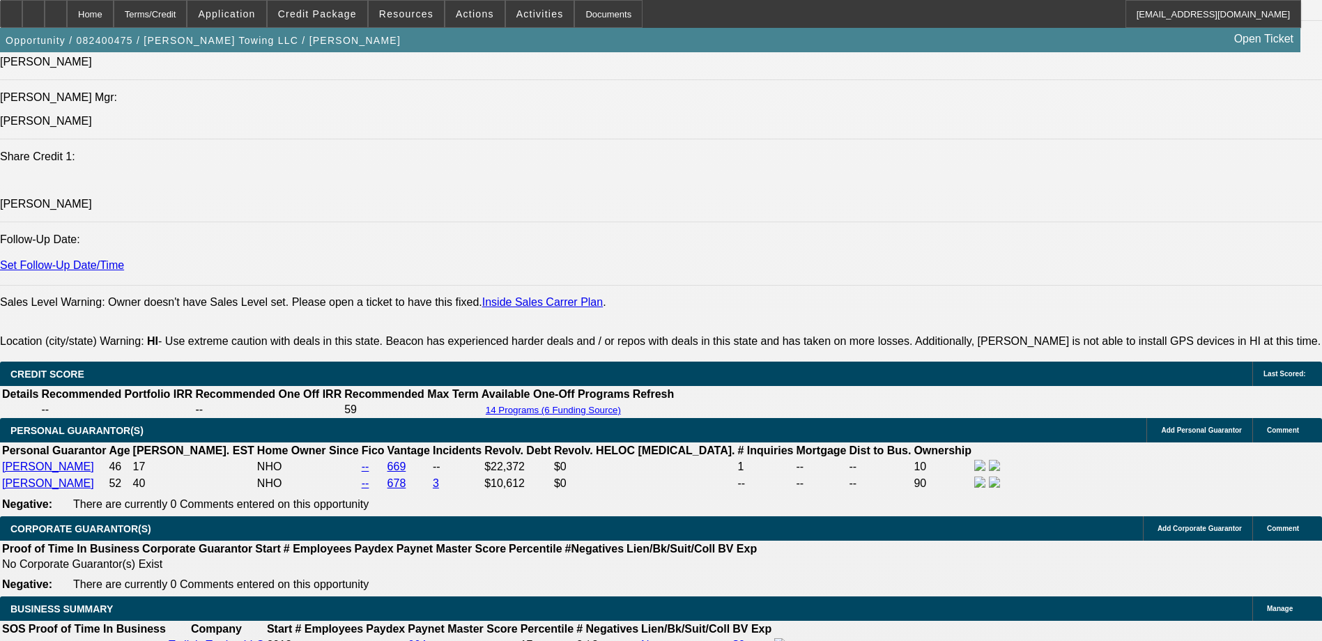
click div "RE:082400475 / $114,425.44 / Ram 4500 / [PERSON_NAME] Truck Equipment / Tadios …"
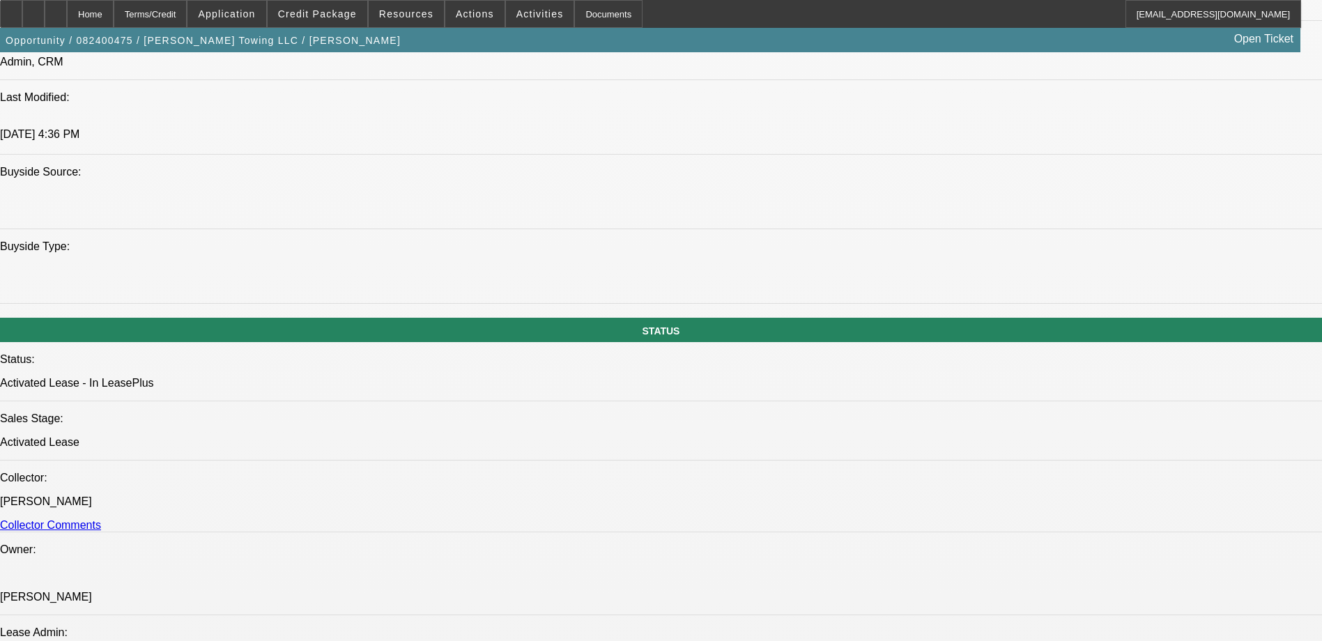
scroll to position [1083, 0]
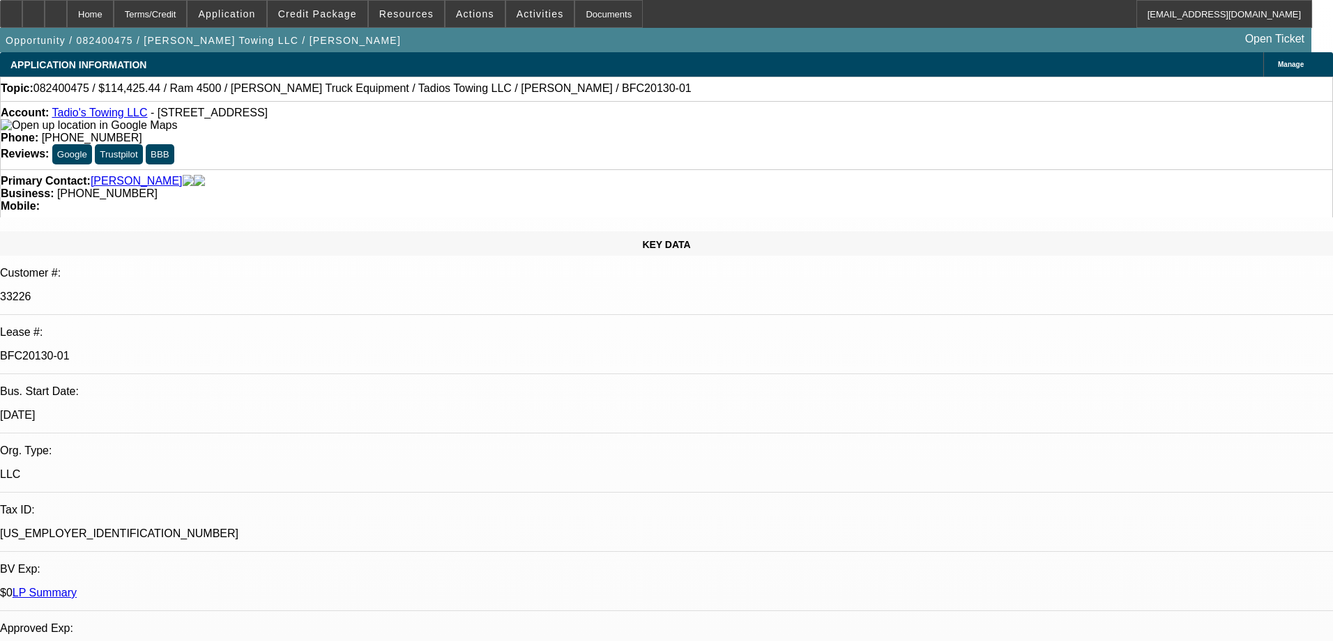
select select "0"
select select "6"
select select "0"
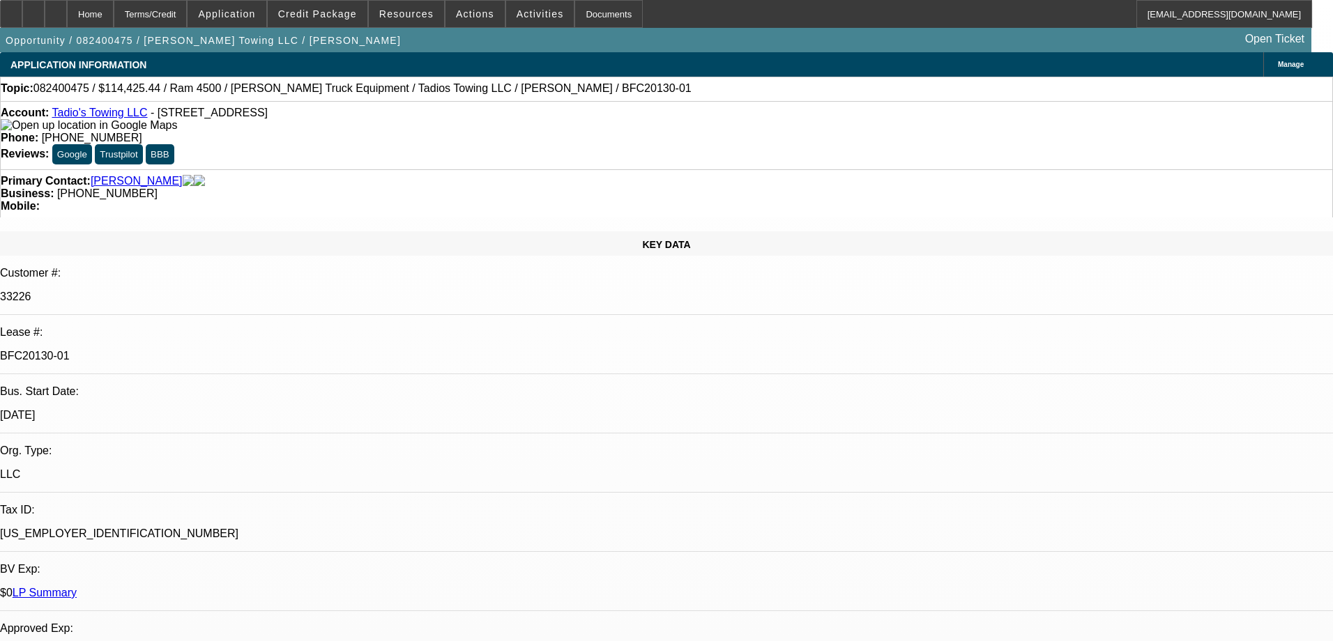
select select "0"
select select "6"
select select "0"
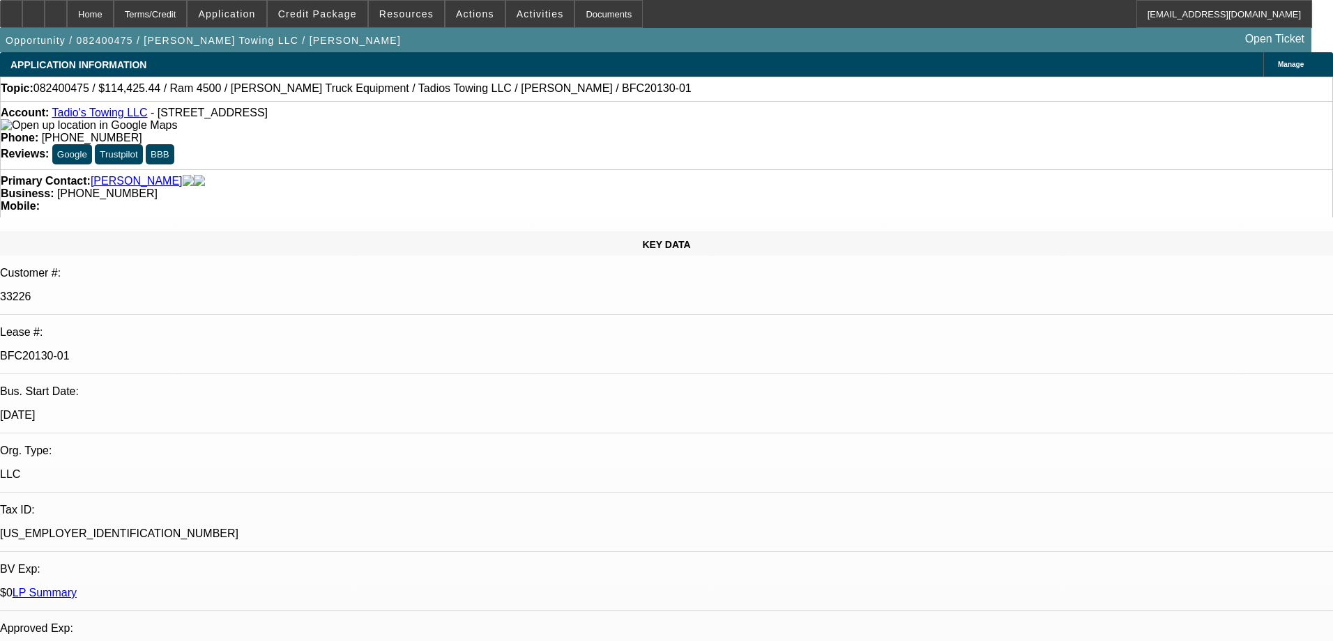
select select "0"
select select "6"
select select "0"
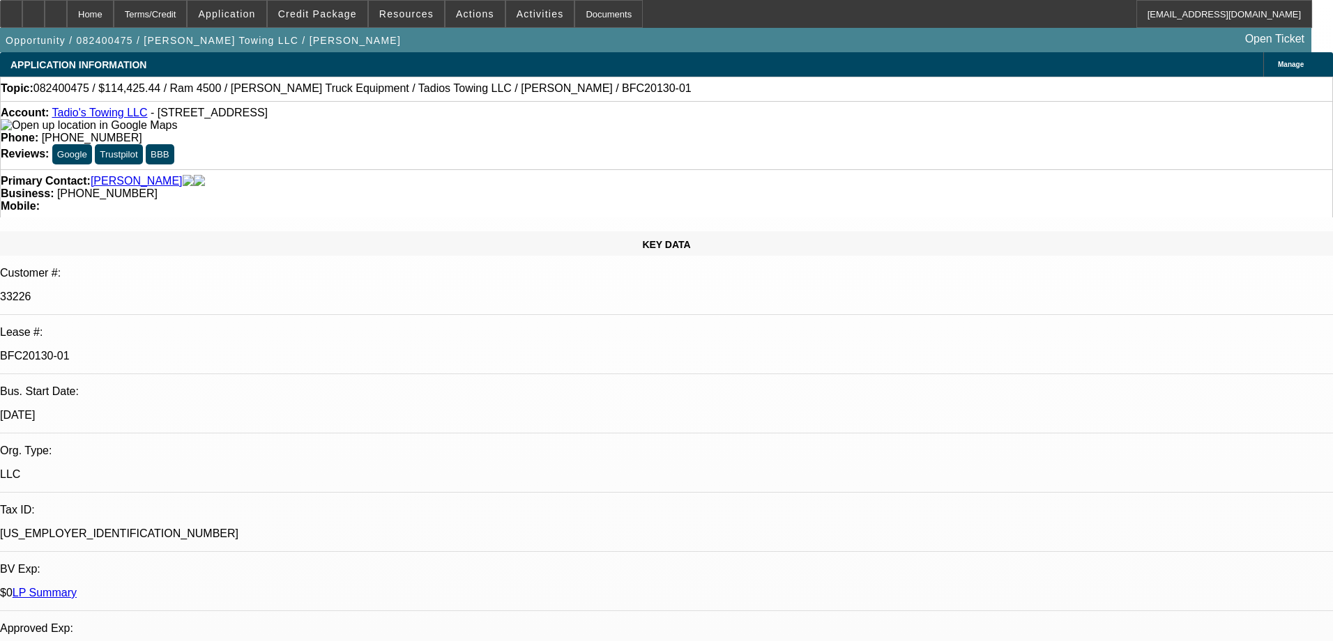
select select "4"
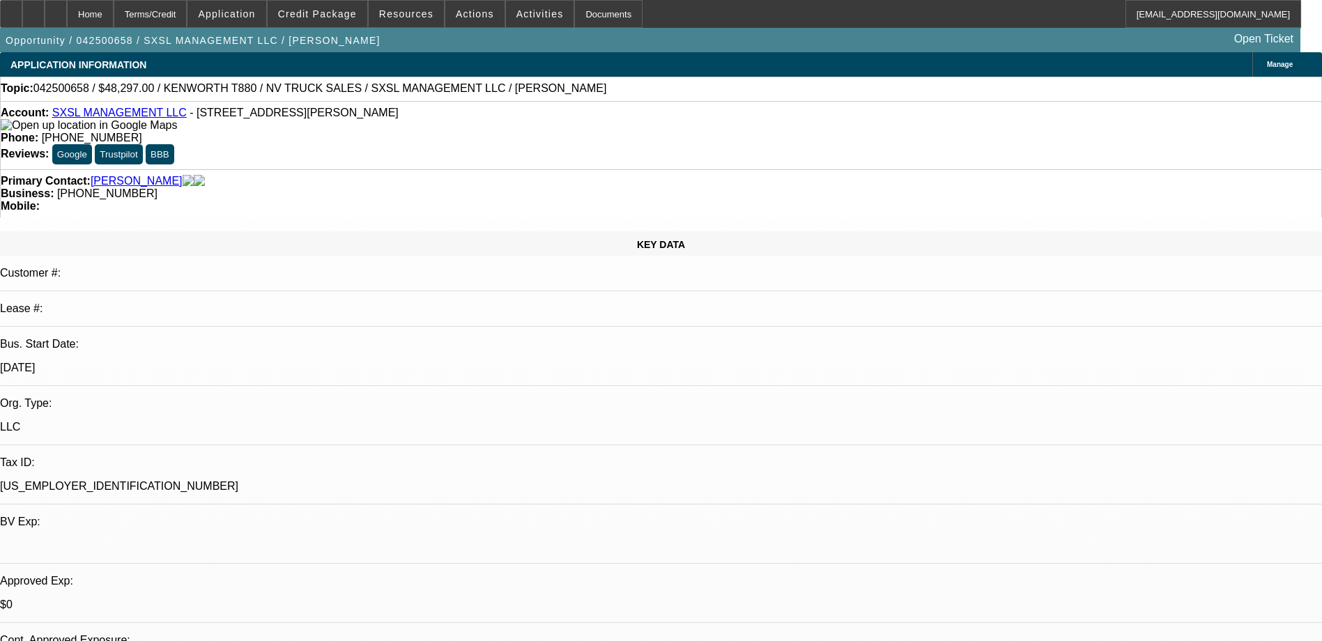
select select "0"
select select "0.1"
select select "0"
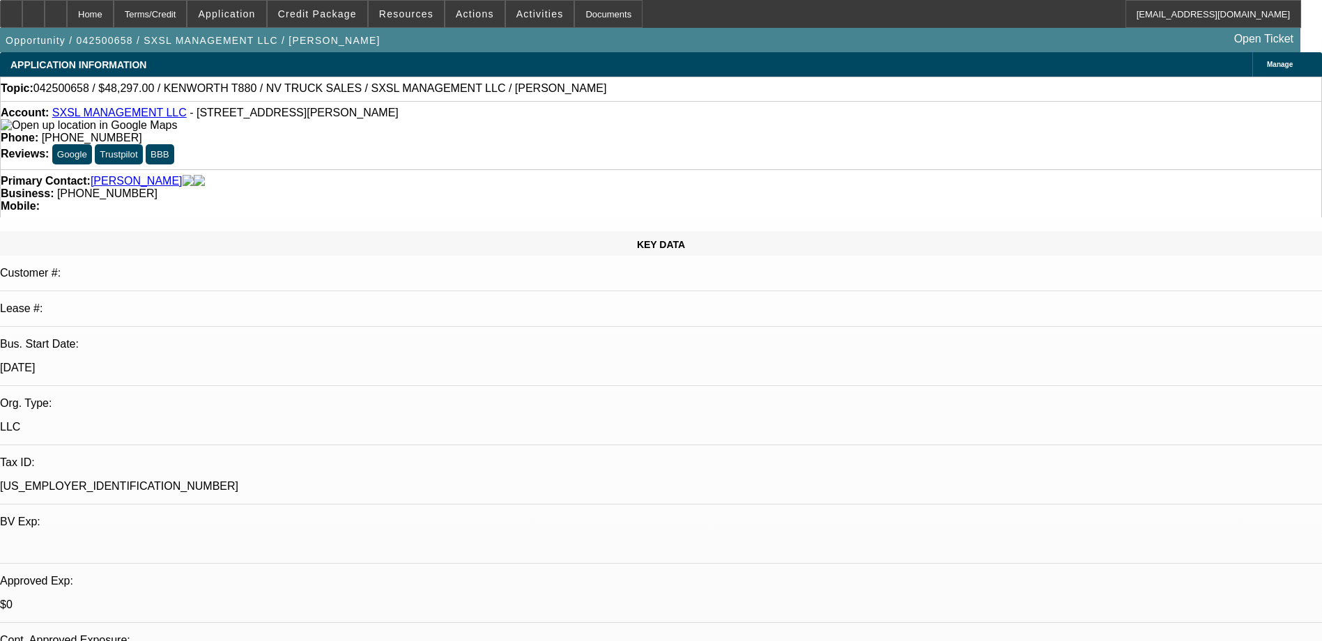
select select "0.1"
select select "0"
select select "0.1"
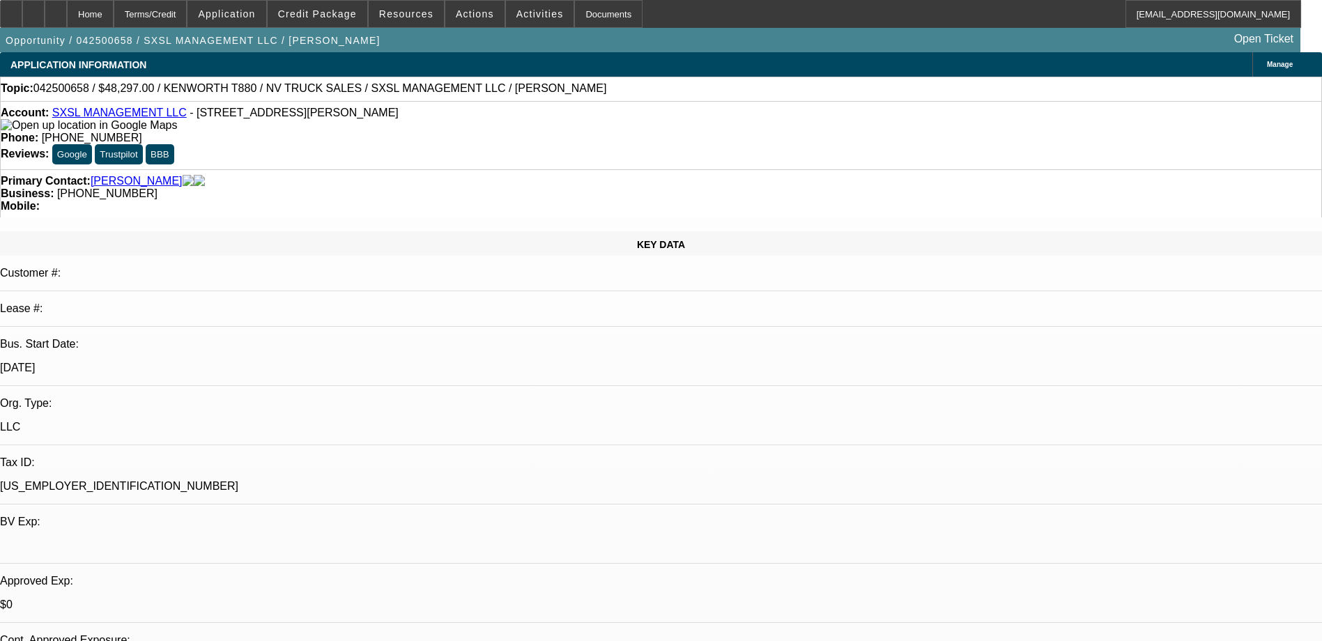
select select "0"
select select "0.1"
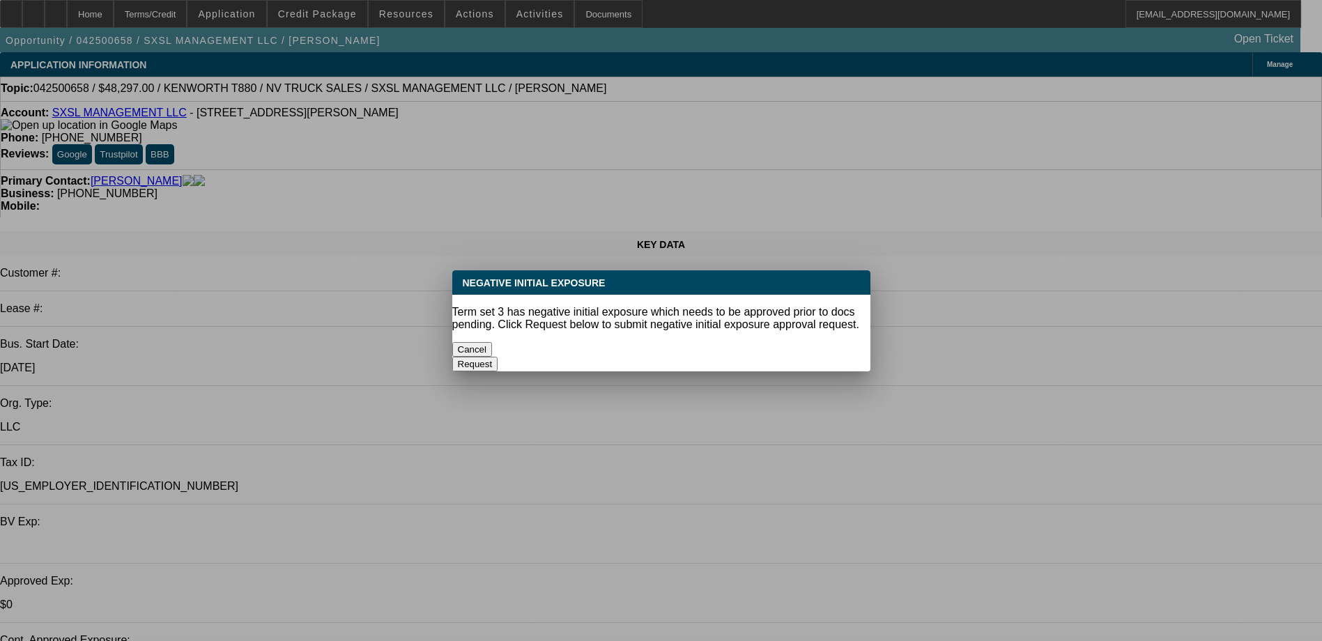
select select "1"
select select "5"
select select "1"
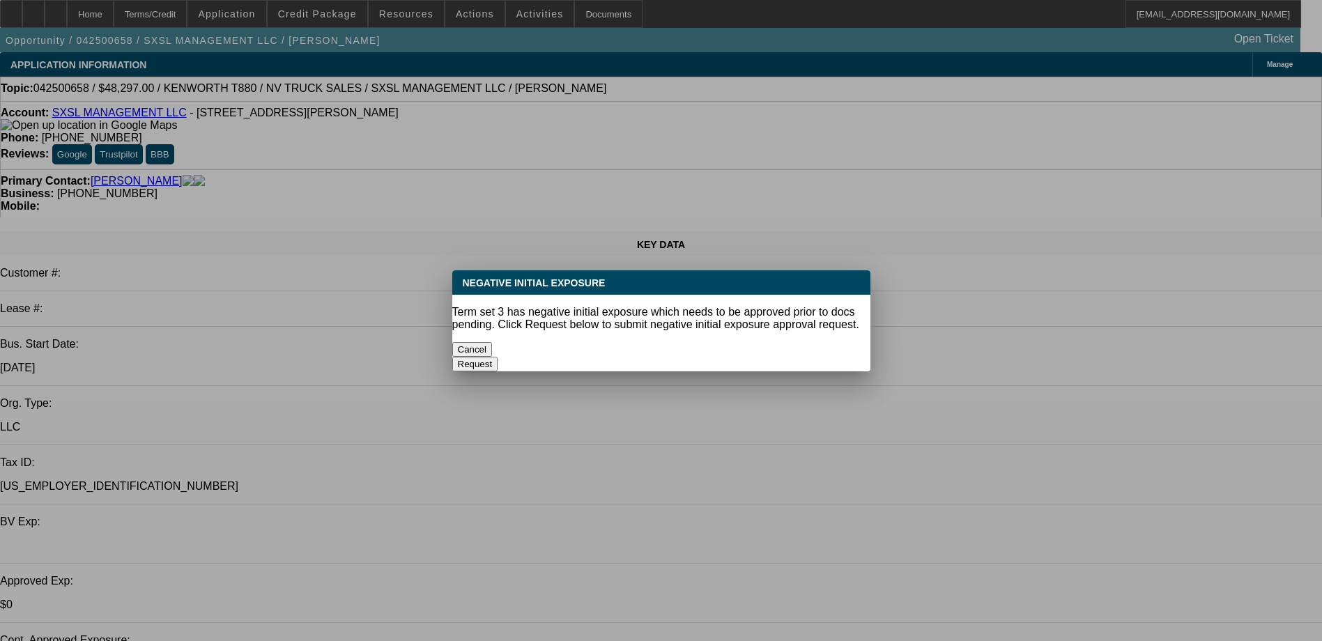
select select "5"
select select "1"
select select "5"
select select "1"
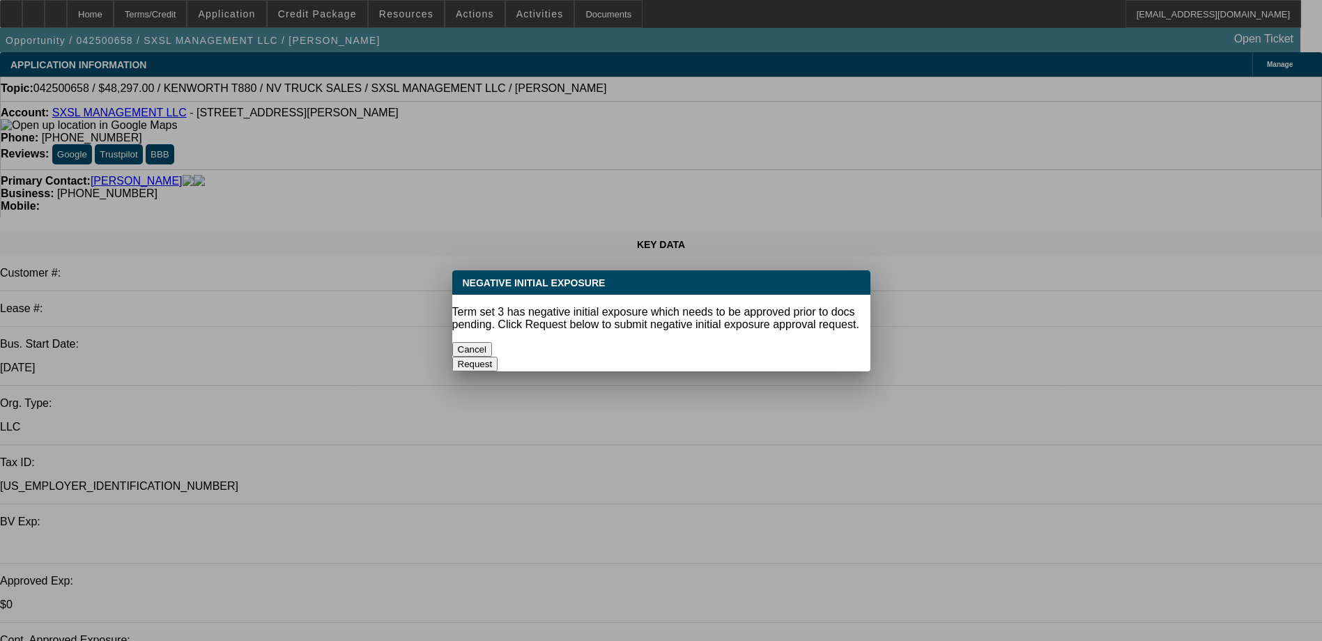
select select "1"
select select "4"
click at [493, 342] on button "Cancel" at bounding box center [472, 349] width 40 height 15
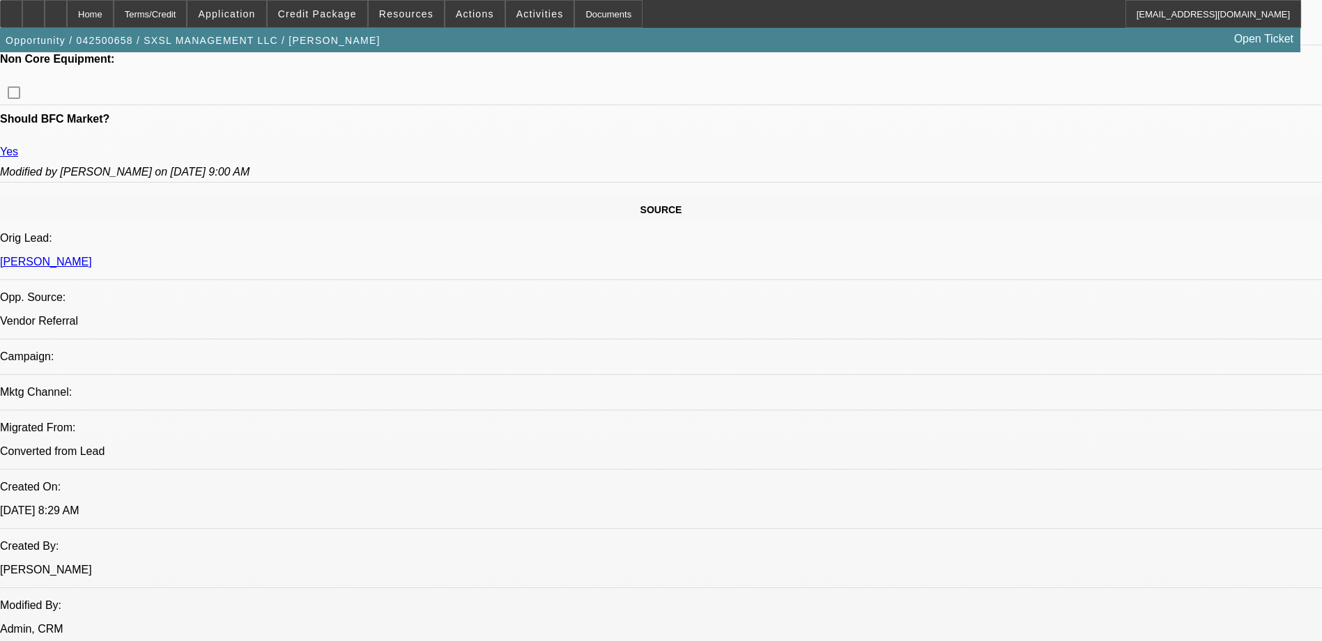
scroll to position [418, 0]
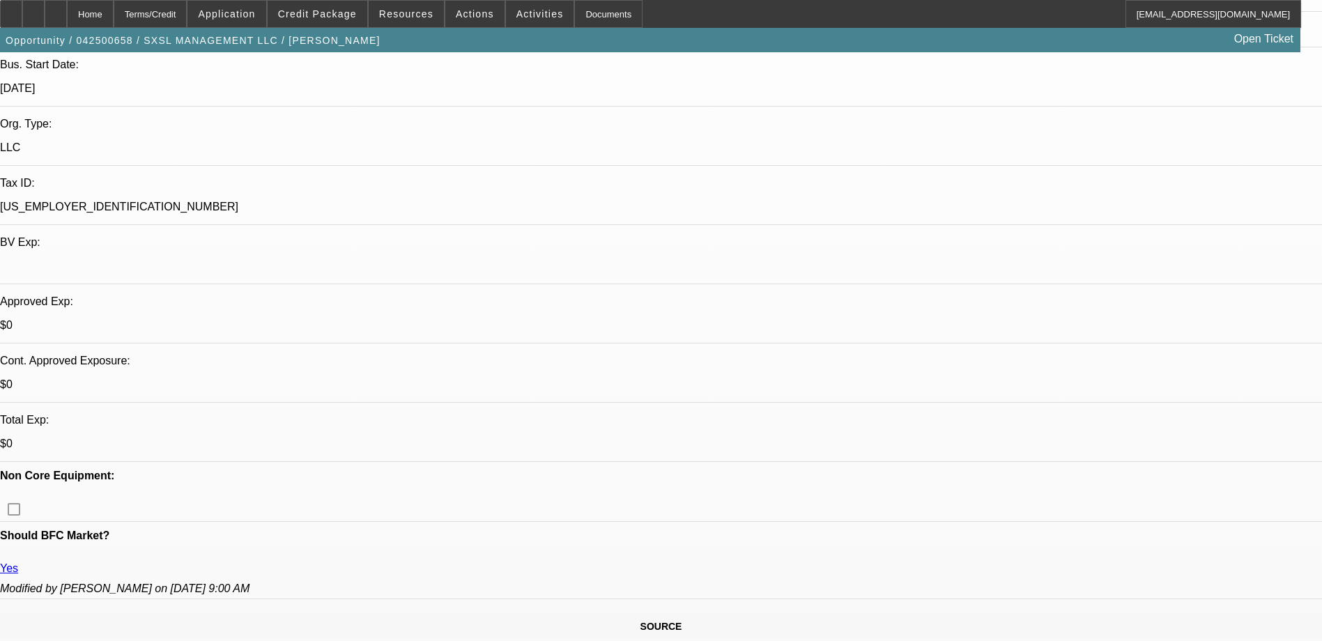
scroll to position [279, 0]
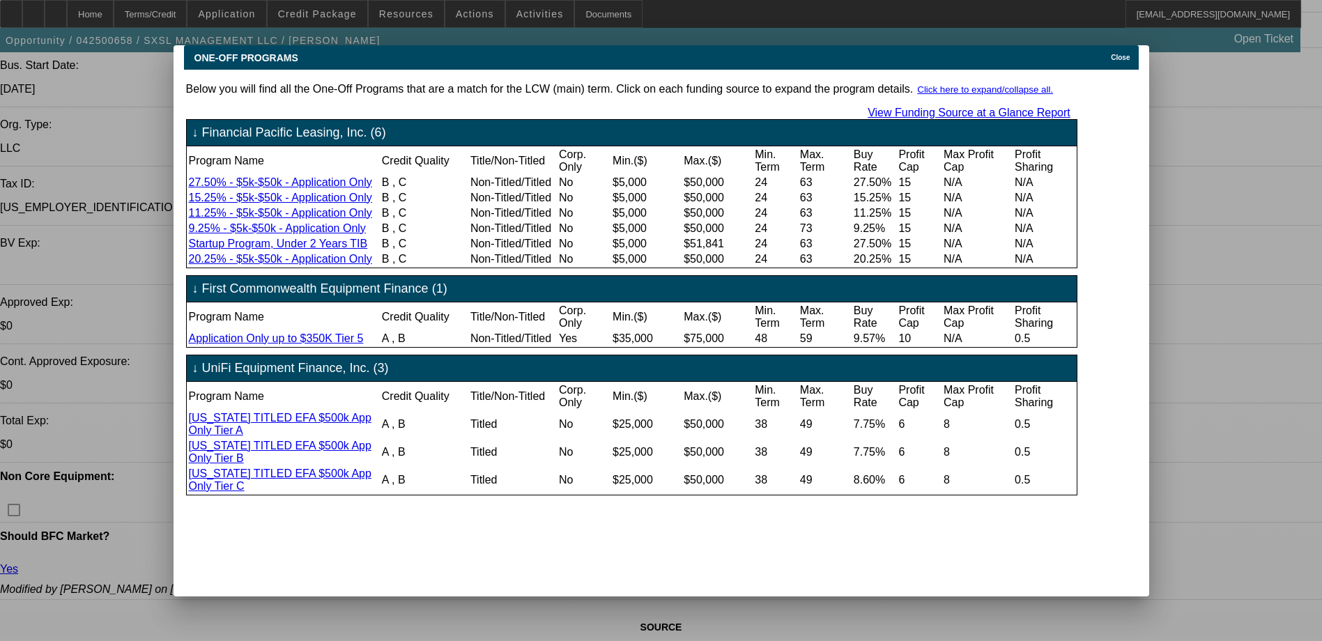
scroll to position [0, 0]
click at [1108, 54] on icon at bounding box center [1108, 58] width 0 height 8
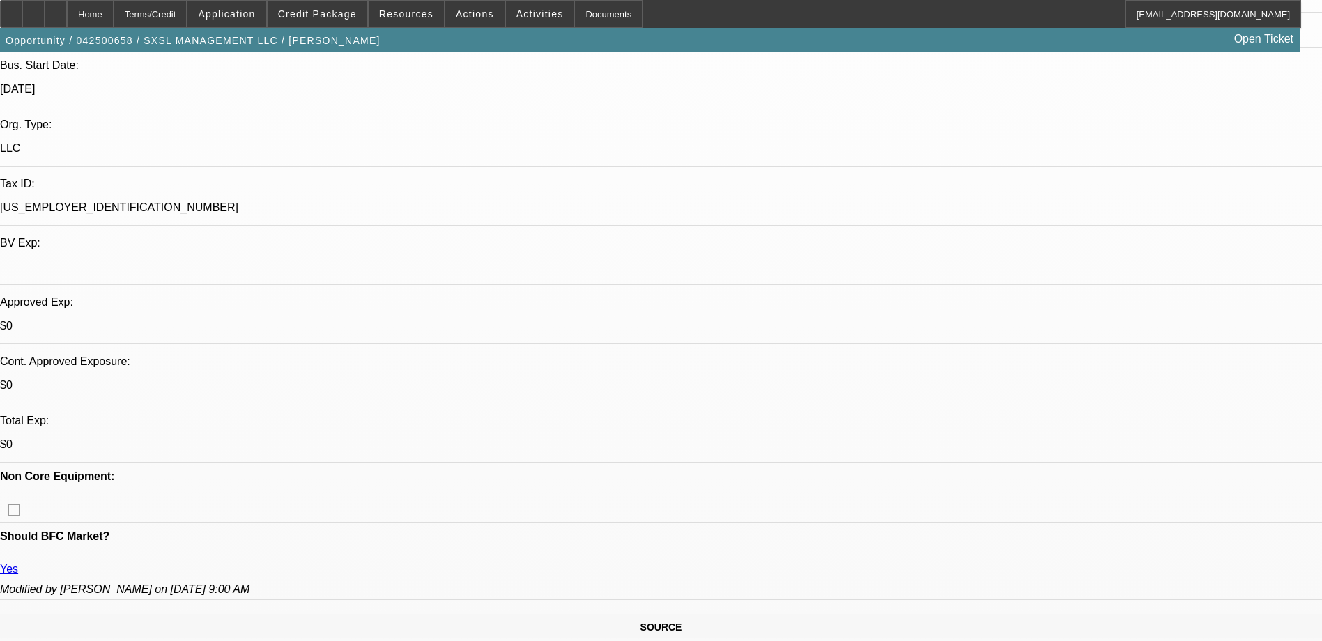
scroll to position [654, 0]
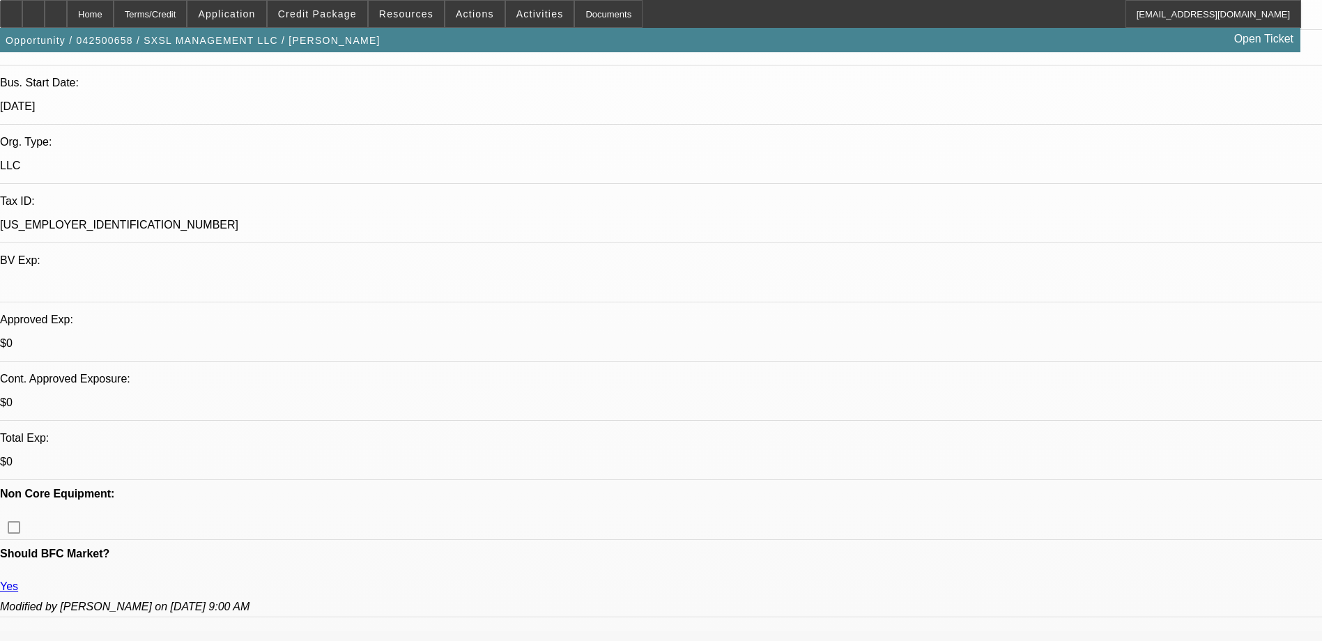
scroll to position [209, 0]
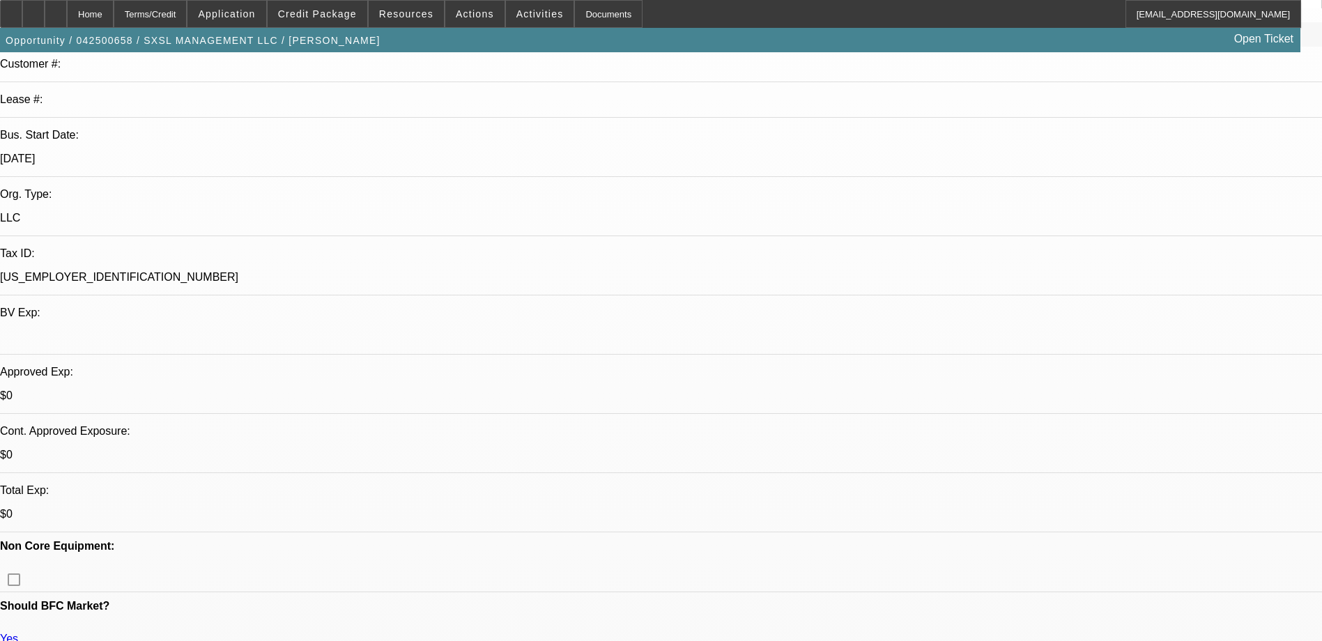
scroll to position [376, 0]
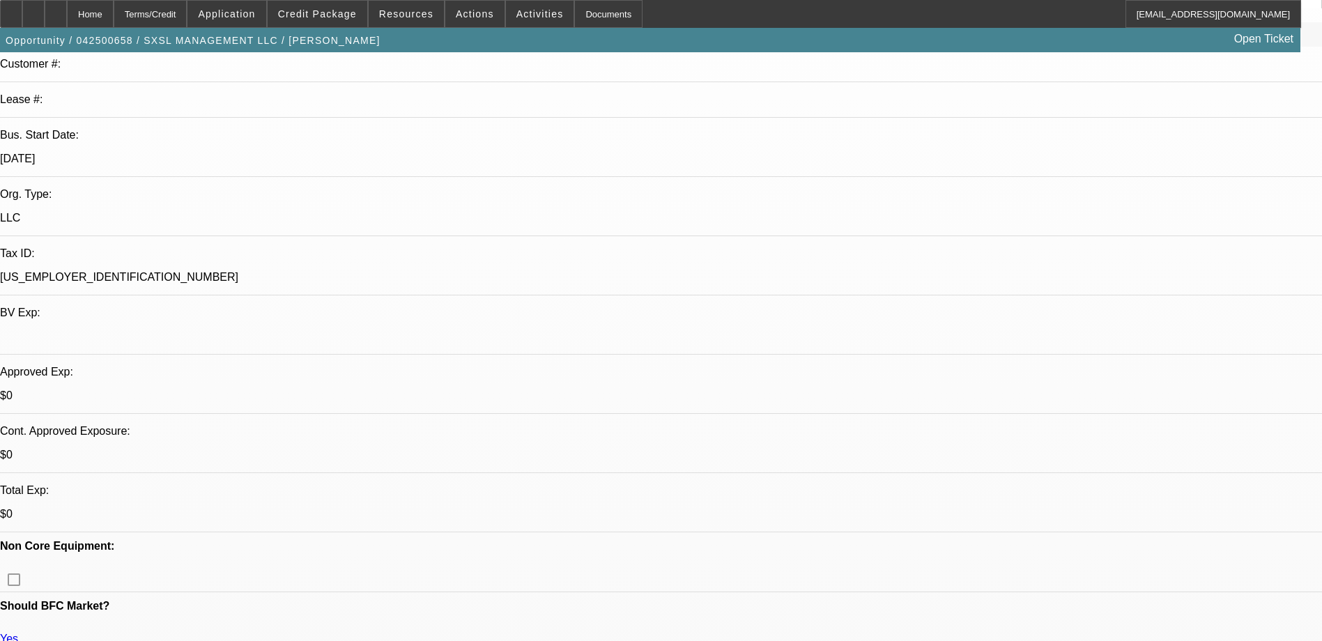
scroll to position [306, 0]
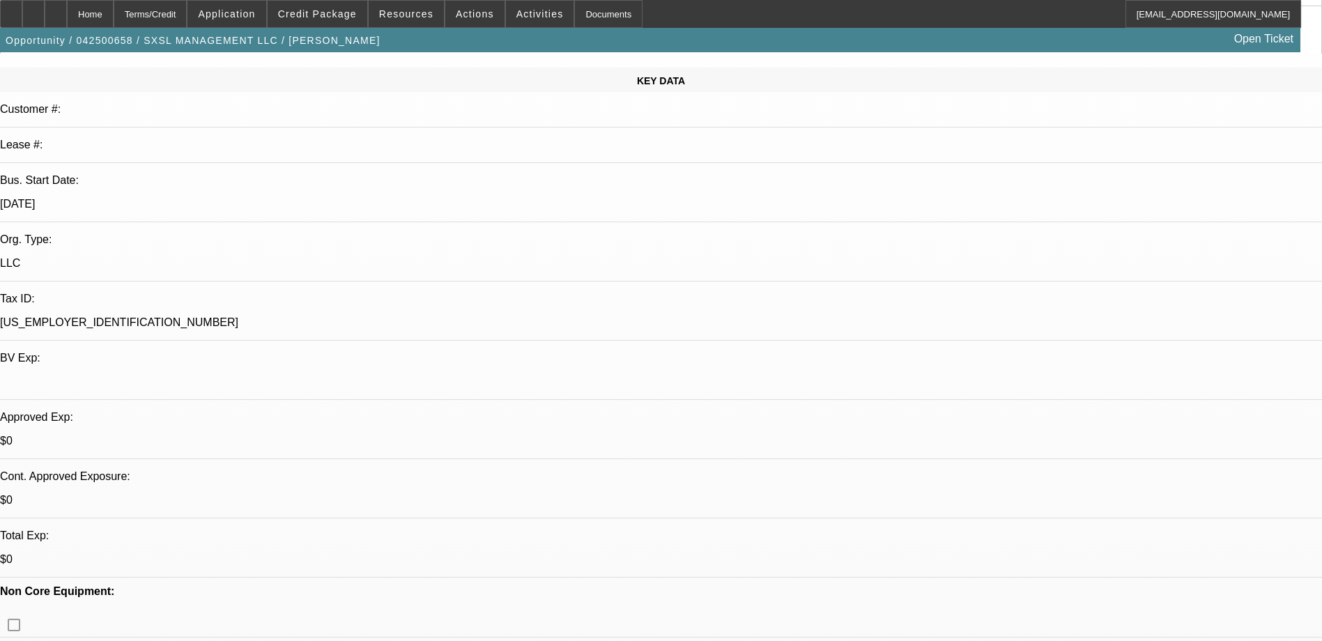
scroll to position [139, 0]
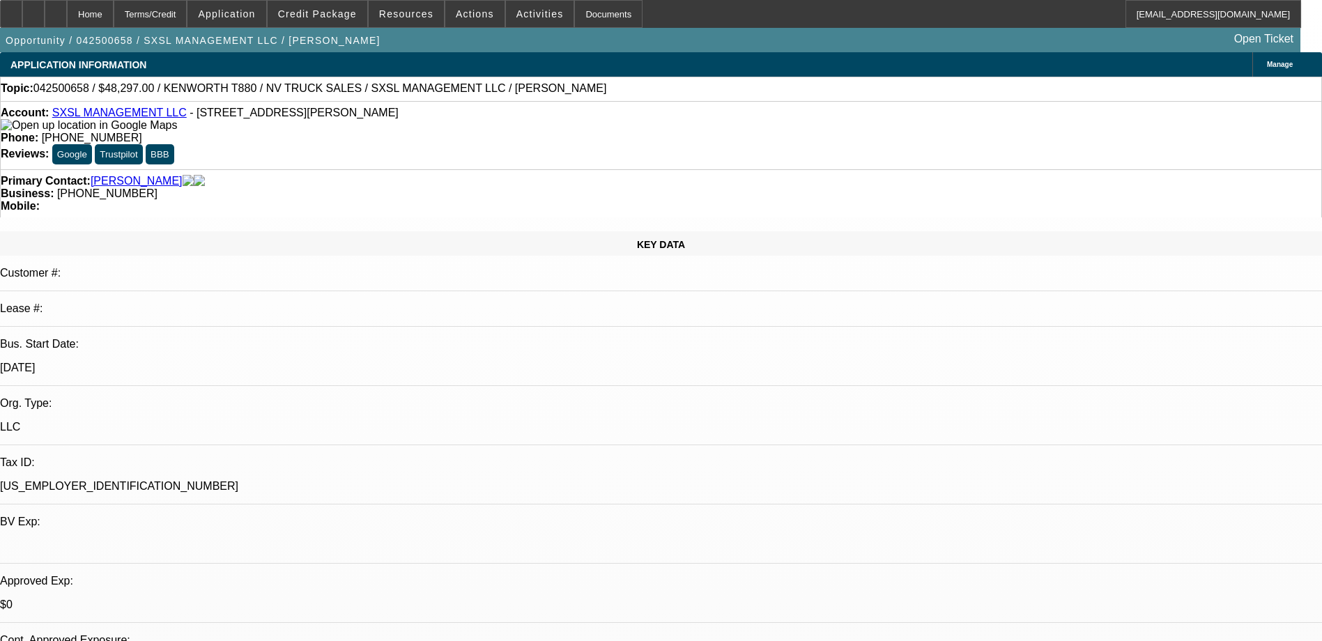
scroll to position [209, 0]
